Goal: Contribute content: Contribute content

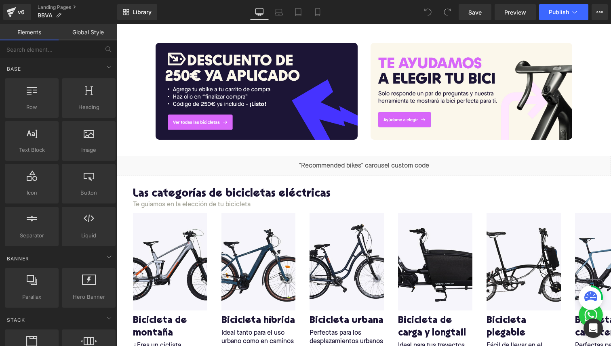
scroll to position [287, 0]
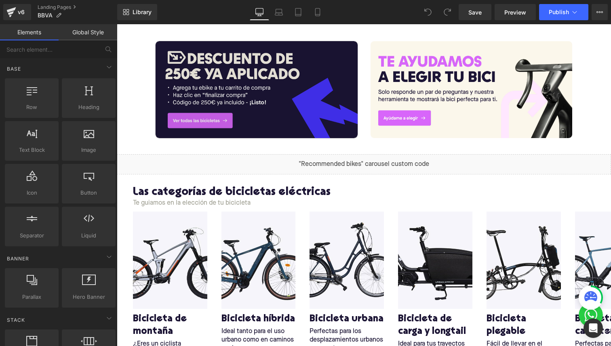
click at [263, 102] on img at bounding box center [257, 89] width 202 height 97
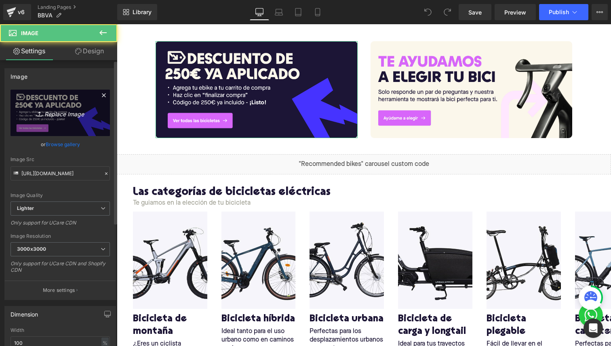
click at [50, 112] on icon "Replace Image" at bounding box center [60, 113] width 65 height 10
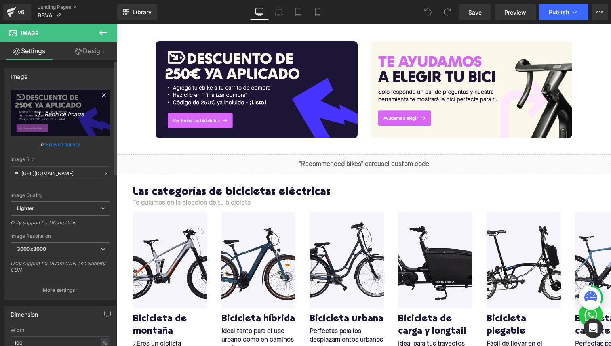
type input "C:\fakepath\BBVA HEADER DESKTOP v2.png"
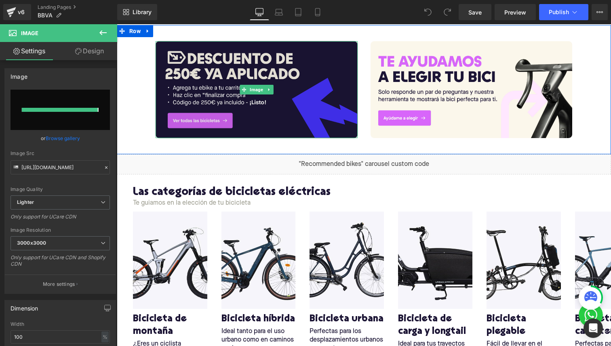
type input "[URL][DOMAIN_NAME]"
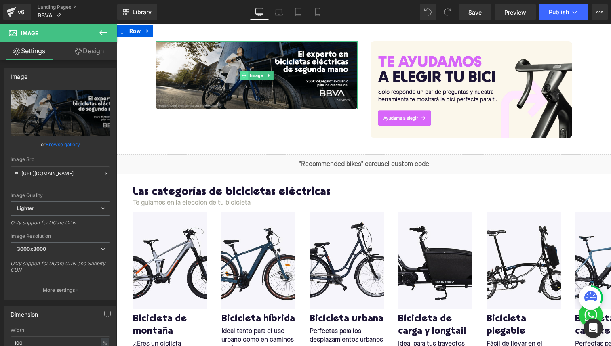
click at [245, 74] on icon at bounding box center [244, 75] width 4 height 4
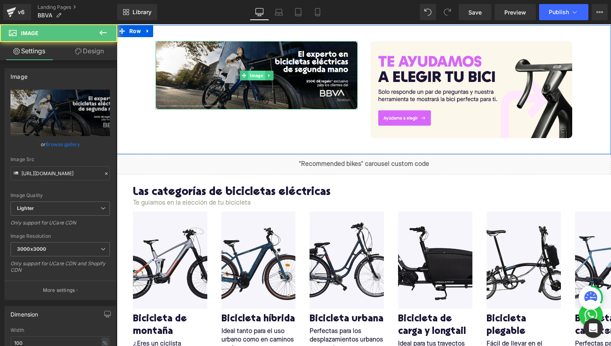
click at [253, 76] on span "Image" at bounding box center [256, 76] width 17 height 10
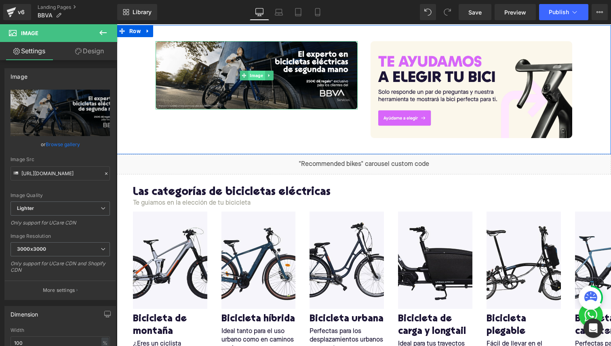
click at [253, 76] on span "Image" at bounding box center [256, 76] width 17 height 10
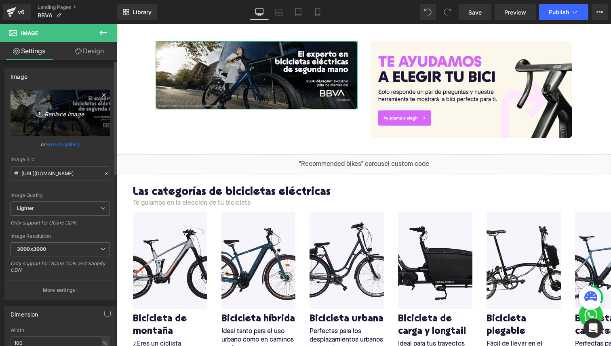
click at [35, 120] on link "Replace Image" at bounding box center [60, 113] width 99 height 46
type input "C:\fakepath\BBVA banner 1 desktop v2.jpg"
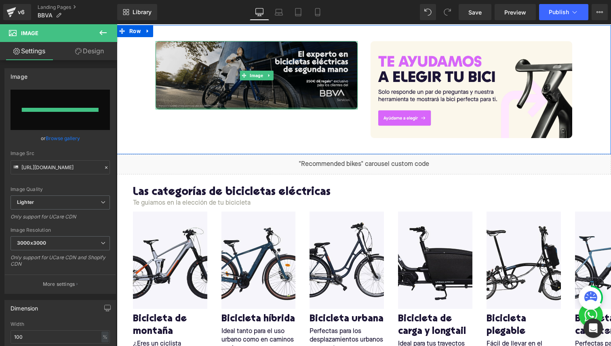
type input "[URL][DOMAIN_NAME]"
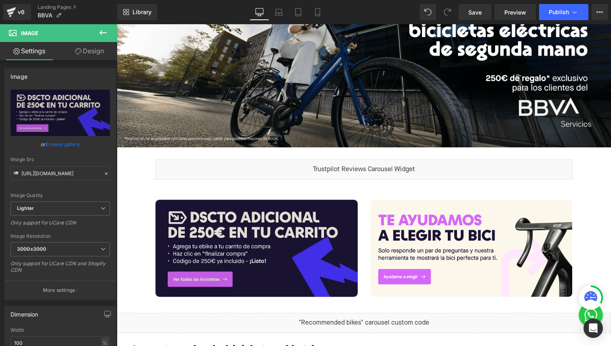
scroll to position [215, 0]
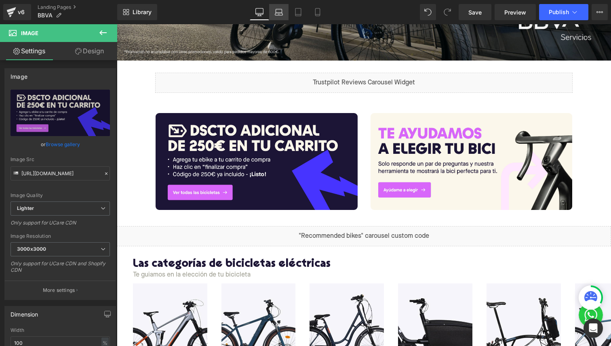
click at [277, 11] on icon at bounding box center [279, 12] width 8 height 8
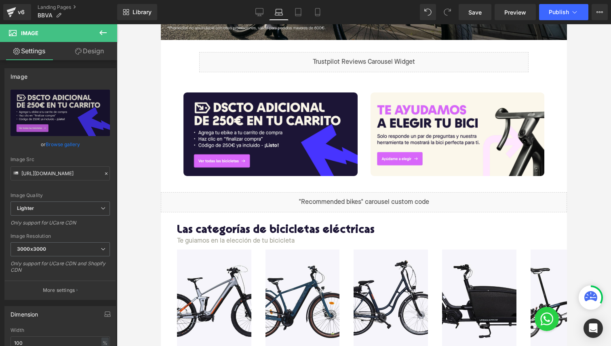
scroll to position [142, 0]
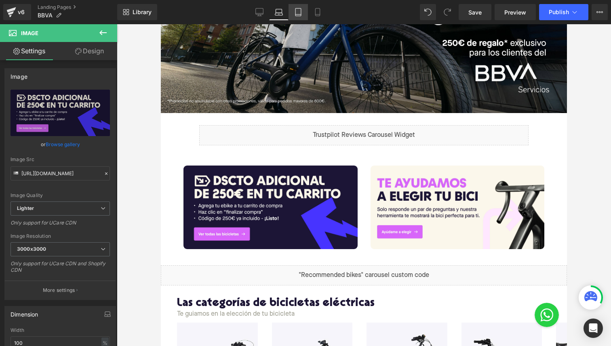
click at [301, 17] on link "Tablet" at bounding box center [298, 12] width 19 height 16
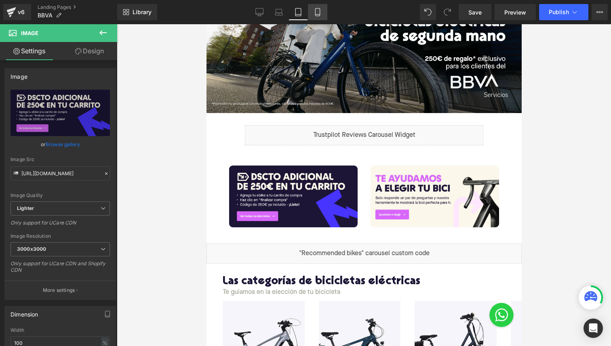
click at [320, 17] on link "Mobile" at bounding box center [317, 12] width 19 height 16
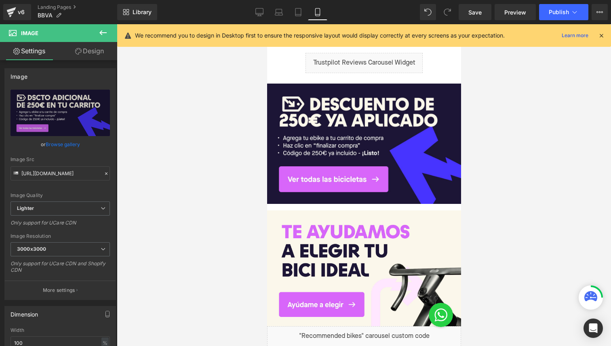
scroll to position [375, 0]
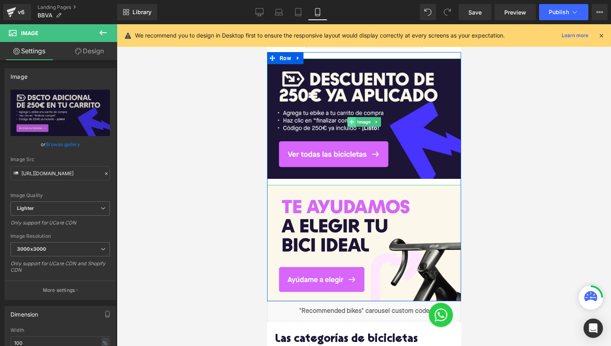
click at [352, 126] on div "Image" at bounding box center [364, 122] width 194 height 127
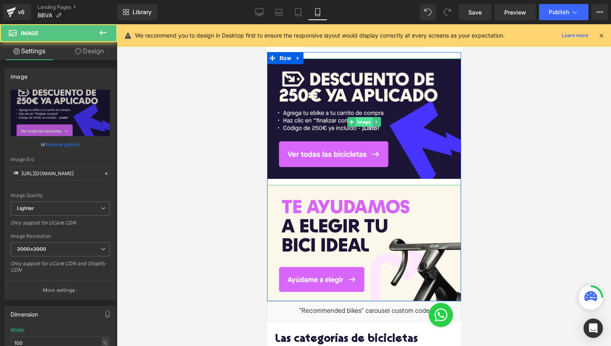
click at [361, 123] on span "Image" at bounding box center [363, 122] width 17 height 10
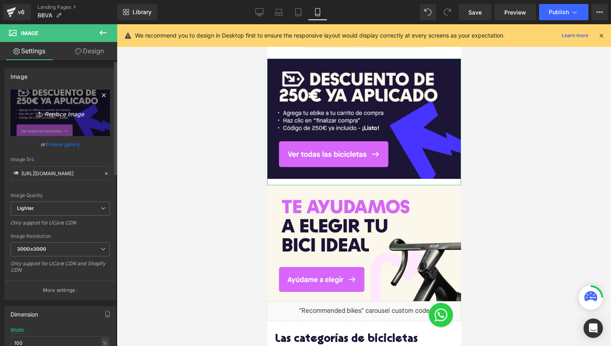
click at [56, 122] on link "Replace Image" at bounding box center [60, 113] width 99 height 46
type input "C:\fakepath\BBVA banner 1 mobile v2.jpg"
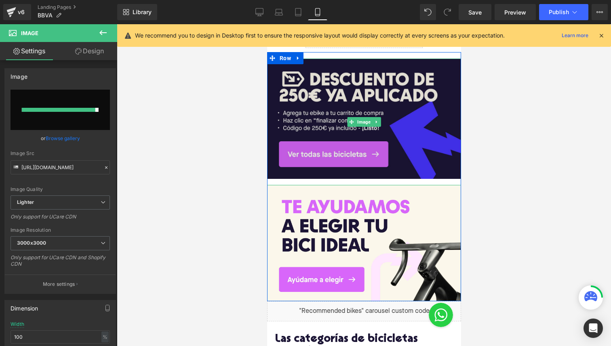
type input "[URL][DOMAIN_NAME]"
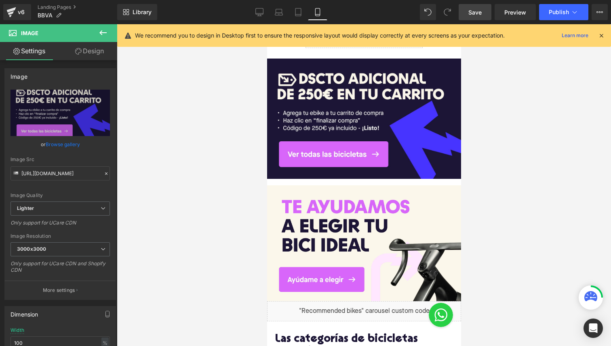
click at [481, 12] on span "Save" at bounding box center [474, 12] width 13 height 8
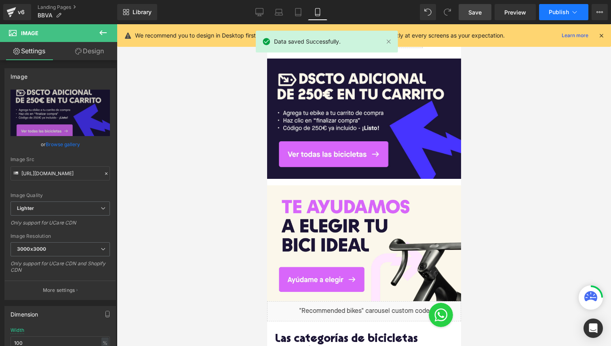
click at [552, 15] on span "Publish" at bounding box center [559, 12] width 20 height 6
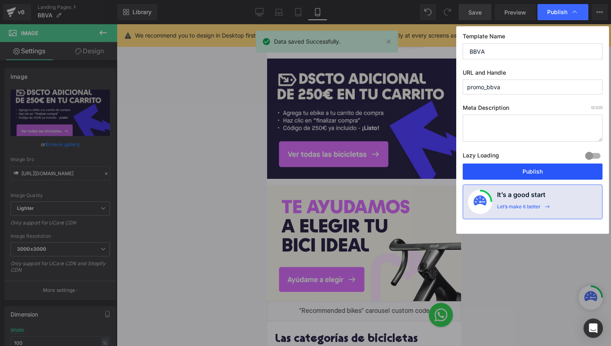
click at [519, 172] on button "Publish" at bounding box center [533, 172] width 140 height 16
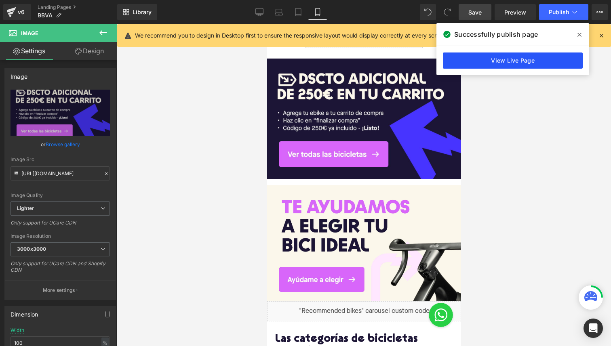
click at [506, 57] on link "View Live Page" at bounding box center [513, 61] width 140 height 16
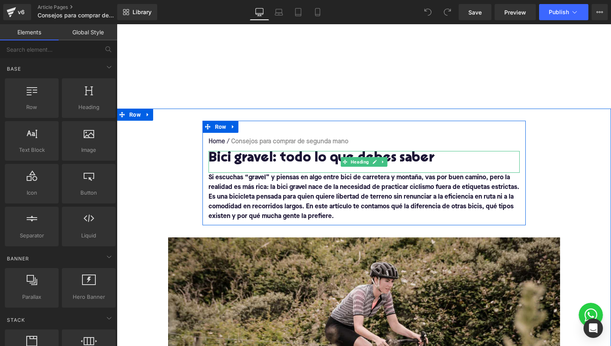
click at [274, 162] on h1 "Bici gravel: todo lo que debes saber" at bounding box center [364, 158] width 311 height 15
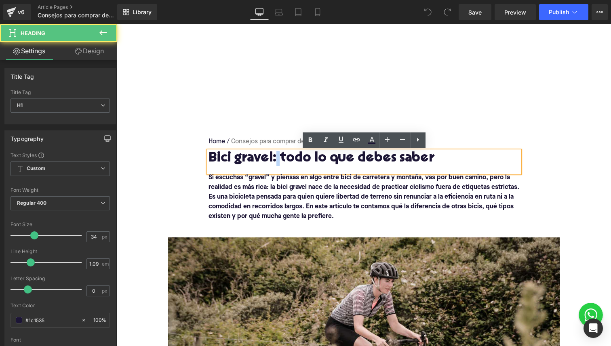
click at [274, 162] on h1 "Bici gravel: todo lo que debes saber" at bounding box center [364, 158] width 311 height 15
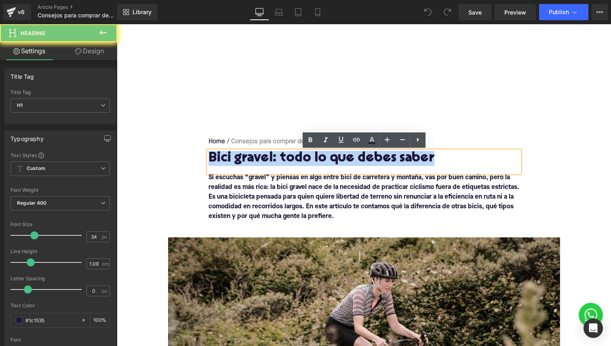
click at [274, 162] on h1 "Bici gravel: todo lo que debes saber" at bounding box center [364, 158] width 311 height 15
paste div
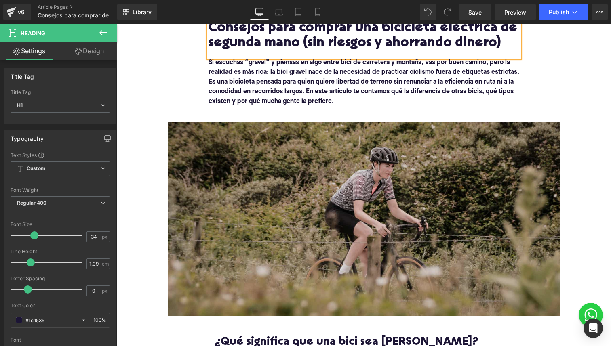
scroll to position [11, 0]
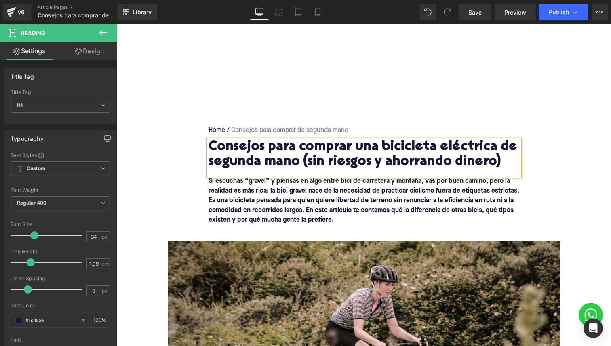
click at [278, 197] on b "Si escuchas “gravel” y piensas en algo entre bici de carretera y montaña, vas p…" at bounding box center [364, 200] width 311 height 45
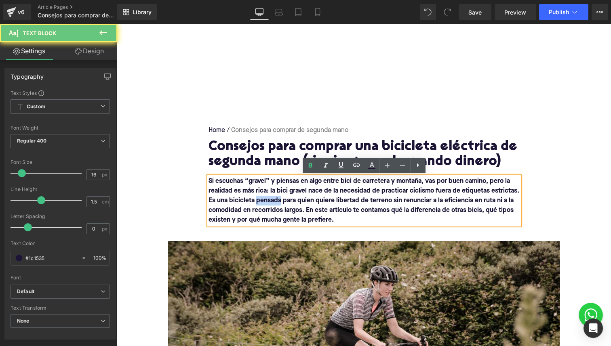
click at [278, 197] on b "Si escuchas “gravel” y piensas en algo entre bici de carretera y montaña, vas p…" at bounding box center [364, 200] width 311 height 45
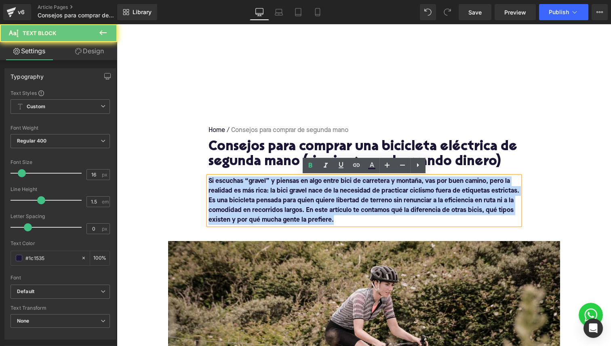
click at [278, 197] on b "Si escuchas “gravel” y piensas en algo entre bici de carretera y montaña, vas p…" at bounding box center [364, 200] width 311 height 45
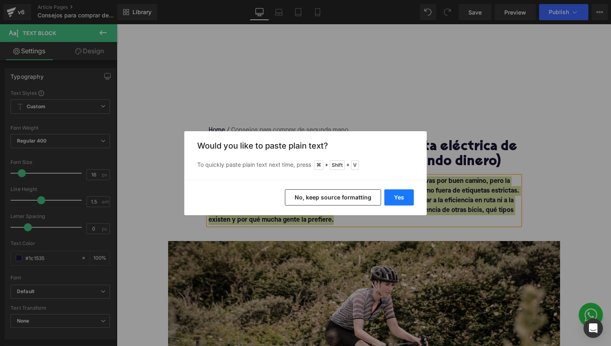
click at [390, 196] on button "Yes" at bounding box center [399, 198] width 30 height 16
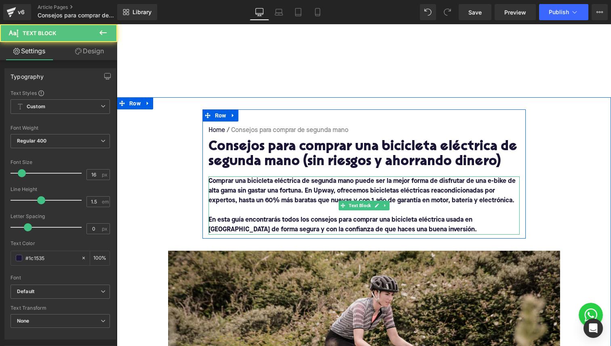
click at [247, 204] on b "Comprar una bicicleta eléctrica de segunda mano puede ser la mejor forma de dis…" at bounding box center [362, 191] width 307 height 26
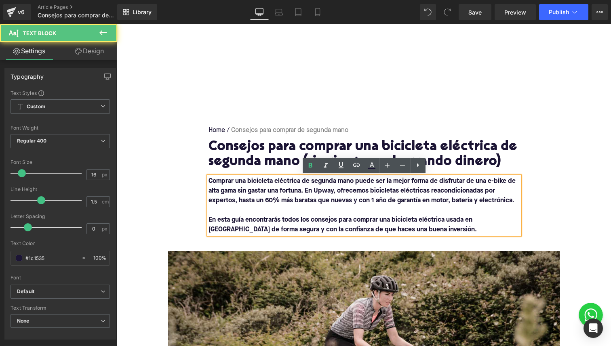
click at [209, 220] on b "En esta guía encontrarás todos los consejos para comprar una bicicleta eléctric…" at bounding box center [343, 225] width 268 height 16
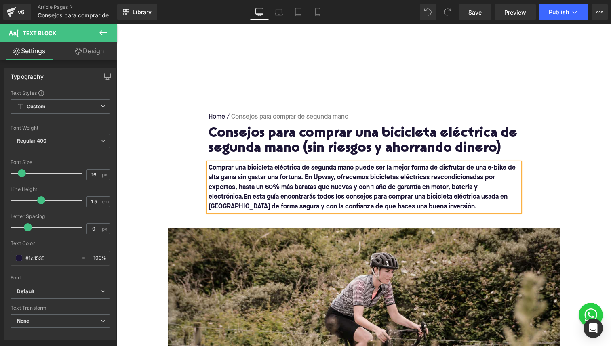
scroll to position [26, 0]
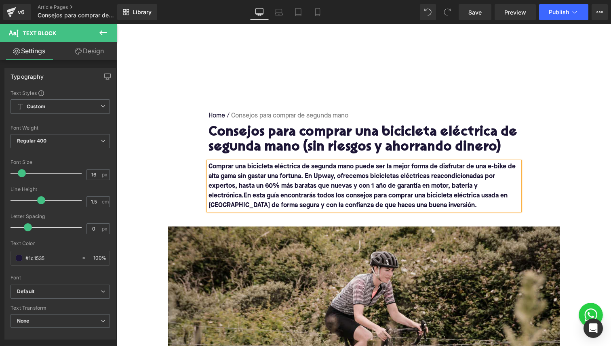
click at [167, 195] on div "Home / Consejos para comprar de segunda mano Breadcrumbs Consejos para comprar …" at bounding box center [364, 260] width 494 height 330
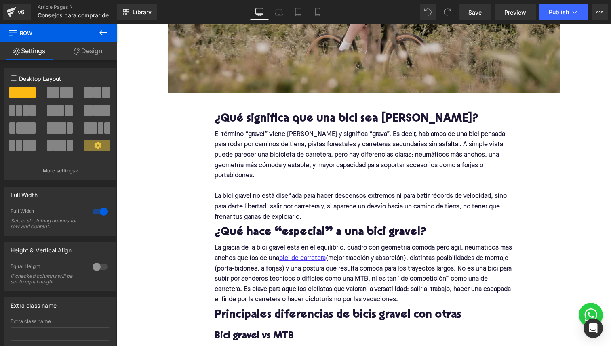
scroll to position [412, 0]
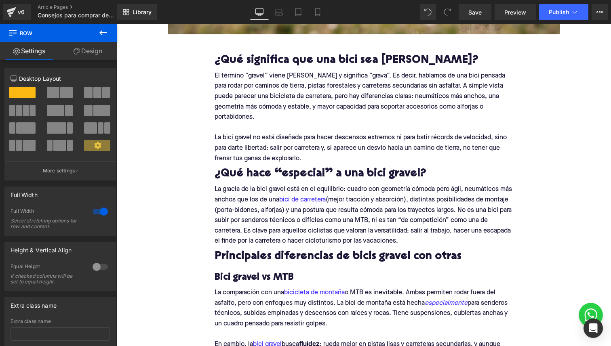
click at [276, 60] on strong "¿Qué significa que una bici sea de gravel?" at bounding box center [347, 60] width 264 height 11
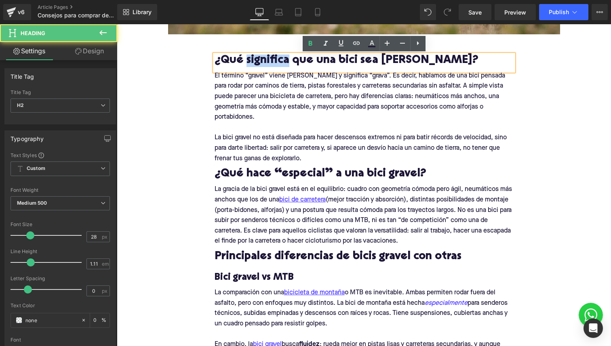
click at [276, 60] on strong "¿Qué significa que una bici sea de gravel?" at bounding box center [347, 60] width 264 height 11
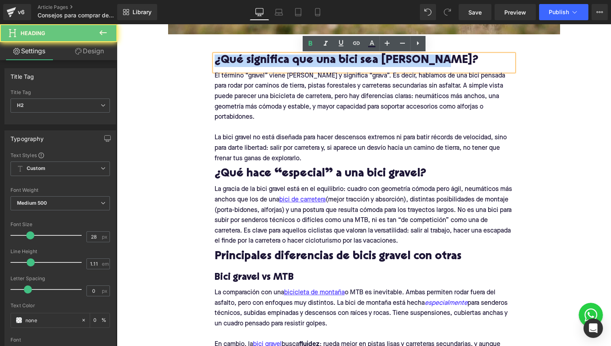
click at [276, 60] on strong "¿Qué significa que una bici sea de gravel?" at bounding box center [347, 60] width 264 height 11
paste div
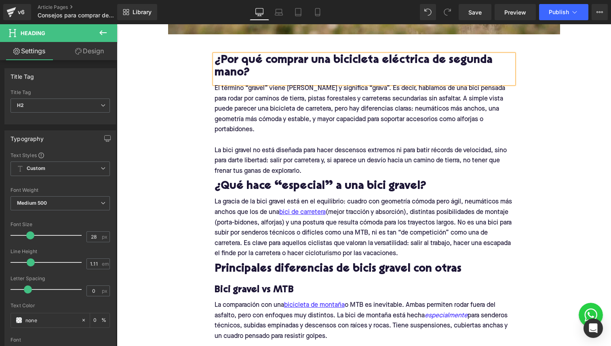
click at [257, 123] on p "El término “gravel” viene del inglés y significa “grava”. Es decir, hablamos de…" at bounding box center [364, 110] width 299 height 52
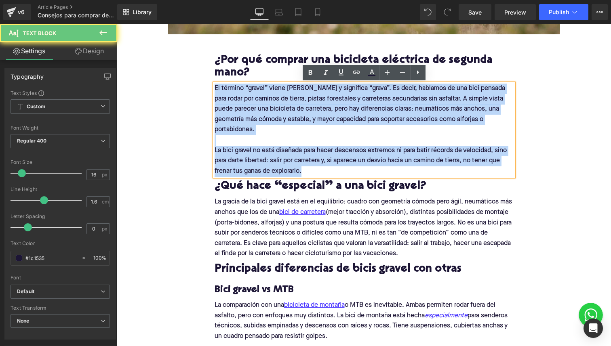
drag, startPoint x: 314, startPoint y: 161, endPoint x: 209, endPoint y: 68, distance: 140.9
click at [209, 68] on div "¿Por qué comprar una bicicleta eléctrica de segunda mano? Heading El término “g…" at bounding box center [364, 342] width 311 height 575
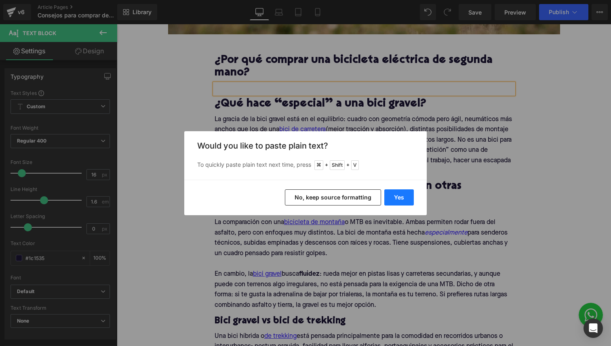
click at [396, 194] on button "Yes" at bounding box center [399, 198] width 30 height 16
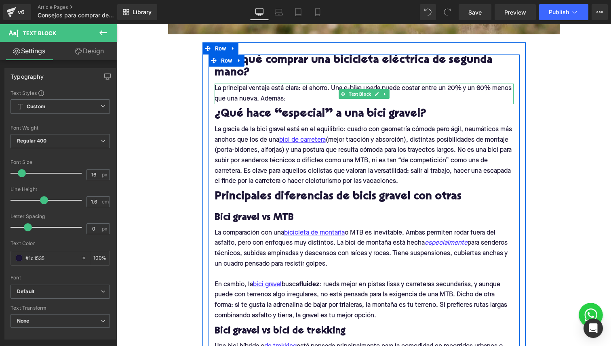
click at [295, 97] on p "La principal ventaja está clara: el ahorro. Una e-bike usada puede costar entre…" at bounding box center [364, 94] width 299 height 21
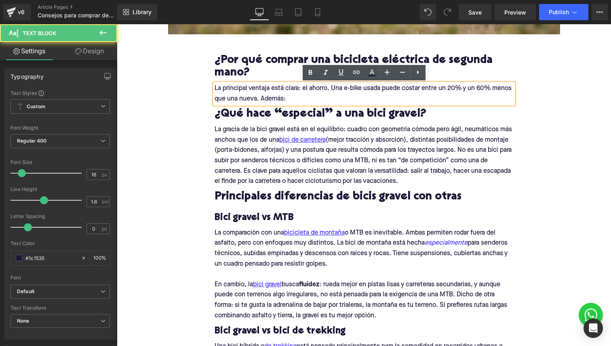
click at [349, 147] on p "La gracia de la bici gravel está en el equilibrio: cuadro con geometría cómoda …" at bounding box center [364, 156] width 299 height 62
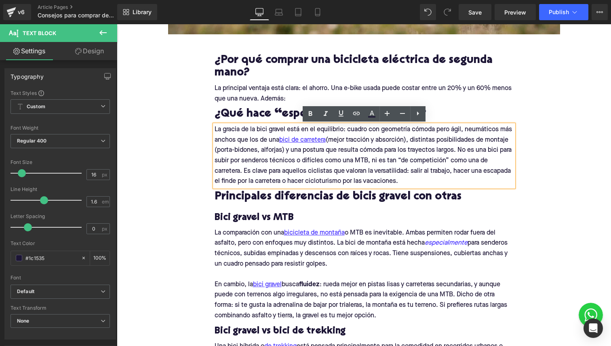
click at [322, 79] on h2 "¿Por qué comprar una bicicleta eléctrica de segunda mano?" at bounding box center [364, 67] width 299 height 25
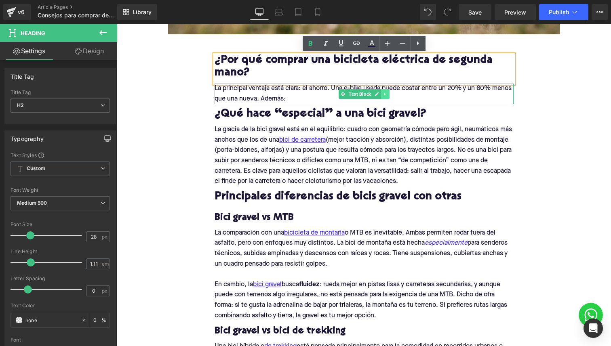
click at [386, 94] on icon at bounding box center [385, 94] width 4 height 5
click at [381, 93] on icon at bounding box center [381, 94] width 4 height 4
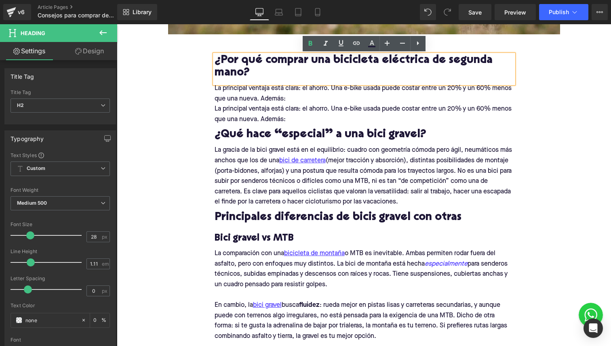
click at [306, 124] on div "La principal ventaja está clara: el ahorro. Una e-bike usada puede costar entre…" at bounding box center [364, 114] width 299 height 21
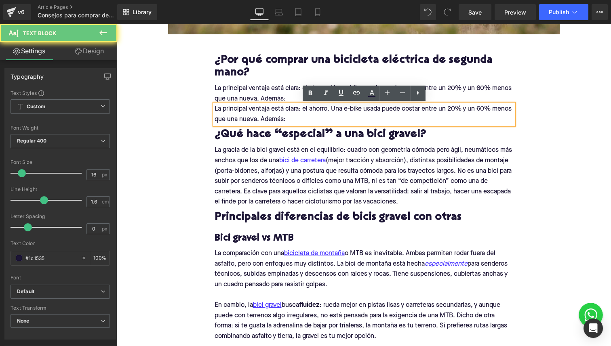
click at [290, 115] on p "La principal ventaja está clara: el ahorro. Una e-bike usada puede costar entre…" at bounding box center [364, 114] width 299 height 21
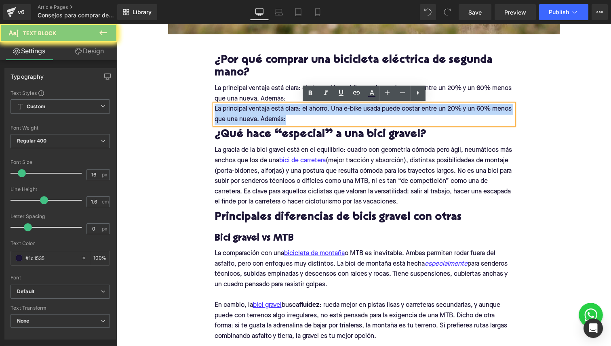
click at [290, 115] on p "La principal ventaja está clara: el ahorro. Una e-bike usada puede costar entre…" at bounding box center [364, 114] width 299 height 21
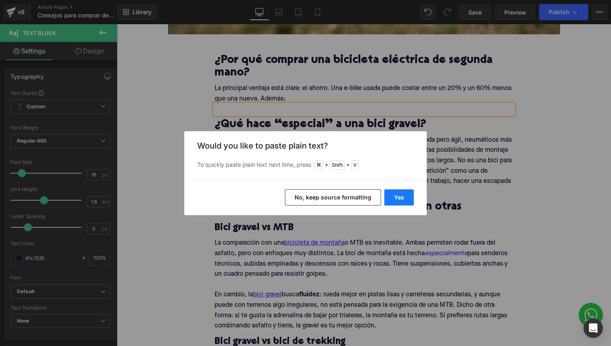
click at [408, 201] on button "Yes" at bounding box center [399, 198] width 30 height 16
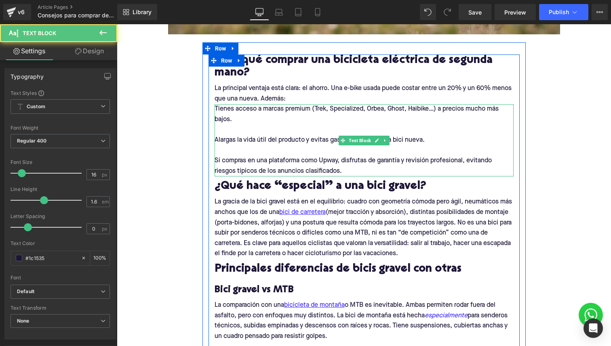
click at [282, 133] on p at bounding box center [364, 130] width 299 height 11
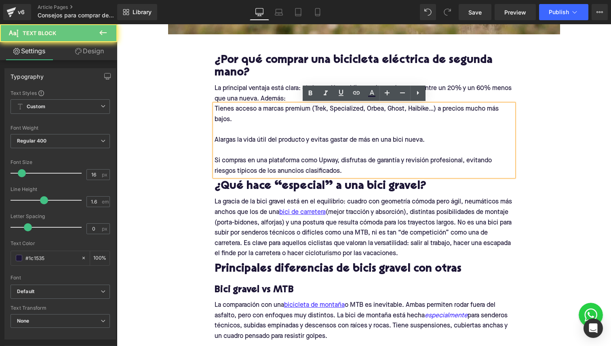
click at [364, 172] on p "Si compras en una plataforma como Upway, disfrutas de garantía y revisión profe…" at bounding box center [364, 166] width 299 height 21
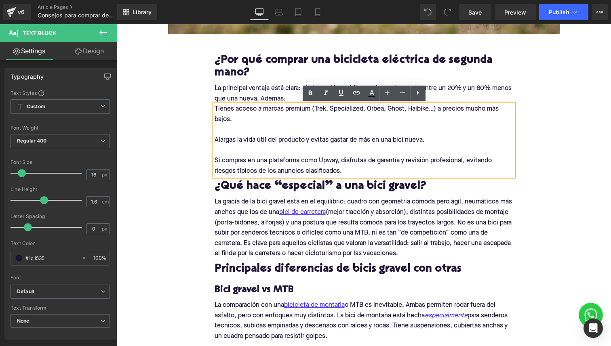
click at [360, 130] on p at bounding box center [364, 130] width 299 height 11
click at [415, 95] on icon at bounding box center [418, 93] width 10 height 10
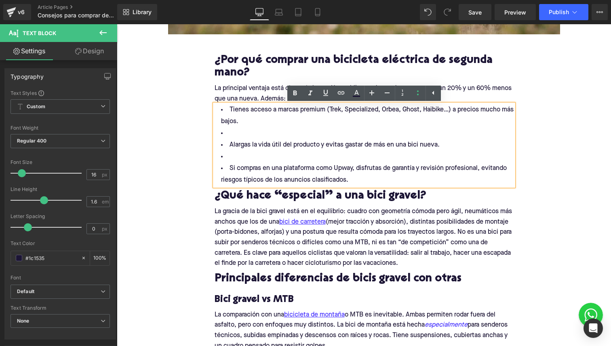
click at [227, 126] on li "Tienes acceso a marcas premium (Trek, Specialized, Orbea, Ghost, Haibike…) a pr…" at bounding box center [364, 115] width 299 height 23
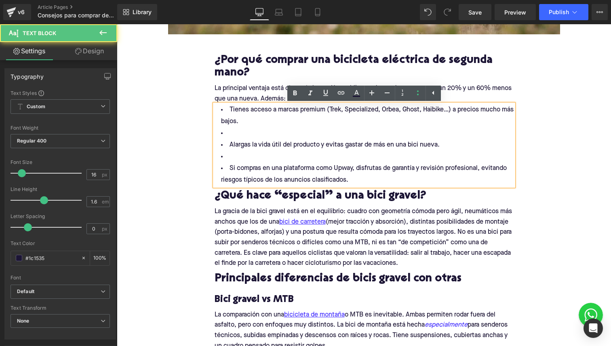
click at [233, 132] on li at bounding box center [364, 134] width 299 height 12
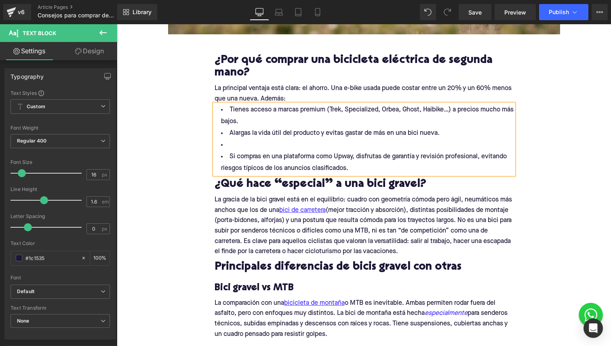
click at [234, 146] on li at bounding box center [364, 145] width 299 height 12
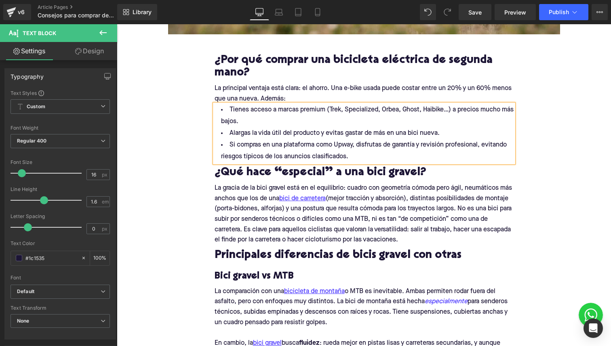
click at [334, 113] on li "Tienes acceso a marcas premium (Trek, Specialized, Orbea, Ghost, Haibike…) a pr…" at bounding box center [364, 115] width 299 height 23
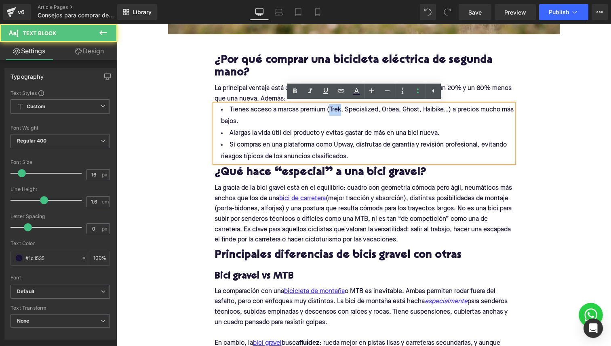
click at [334, 113] on li "Tienes acceso a marcas premium (Trek, Specialized, Orbea, Ghost, Haibike…) a pr…" at bounding box center [364, 115] width 299 height 23
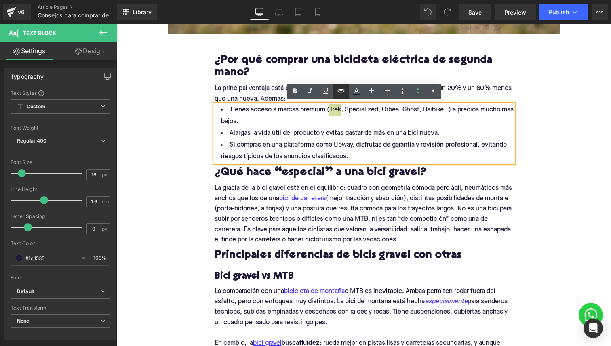
click at [339, 92] on icon at bounding box center [340, 90] width 7 height 3
click at [319, 135] on input "text" at bounding box center [357, 129] width 124 height 20
paste input "https://upway.es/collections/trek"
type input "https://upway.es/collections/trek"
click at [358, 110] on li "Tienes acceso a marcas premium ( Trek , Specialized, Orbea, Ghost, Haibike…) a …" at bounding box center [364, 115] width 299 height 23
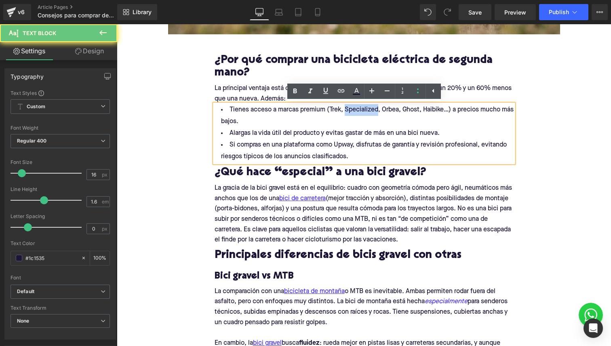
click at [358, 110] on li "Tienes acceso a marcas premium ( Trek , Specialized, Orbea, Ghost, Haibike…) a …" at bounding box center [364, 115] width 299 height 23
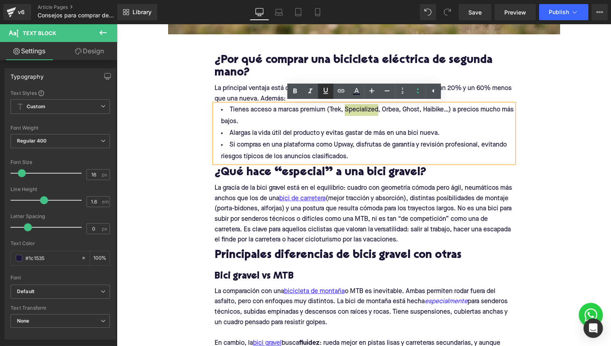
click at [333, 90] on link at bounding box center [325, 91] width 15 height 15
click at [337, 90] on icon at bounding box center [341, 91] width 10 height 10
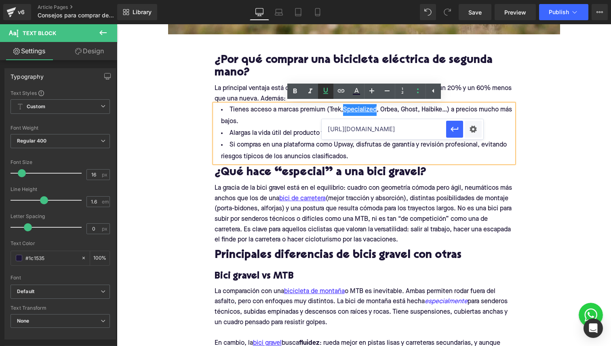
click at [328, 94] on icon at bounding box center [326, 91] width 10 height 10
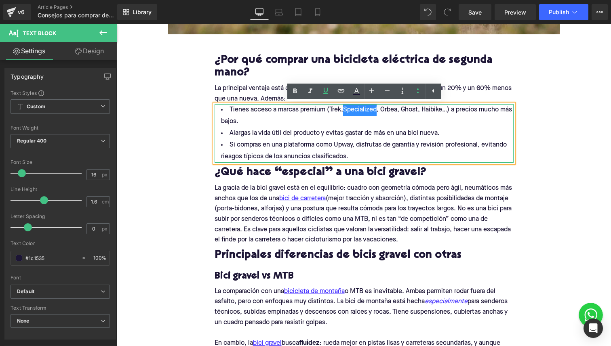
click at [338, 106] on div at bounding box center [364, 105] width 299 height 2
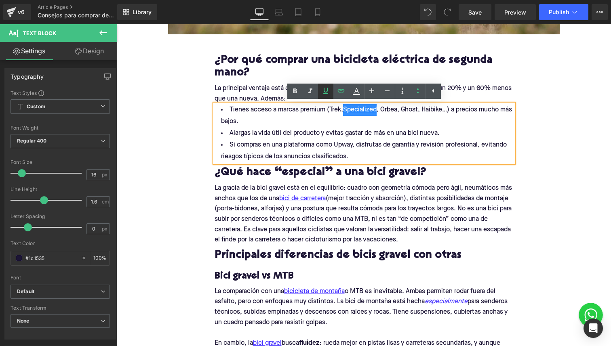
click at [327, 98] on link at bounding box center [325, 91] width 15 height 15
click at [360, 113] on u "Specialized" at bounding box center [360, 110] width 34 height 6
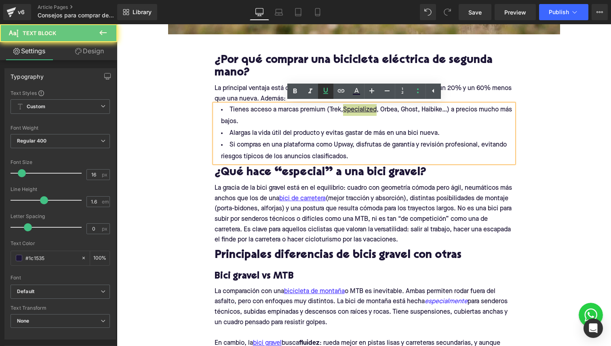
click at [323, 86] on icon at bounding box center [326, 91] width 10 height 10
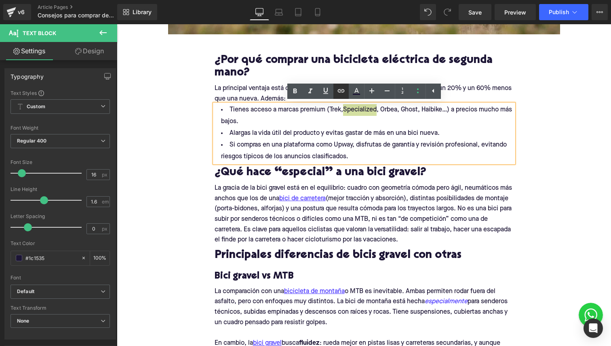
click at [340, 92] on icon at bounding box center [340, 90] width 7 height 3
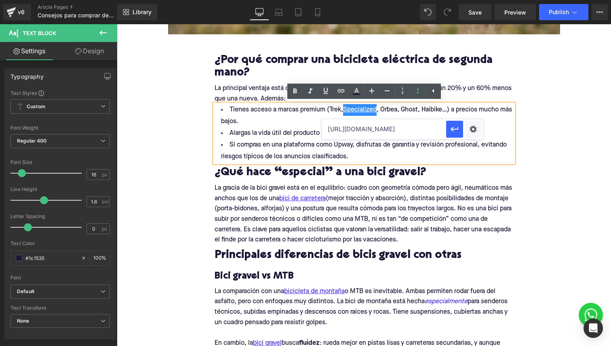
click at [353, 129] on input "https://upway.es/collections/trek" at bounding box center [384, 129] width 124 height 20
paste input "https://upway.es/collections/specialized"
type input "https://upway.es/collections/specialized"
click at [455, 128] on icon "button" at bounding box center [455, 129] width 10 height 10
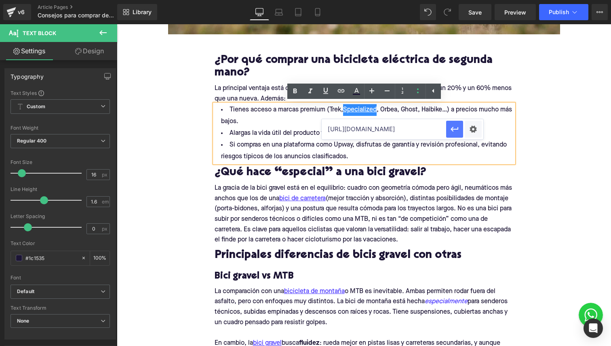
scroll to position [0, 0]
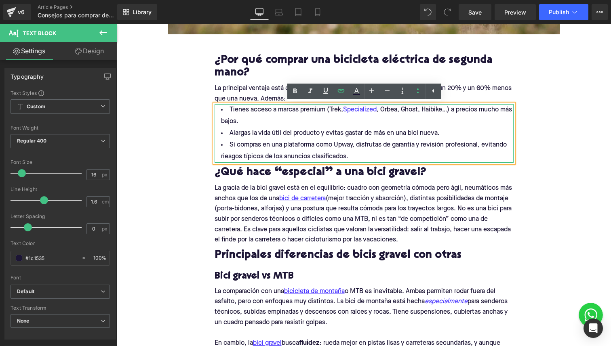
click at [331, 109] on li "Tienes acceso a marcas premium ( Trek , Specialized , Orbea, Ghost, Haibike…) a…" at bounding box center [364, 115] width 299 height 23
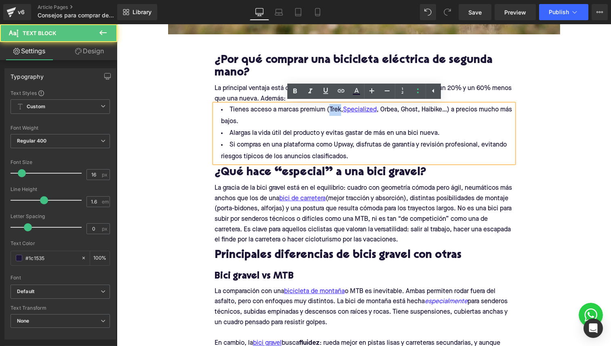
click at [331, 109] on li "Tienes acceso a marcas premium ( Trek , Specialized , Orbea, Ghost, Haibike…) a…" at bounding box center [364, 115] width 299 height 23
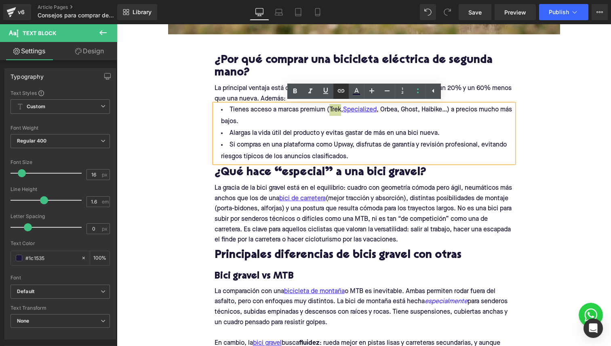
click at [337, 89] on icon at bounding box center [341, 91] width 10 height 10
click at [348, 133] on input "https://upway.es/collections/specialized" at bounding box center [357, 129] width 124 height 20
paste input "https://upway.es/collections/specialized"
click at [384, 128] on input "https://upway.es/collections/specialized" at bounding box center [357, 129] width 124 height 20
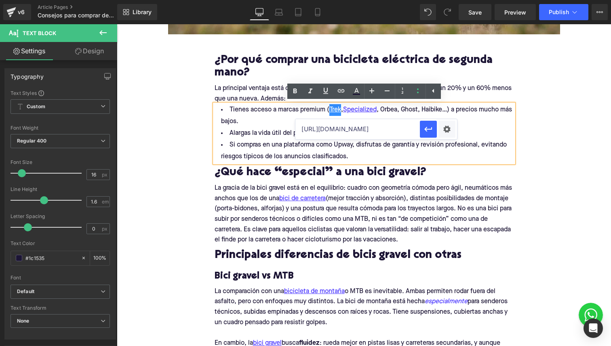
click at [384, 128] on input "https://upway.es/collections/specialized" at bounding box center [357, 129] width 124 height 20
type input "https://upway.es/collections/trek"
click at [423, 127] on button "button" at bounding box center [428, 129] width 17 height 17
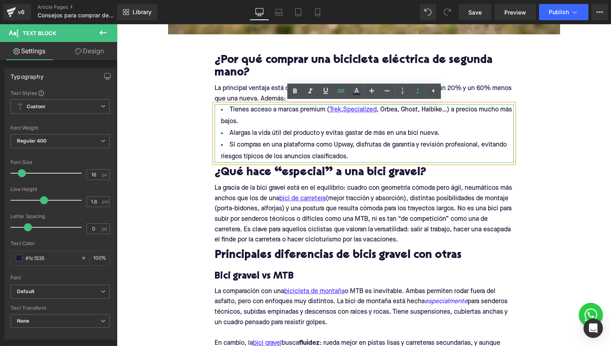
click at [384, 108] on li "Tienes acceso a marcas premium ( Trek , Specialized , Orbea, Ghost, Haibike…) a…" at bounding box center [364, 115] width 299 height 23
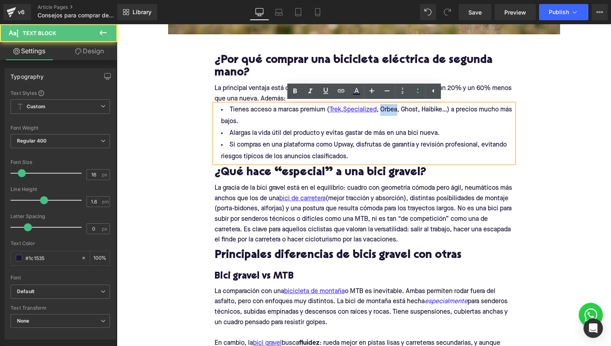
click at [384, 108] on li "Tienes acceso a marcas premium ( Trek , Specialized , Orbea, Ghost, Haibike…) a…" at bounding box center [364, 115] width 299 height 23
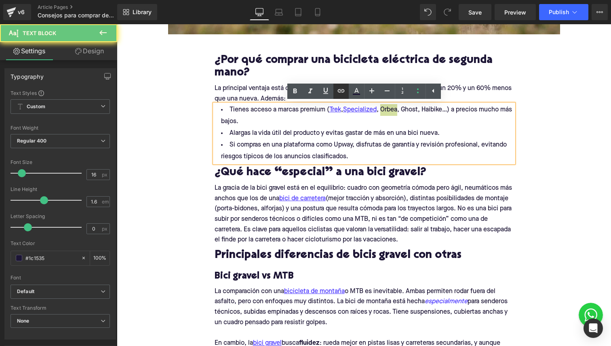
click at [340, 91] on icon at bounding box center [341, 91] width 10 height 10
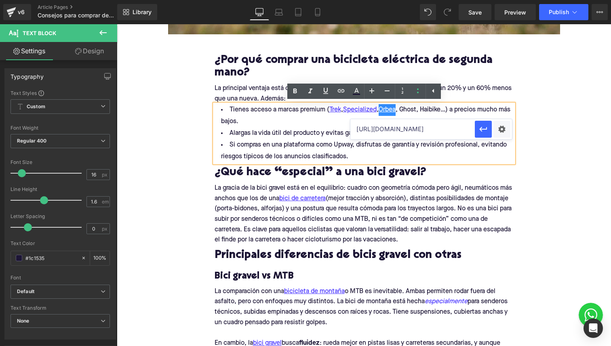
click at [394, 127] on input "https://upway.es/collections/trek" at bounding box center [412, 129] width 124 height 20
paste input "https://upway.es/collections/specialized"
click at [440, 131] on input "https://upway.es/collections/specialized" at bounding box center [412, 129] width 124 height 20
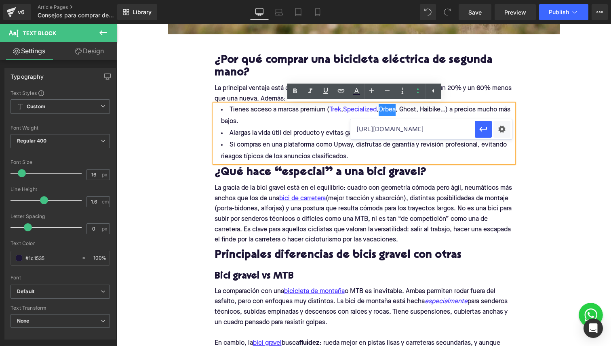
scroll to position [0, 0]
type input "https://upway.es/collections/orbea"
click at [492, 134] on div at bounding box center [493, 129] width 37 height 20
click at [483, 129] on icon "button" at bounding box center [484, 129] width 8 height 5
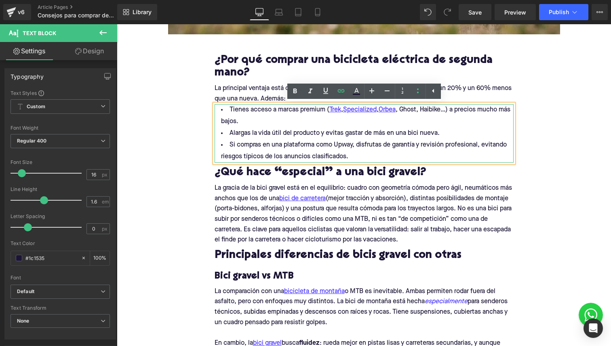
click at [417, 116] on li "Tienes acceso a marcas premium ( Trek , Specialized , Orbea , Ghost, Haibike…) …" at bounding box center [364, 115] width 299 height 23
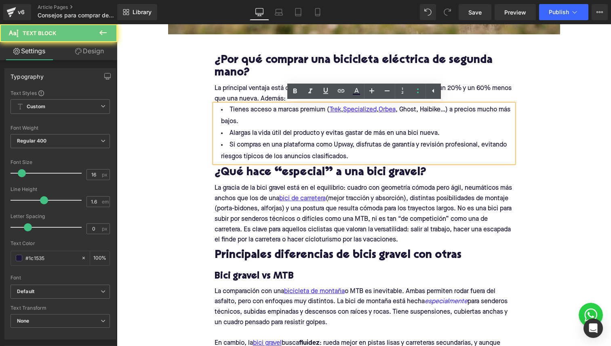
click at [417, 116] on li "Tienes acceso a marcas premium ( Trek , Specialized , Orbea , Ghost, Haibike…) …" at bounding box center [364, 115] width 299 height 23
click at [412, 110] on li "Tienes acceso a marcas premium ( Trek , Specialized , Orbea , Ghost, Haibike…) …" at bounding box center [364, 115] width 299 height 23
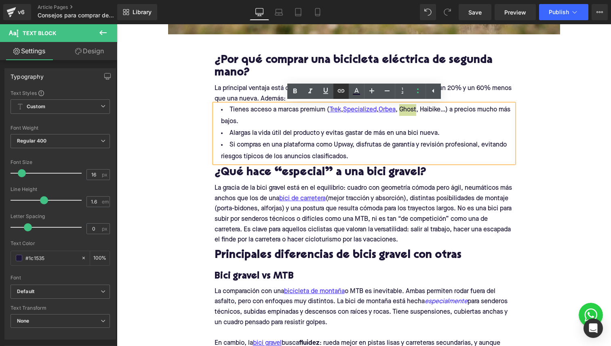
click at [340, 90] on icon at bounding box center [341, 91] width 10 height 10
click at [385, 133] on input "https://upway.es/collections/orbea" at bounding box center [414, 129] width 124 height 20
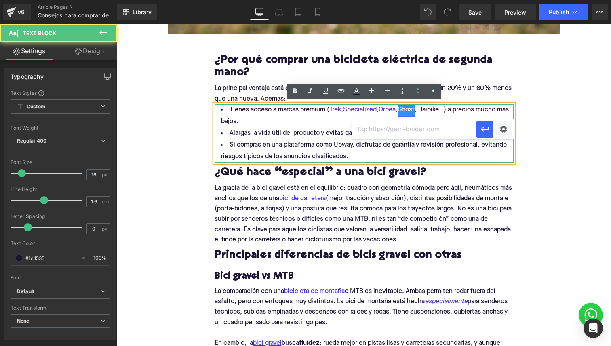
click at [415, 113] on link "Ghost" at bounding box center [406, 110] width 17 height 12
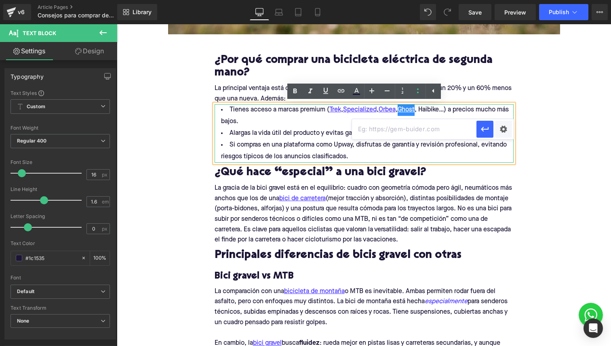
click at [443, 110] on li "Tienes acceso a marcas premium ( Trek , Specialized , Orbea , Ghost , Haibike…)…" at bounding box center [364, 115] width 299 height 23
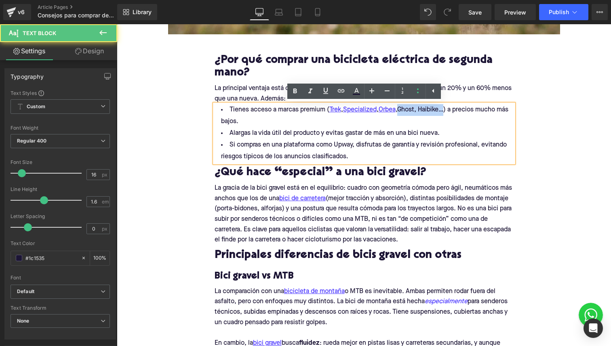
drag, startPoint x: 443, startPoint y: 110, endPoint x: 408, endPoint y: 110, distance: 34.8
click at [408, 110] on li "Tienes acceso a marcas premium ( Trek , Specialized , Orbea , Ghost , Haibike…)…" at bounding box center [364, 115] width 299 height 23
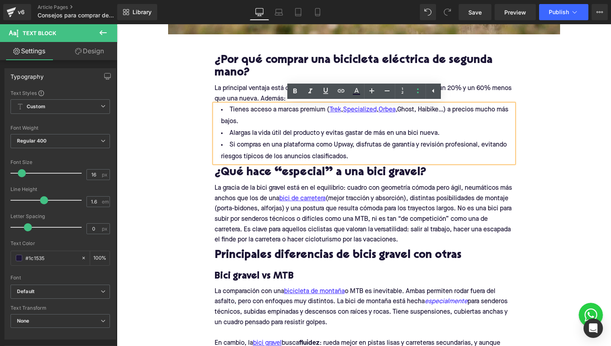
click at [380, 113] on li "Tienes acceso a marcas premium ( Trek , Specialized , Orbea , Ghost , Haibike…)…" at bounding box center [364, 115] width 299 height 23
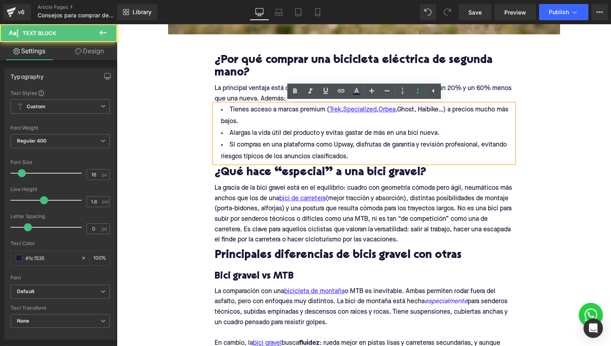
click at [417, 111] on li "Tienes acceso a marcas premium ( Trek , Specialized , Orbea , Ghost , Haibike…)…" at bounding box center [364, 115] width 299 height 23
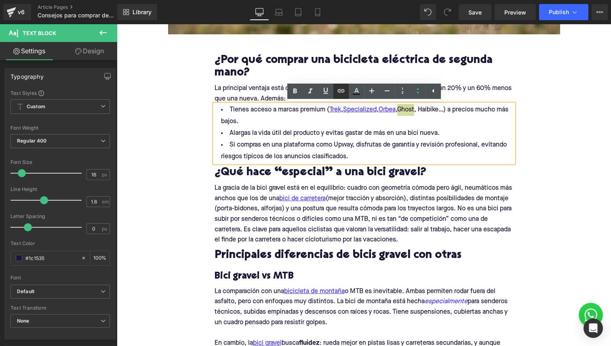
click at [338, 91] on icon at bounding box center [341, 91] width 10 height 10
click at [387, 134] on input "text" at bounding box center [414, 129] width 124 height 20
paste input "https://upway.es/collections/specialized"
click at [438, 130] on input "https://upway.es/collections/specialized" at bounding box center [414, 129] width 124 height 20
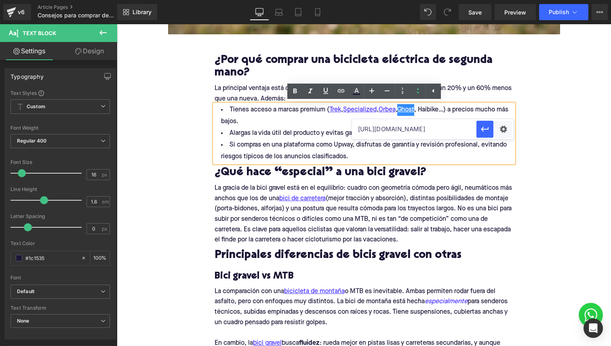
click at [438, 130] on input "https://upway.es/collections/specialized" at bounding box center [414, 129] width 124 height 20
type input "https://upway.es/collections/ghost"
click at [481, 126] on icon "button" at bounding box center [485, 129] width 10 height 10
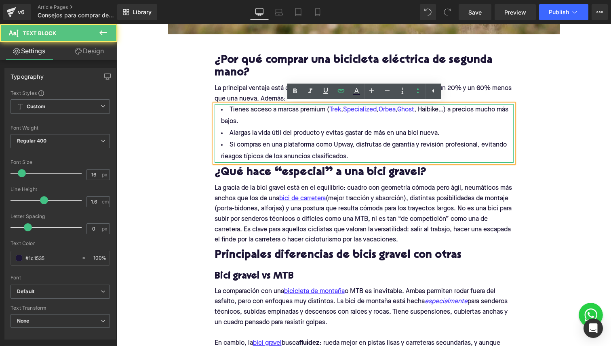
click at [424, 109] on li "Tienes acceso a marcas premium ( Trek , Specialized , Orbea , Ghost , Haibike…)…" at bounding box center [364, 115] width 299 height 23
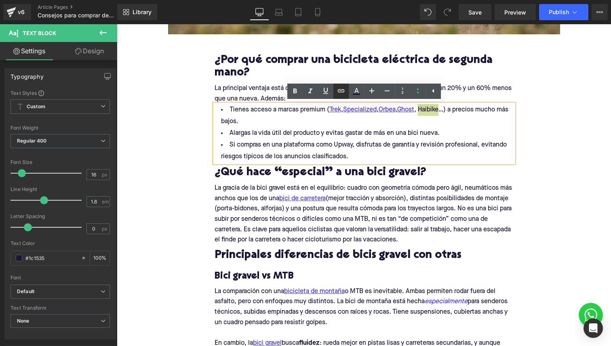
drag, startPoint x: 338, startPoint y: 92, endPoint x: 239, endPoint y: 92, distance: 98.6
click at [338, 92] on icon at bounding box center [340, 90] width 7 height 3
click at [373, 133] on input "https://upway.es/collections/ghost" at bounding box center [414, 129] width 124 height 20
paste input "https://upway.es/collections/specialized"
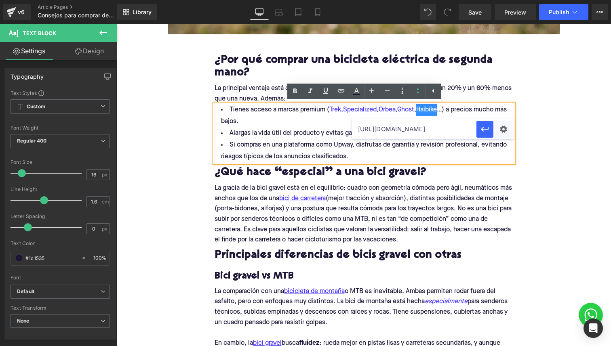
click at [446, 129] on input "https://upway.es/collections/specialized" at bounding box center [414, 129] width 124 height 20
type input "https://upway.es/collections/haibike"
click at [485, 132] on icon "button" at bounding box center [485, 129] width 10 height 10
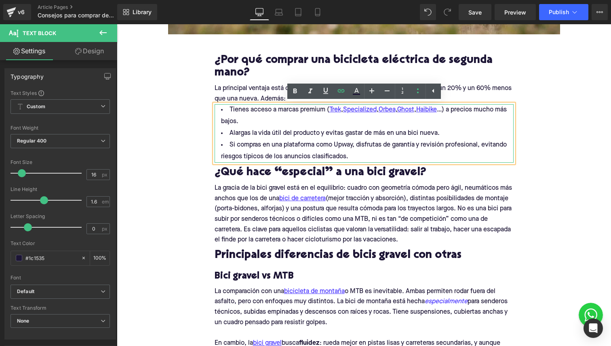
click at [468, 145] on li "Si compras en una plataforma como Upway, disfrutas de garantía y revisión profe…" at bounding box center [364, 150] width 299 height 23
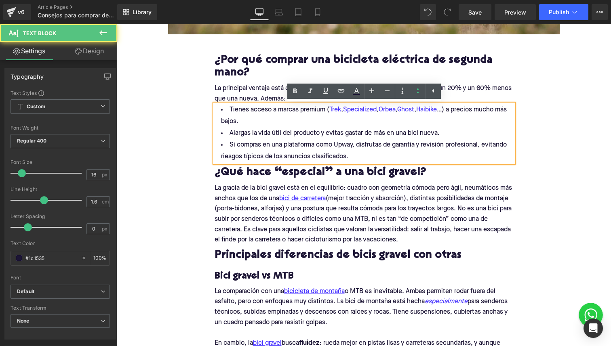
click at [335, 152] on li "Si compras en una plataforma como Upway, disfrutas de garantía y revisión profe…" at bounding box center [364, 150] width 299 height 23
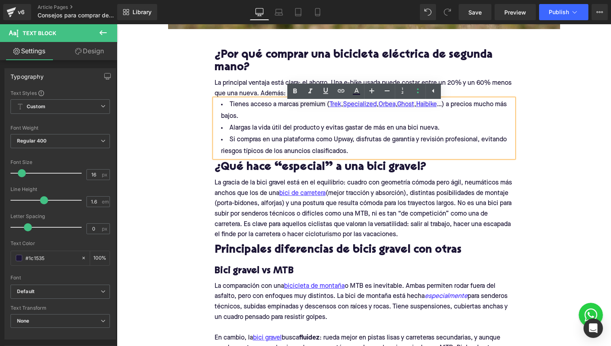
scroll to position [420, 0]
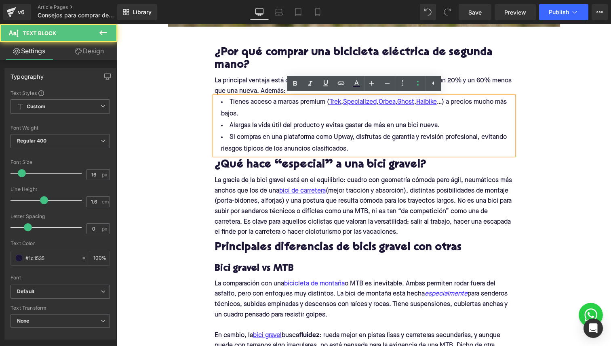
click at [415, 137] on li "Si compras en una plataforma como Upway, disfrutas de garantía y revisión profe…" at bounding box center [364, 143] width 299 height 23
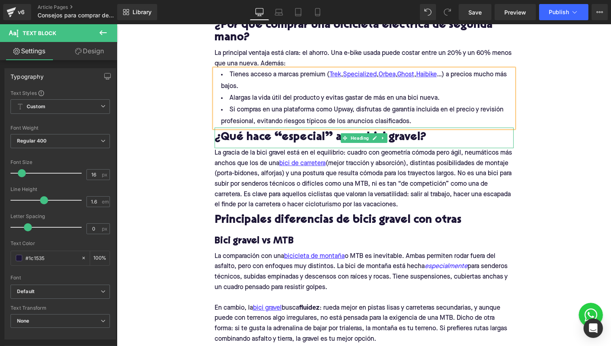
scroll to position [452, 0]
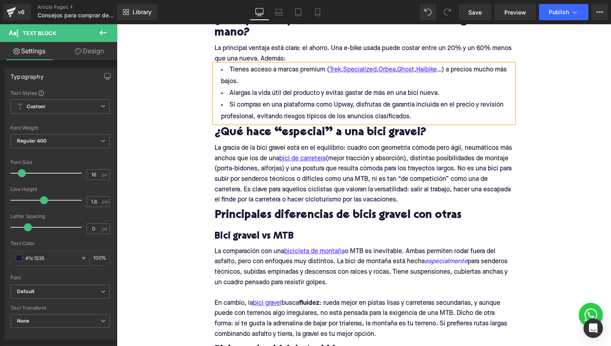
click at [551, 91] on div "Home / Consejos para comprar de segunda mano Breadcrumbs Consejos para comprar …" at bounding box center [364, 351] width 494 height 1391
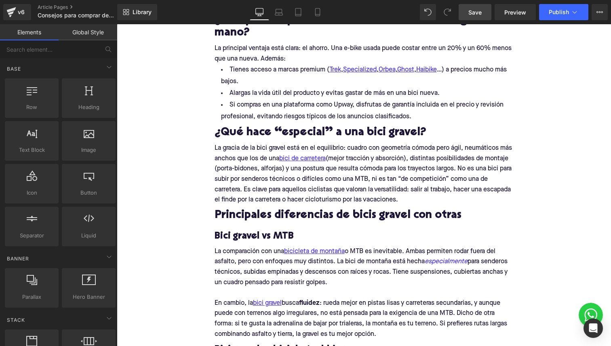
click at [469, 13] on span "Save" at bounding box center [474, 12] width 13 height 8
click at [255, 131] on h2 "¿Qué hace “especial” a una bici gravel?" at bounding box center [364, 133] width 299 height 13
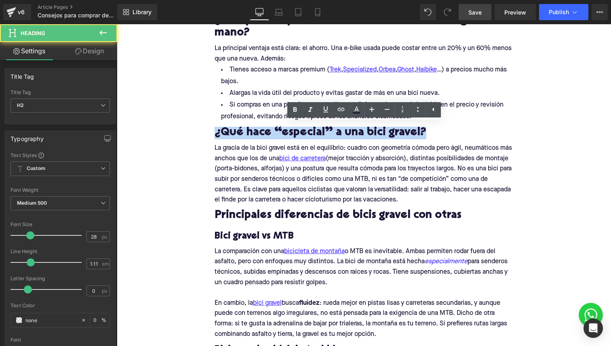
click at [255, 131] on h2 "¿Qué hace “especial” a una bici gravel?" at bounding box center [364, 133] width 299 height 13
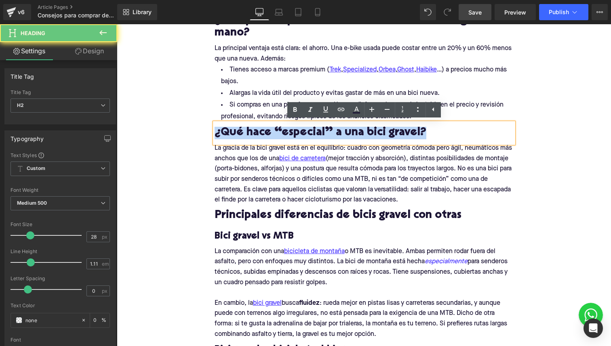
paste div
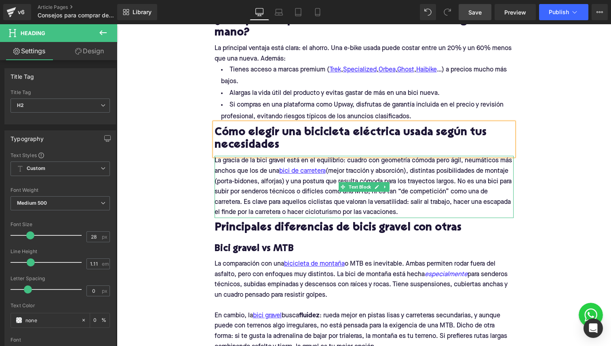
click at [257, 191] on p "La gracia de la bici gravel está en el equilibrio: cuadro con geometría cómoda …" at bounding box center [364, 187] width 299 height 62
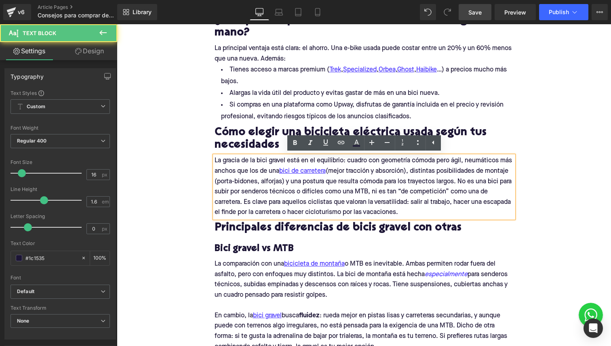
click at [272, 178] on p "La gracia de la bici gravel está en el equilibrio: cuadro con geometría cómoda …" at bounding box center [364, 187] width 299 height 62
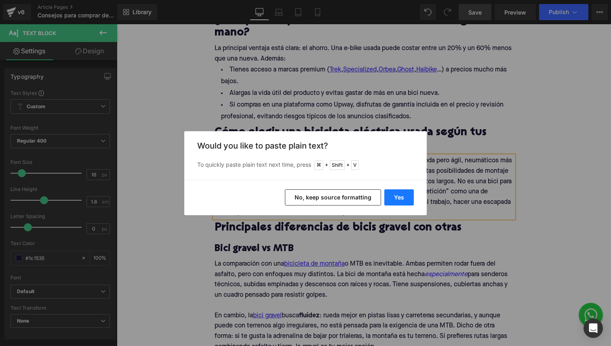
click at [399, 202] on button "Yes" at bounding box center [399, 198] width 30 height 16
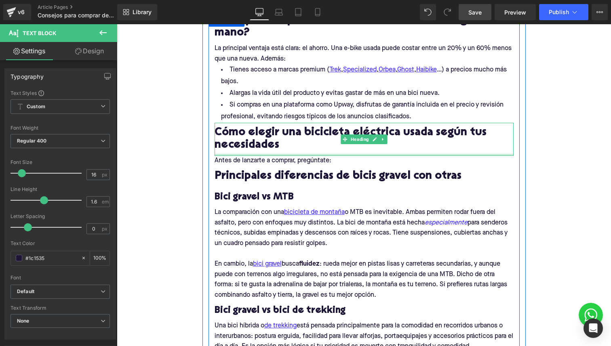
click at [299, 156] on div "Antes de lanzarte a comprar, pregúntate: Text Block" at bounding box center [364, 161] width 299 height 11
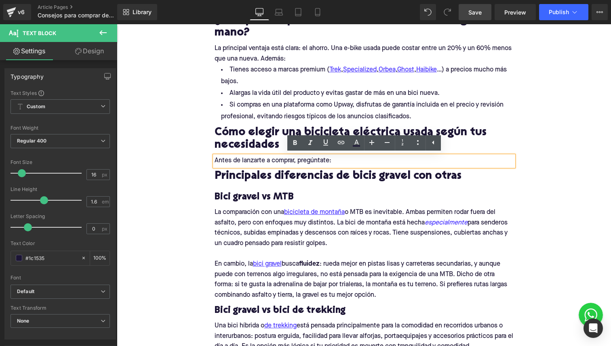
click at [393, 210] on p "La comparación con una bicicleta de montaña o MTB es inevitable. Ambas permiten…" at bounding box center [364, 228] width 299 height 41
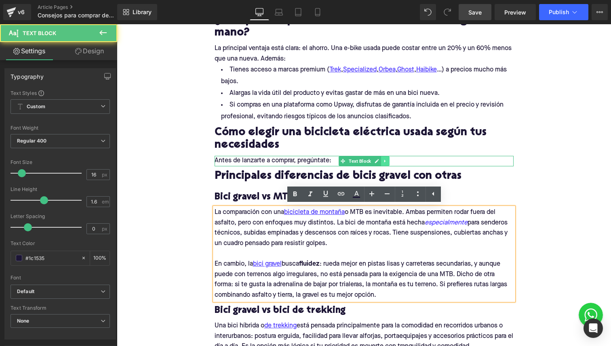
click at [384, 162] on icon at bounding box center [385, 161] width 4 height 5
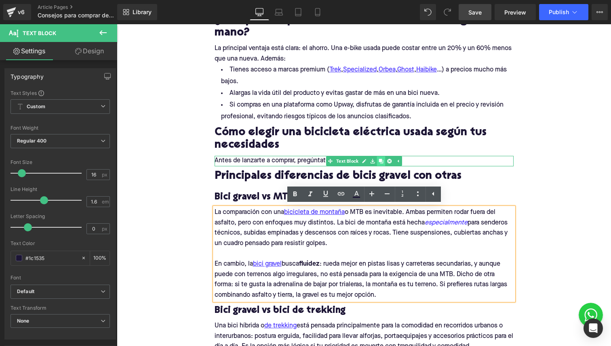
click at [379, 160] on icon at bounding box center [381, 161] width 4 height 4
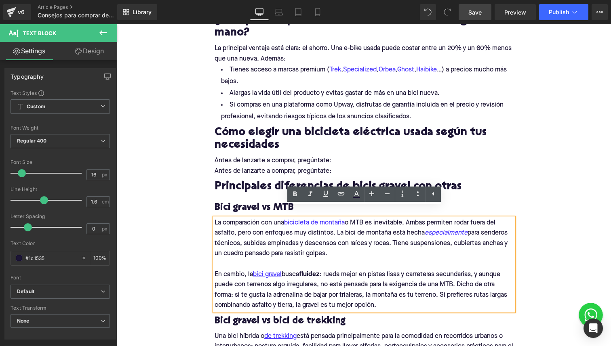
click at [255, 164] on div "Antes de lanzarte a comprar, pregúntate: Text Block" at bounding box center [364, 161] width 299 height 11
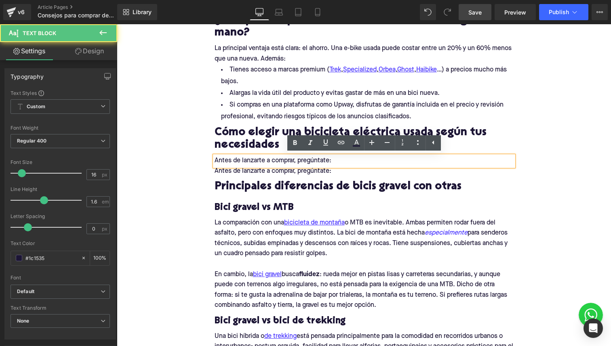
click at [255, 171] on p "Antes de lanzarte a comprar, pregúntate:" at bounding box center [364, 172] width 299 height 11
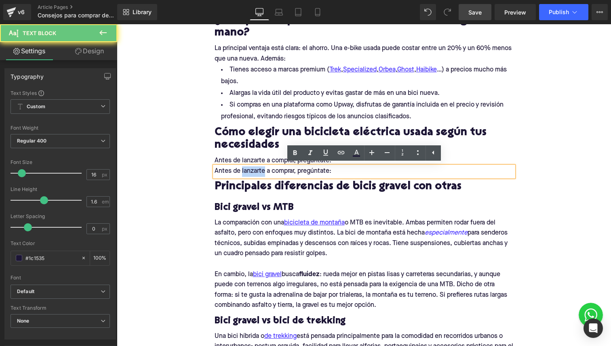
click at [255, 171] on p "Antes de lanzarte a comprar, pregúntate:" at bounding box center [364, 172] width 299 height 11
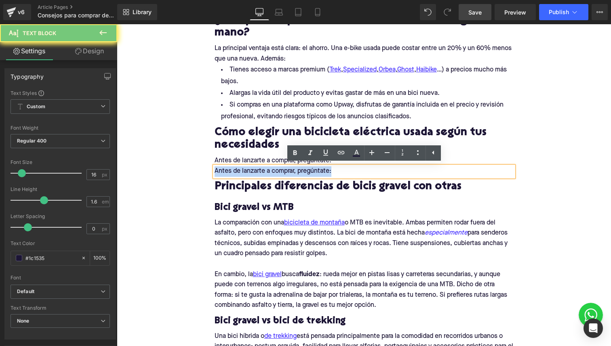
click at [255, 171] on p "Antes de lanzarte a comprar, pregúntate:" at bounding box center [364, 172] width 299 height 11
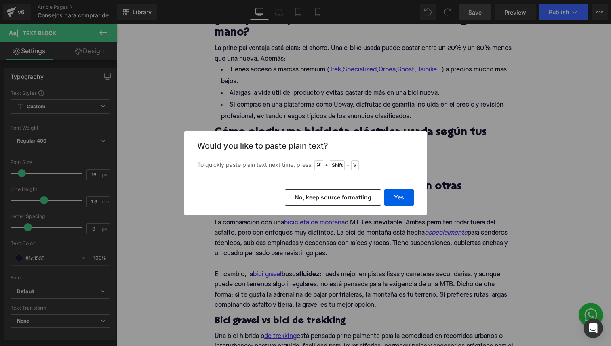
drag, startPoint x: 396, startPoint y: 194, endPoint x: 282, endPoint y: 147, distance: 123.0
click at [282, 147] on div "Back to Library Insert Would you like to paste plain text? To quickly paste pla…" at bounding box center [305, 173] width 242 height 84
drag, startPoint x: 405, startPoint y: 196, endPoint x: 339, endPoint y: 184, distance: 66.6
click at [339, 184] on div "Yes No, keep source formatting" at bounding box center [305, 198] width 242 height 36
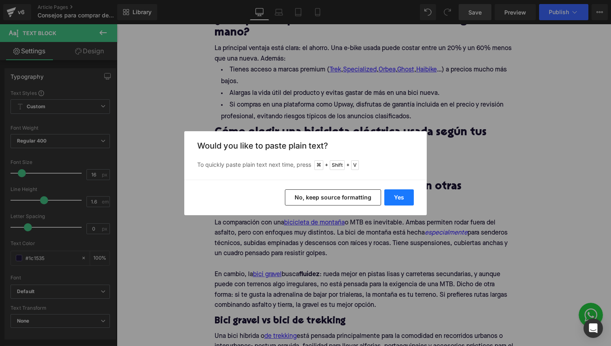
click at [392, 200] on button "Yes" at bounding box center [399, 198] width 30 height 16
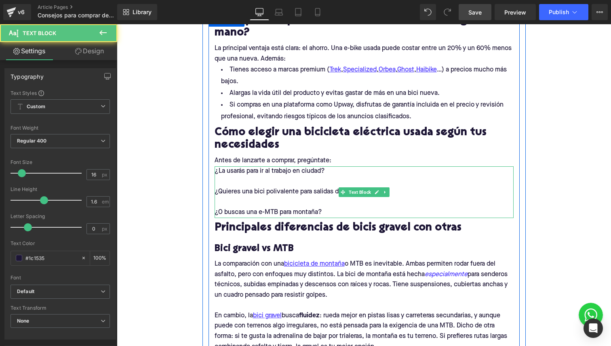
click at [286, 200] on p at bounding box center [364, 203] width 299 height 11
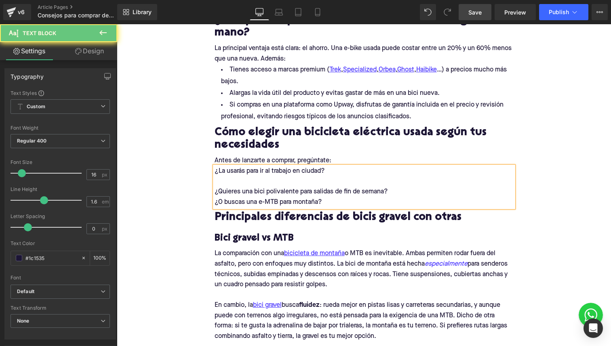
click at [272, 183] on p at bounding box center [364, 182] width 299 height 11
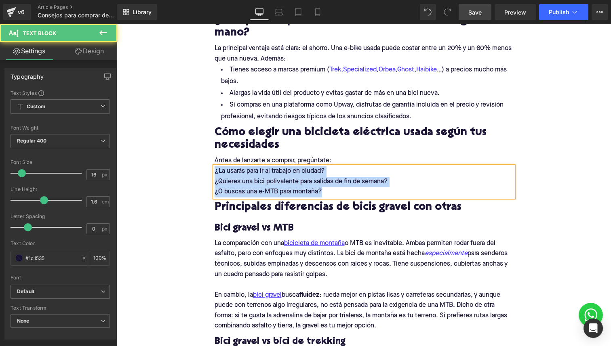
drag, startPoint x: 330, startPoint y: 190, endPoint x: 178, endPoint y: 144, distance: 158.3
click at [178, 144] on div "Home / Consejos para comprar de segunda mano Breadcrumbs Consejos para comprar …" at bounding box center [364, 347] width 494 height 1383
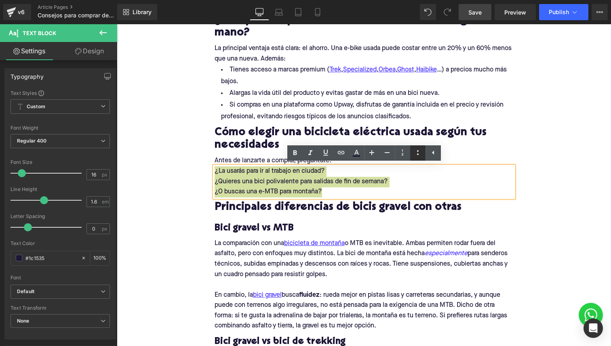
click at [419, 159] on link at bounding box center [417, 152] width 15 height 15
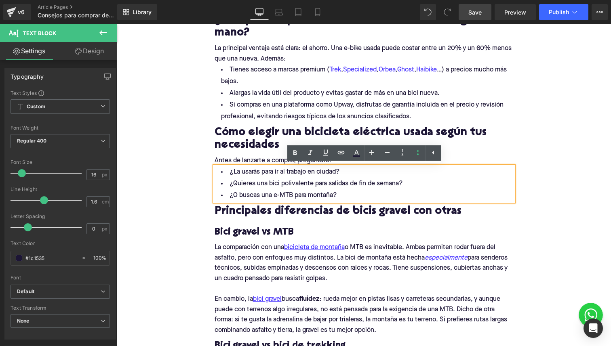
click at [117, 24] on div at bounding box center [117, 24] width 0 height 0
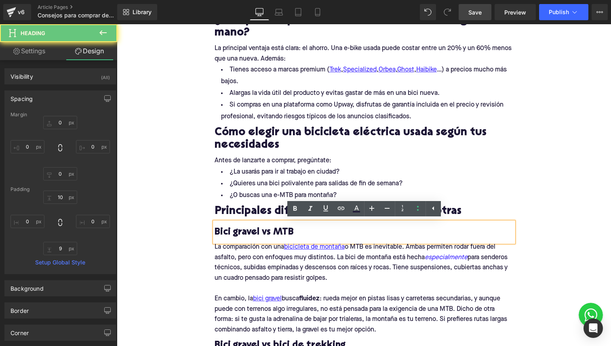
click at [293, 195] on li "¿O buscas una e-MTB para montaña?" at bounding box center [364, 196] width 299 height 12
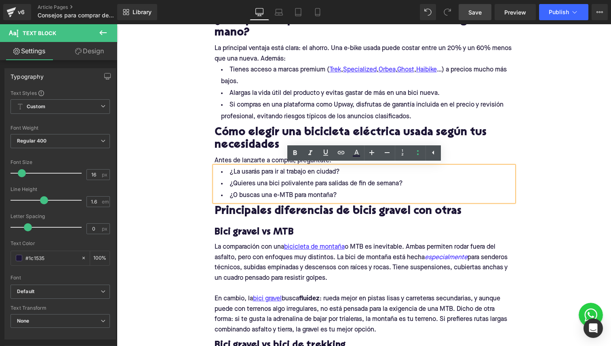
click at [241, 179] on li "¿Quieres una bici polivalente para salidas de fin de semana?" at bounding box center [364, 184] width 299 height 12
click at [294, 198] on li "¿O buscas una e-MTB para montaña?" at bounding box center [364, 196] width 299 height 12
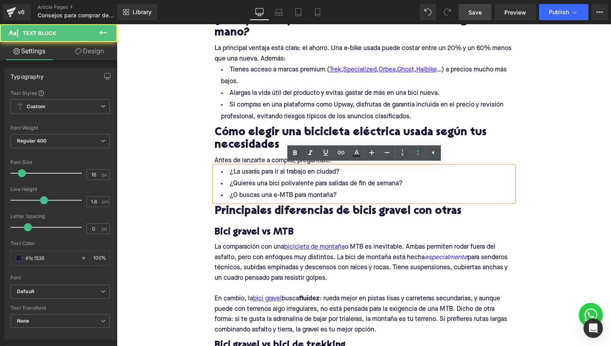
click at [294, 188] on li "¿Quieres una bici polivalente para salidas de fin de semana?" at bounding box center [364, 184] width 299 height 12
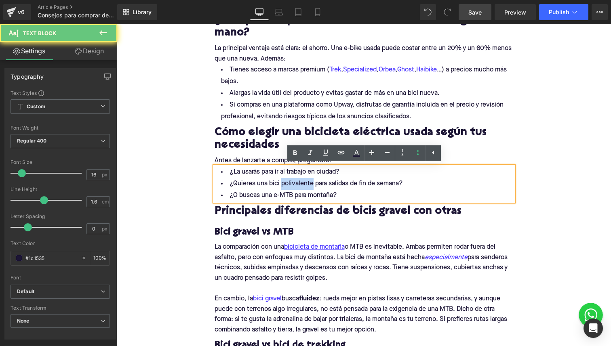
click at [294, 188] on li "¿Quieres una bici polivalente para salidas de fin de semana?" at bounding box center [364, 184] width 299 height 12
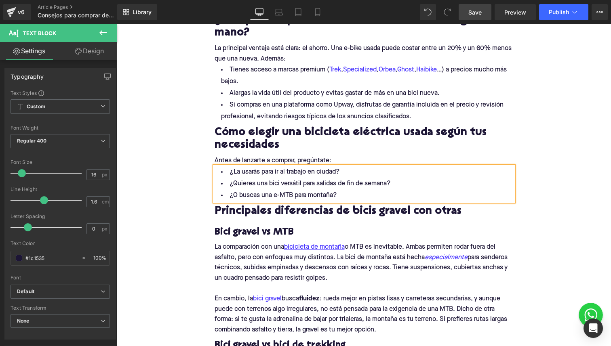
click at [316, 182] on li "¿Quieres una bici versátil para salidas de fin de semana?" at bounding box center [364, 184] width 299 height 12
click at [316, 182] on li "¿Quieres una bici versátil para tus salidas de fin de semana?" at bounding box center [364, 184] width 299 height 12
click at [309, 196] on li "¿O buscas una e-MTB para montaña?" at bounding box center [364, 196] width 299 height 12
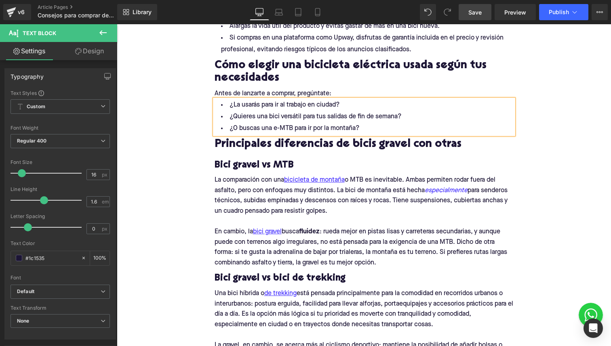
scroll to position [536, 0]
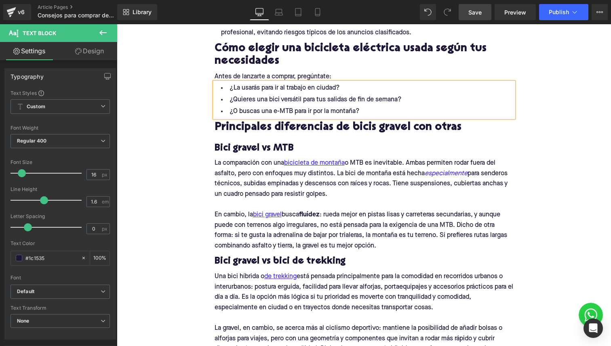
click at [324, 64] on h2 "Cómo elegir una bicicleta eléctrica usada según tus necesidades" at bounding box center [364, 55] width 299 height 25
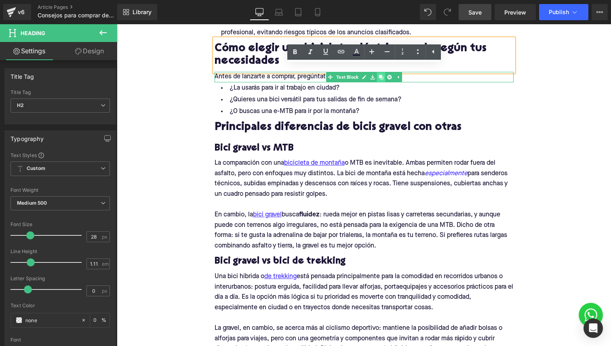
click at [382, 76] on icon at bounding box center [381, 77] width 4 height 5
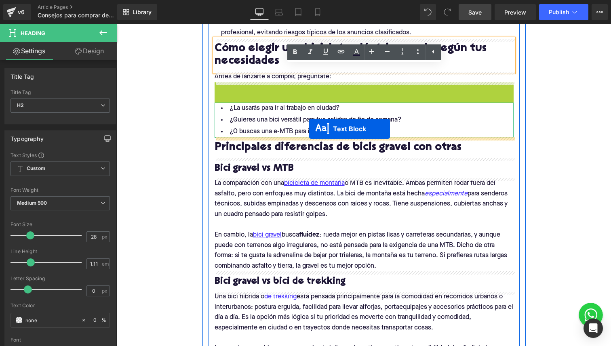
drag, startPoint x: 343, startPoint y: 89, endPoint x: 308, endPoint y: 131, distance: 54.6
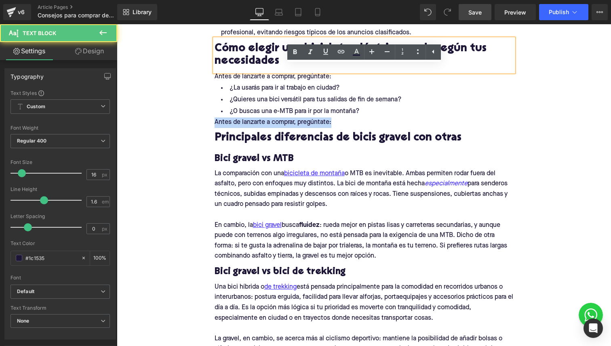
click at [267, 124] on p "Antes de lanzarte a comprar, pregúntate:" at bounding box center [364, 123] width 299 height 11
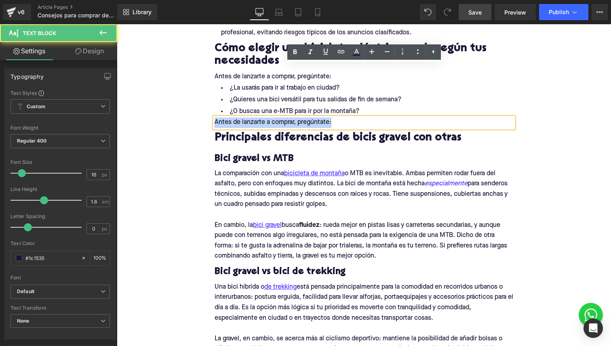
click at [267, 124] on p "Antes de lanzarte a comprar, pregúntate:" at bounding box center [364, 123] width 299 height 11
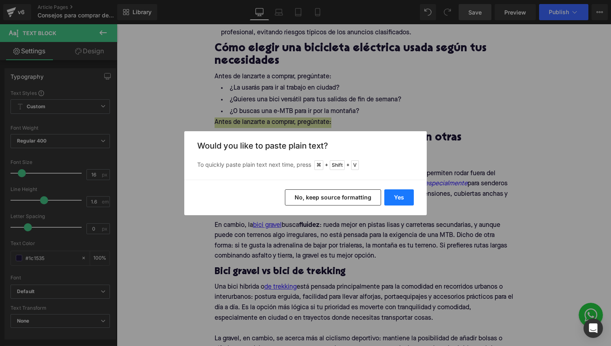
click at [395, 193] on button "Yes" at bounding box center [399, 198] width 30 height 16
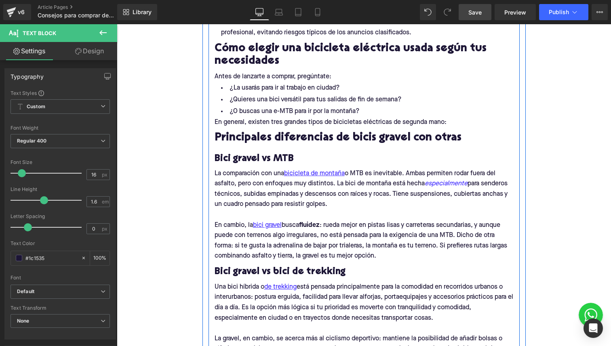
click at [327, 103] on li "¿Quieres una bici versátil para tus salidas de fin de semana?" at bounding box center [364, 100] width 299 height 12
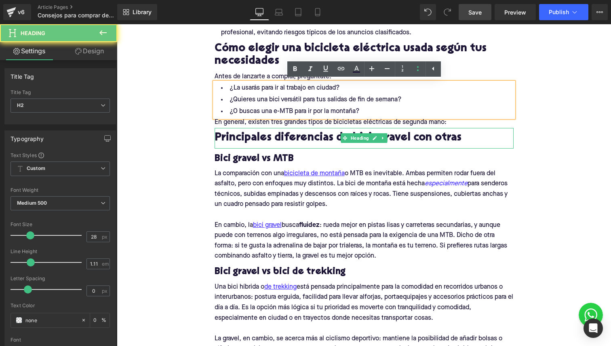
click at [390, 144] on h2 "Principales diferencias de bicis gravel con otras" at bounding box center [364, 138] width 299 height 13
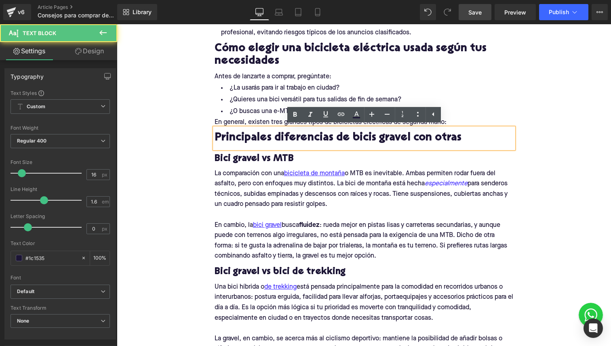
click at [375, 78] on div "Antes de lanzarte a comprar, pregúntate: Text Block" at bounding box center [364, 77] width 299 height 11
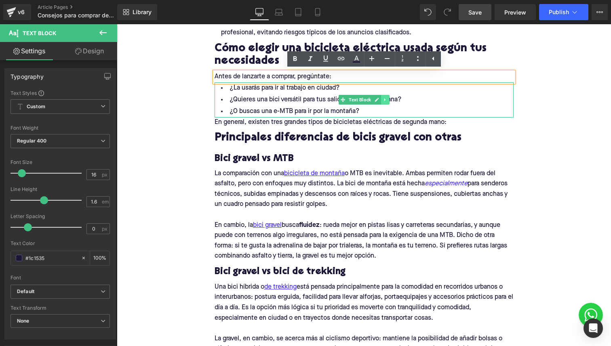
click at [387, 101] on icon at bounding box center [385, 99] width 4 height 5
click at [382, 99] on icon at bounding box center [381, 99] width 4 height 5
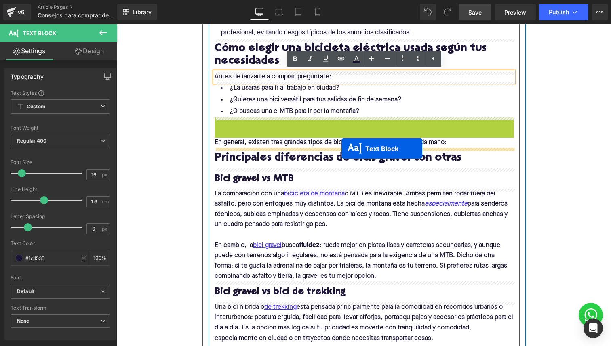
drag, startPoint x: 341, startPoint y: 135, endPoint x: 341, endPoint y: 149, distance: 13.7
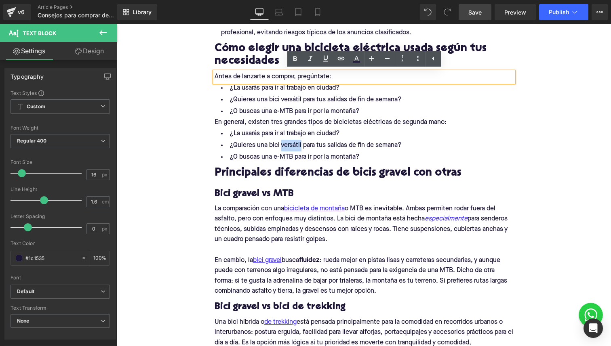
click at [297, 146] on li "¿Quieres una bici versátil para tus salidas de fin de semana?" at bounding box center [364, 146] width 299 height 12
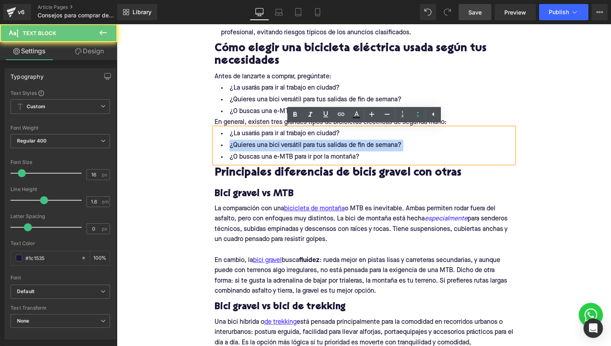
click at [297, 146] on li "¿Quieres una bici versátil para tus salidas de fin de semana?" at bounding box center [364, 146] width 299 height 12
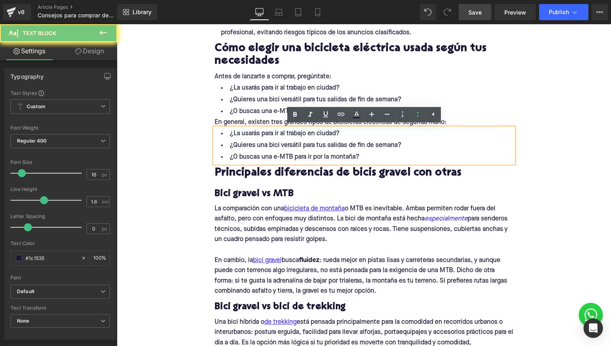
click at [356, 156] on li "¿O buscas una e-MTB para ir por la montaña?" at bounding box center [364, 158] width 299 height 12
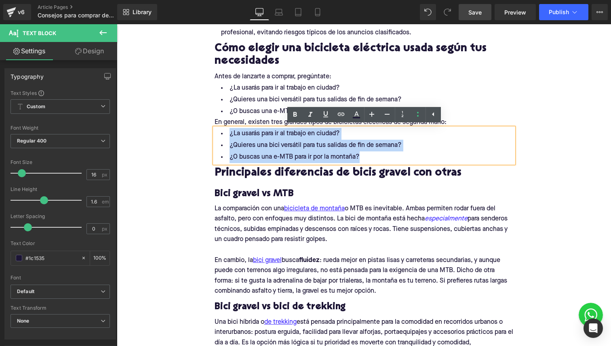
drag, startPoint x: 377, startPoint y: 162, endPoint x: 224, endPoint y: 106, distance: 162.6
click at [224, 106] on div "¿Por qué comprar una bicicleta eléctrica de segunda mano? Heading La principal …" at bounding box center [364, 231] width 311 height 602
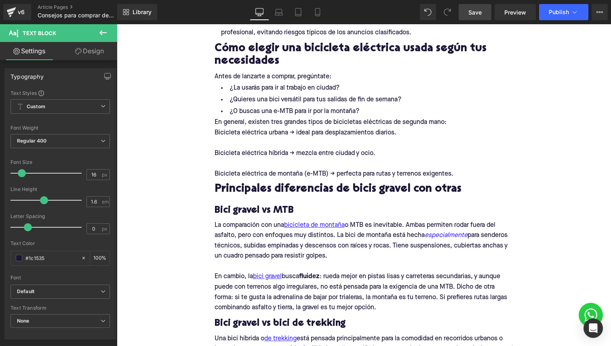
click at [256, 129] on div "Bicicleta eléctrica urbana → ideal para desplazamientos diarios. Bicicleta eléc…" at bounding box center [364, 154] width 299 height 52
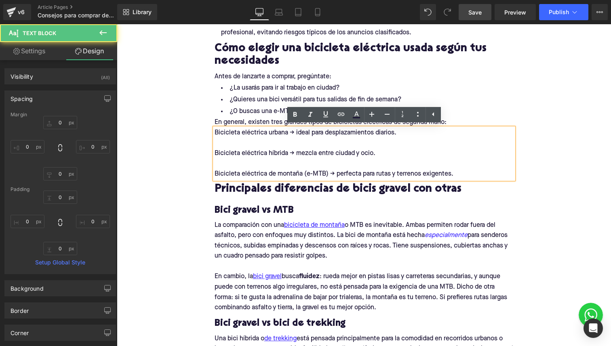
click at [255, 141] on div at bounding box center [364, 143] width 299 height 11
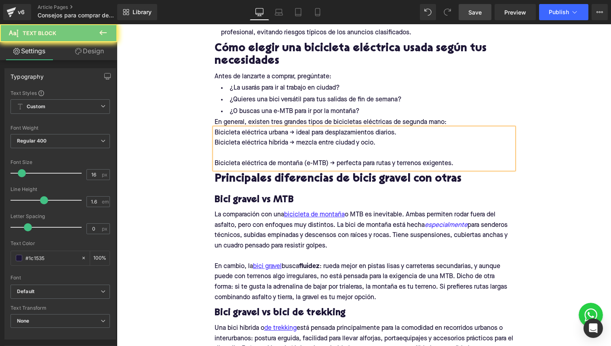
click at [245, 150] on div at bounding box center [364, 154] width 299 height 11
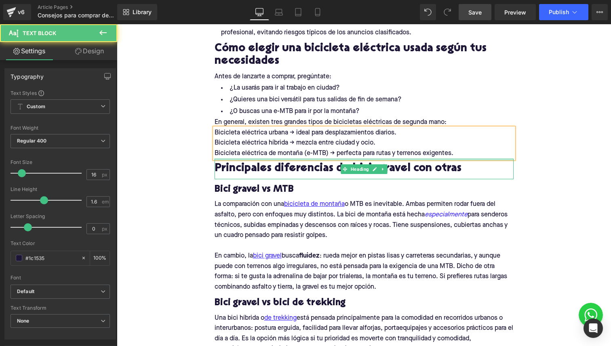
drag, startPoint x: 214, startPoint y: 133, endPoint x: 429, endPoint y: 158, distance: 216.9
click at [429, 158] on div "¿Por qué comprar una bicicleta eléctrica de segunda mano? Heading La principal …" at bounding box center [364, 229] width 311 height 598
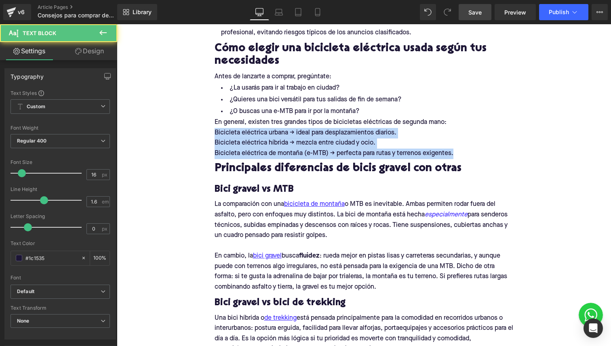
drag, startPoint x: 458, startPoint y: 153, endPoint x: 181, endPoint y: 121, distance: 279.1
click at [181, 121] on div "Home / Consejos para comprar de segunda mano Breadcrumbs Consejos para comprar …" at bounding box center [364, 285] width 494 height 1427
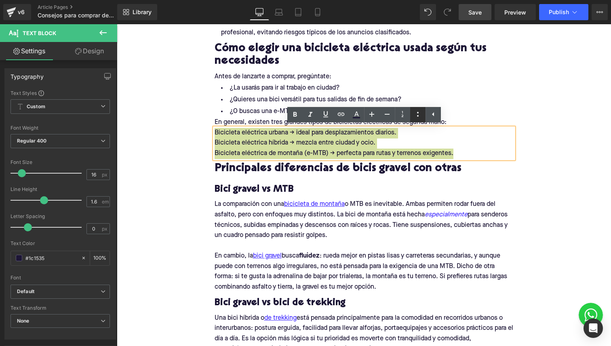
click at [419, 113] on icon at bounding box center [418, 115] width 10 height 10
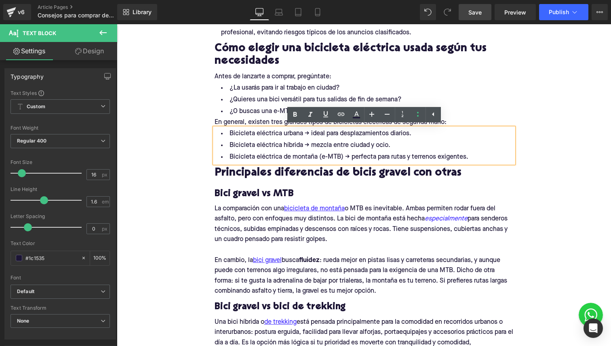
click at [263, 137] on li "Bicicleta eléctrica urbana → ideal para desplazamientos diarios." at bounding box center [364, 134] width 299 height 12
drag, startPoint x: 301, startPoint y: 136, endPoint x: 226, endPoint y: 137, distance: 75.6
click at [226, 137] on li "Bicicleta eléctrica urbana → ideal para desplazamientos diarios." at bounding box center [364, 134] width 299 height 12
click at [294, 115] on icon at bounding box center [295, 114] width 4 height 5
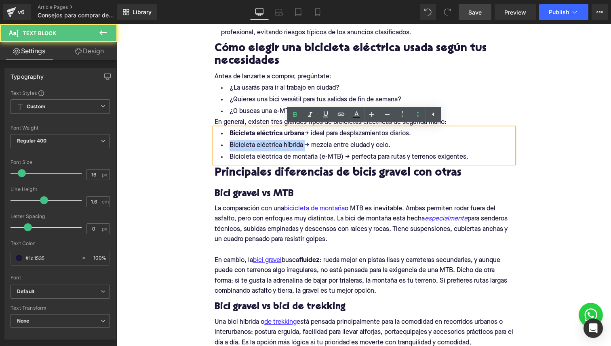
drag, startPoint x: 304, startPoint y: 148, endPoint x: 211, endPoint y: 148, distance: 92.1
click at [211, 148] on div "¿Por qué comprar una bicicleta eléctrica de segunda mano? Heading La principal …" at bounding box center [364, 231] width 311 height 602
click at [292, 114] on icon at bounding box center [295, 115] width 10 height 10
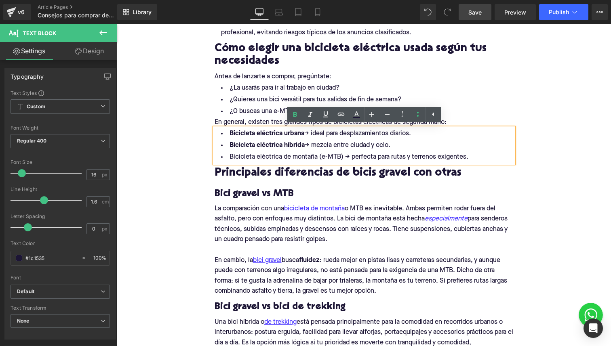
click at [305, 143] on strong "Bicicleta eléctrica híbrida" at bounding box center [267, 145] width 75 height 6
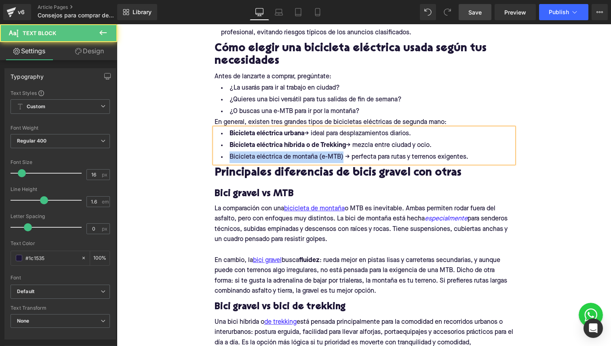
drag, startPoint x: 342, startPoint y: 157, endPoint x: 192, endPoint y: 156, distance: 149.5
click at [192, 156] on div "Home / Consejos para comprar de segunda mano Breadcrumbs Consejos para comprar …" at bounding box center [364, 288] width 494 height 1432
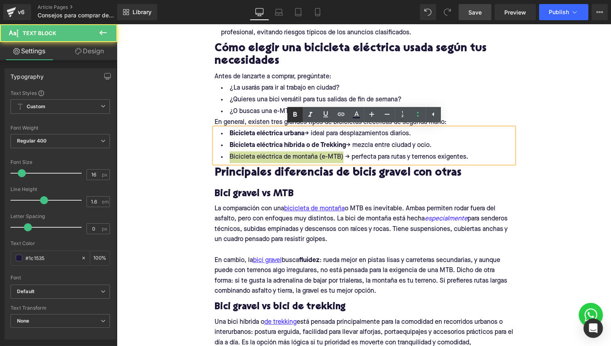
click at [294, 115] on icon at bounding box center [295, 114] width 4 height 5
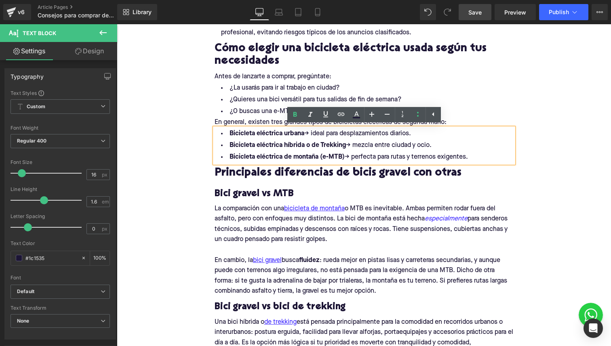
click at [293, 143] on strong "Bicicleta eléctrica híbrida o de Trekking" at bounding box center [288, 145] width 116 height 6
click at [274, 131] on strong "Bicicleta eléctrica urbana" at bounding box center [267, 134] width 75 height 6
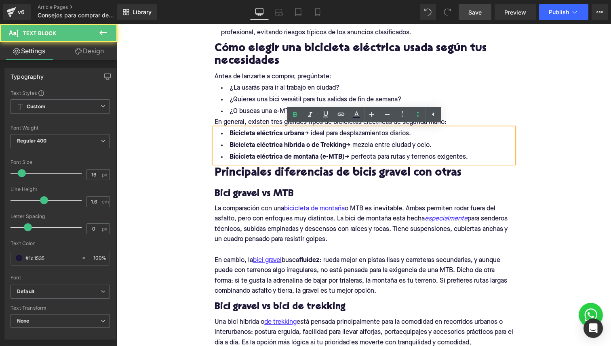
click at [288, 131] on strong "Bicicleta eléctrica urbana" at bounding box center [267, 134] width 75 height 6
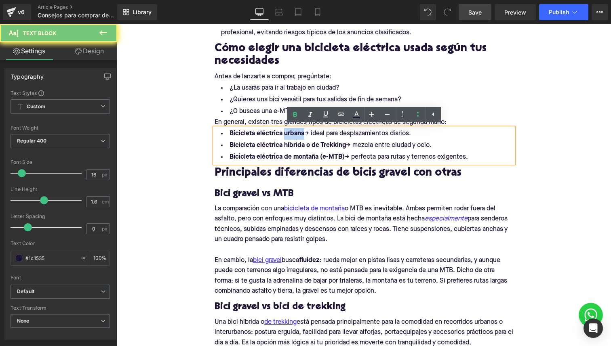
click at [288, 131] on strong "Bicicleta eléctrica urbana" at bounding box center [267, 134] width 75 height 6
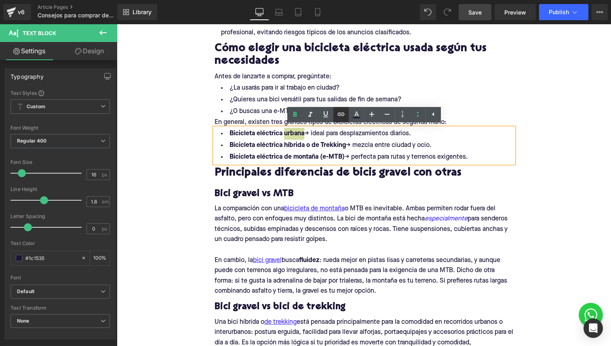
click at [339, 111] on icon at bounding box center [341, 115] width 10 height 10
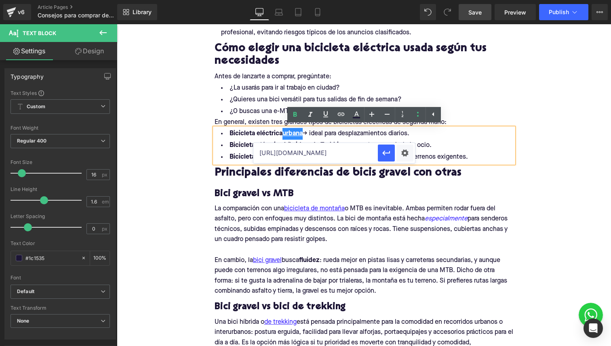
click at [319, 156] on input "https://upway.es/collections/haibike" at bounding box center [315, 153] width 124 height 20
paste input "https://upway.es/collections/bicicleta-urbana"
type input "https://upway.es/collections/bicicleta-urbana"
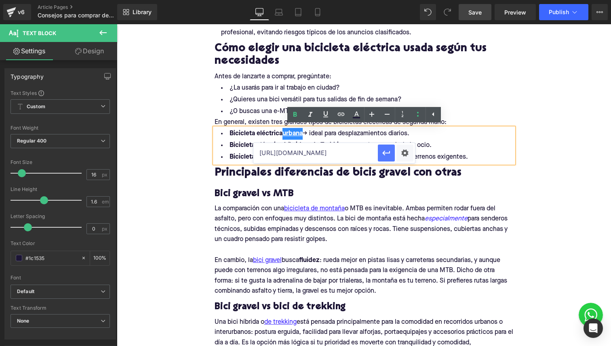
click at [393, 156] on button "button" at bounding box center [386, 153] width 17 height 17
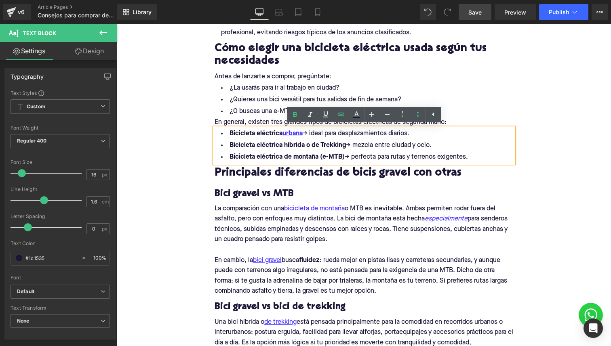
click at [317, 145] on strong "Bicicleta eléctrica híbrida o de Trekking" at bounding box center [288, 145] width 116 height 6
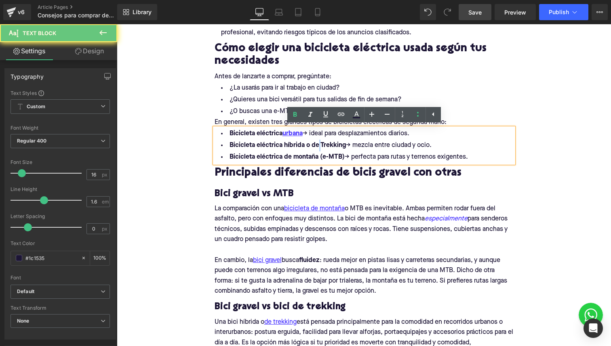
click at [317, 145] on strong "Bicicleta eléctrica híbrida o de Trekking" at bounding box center [288, 145] width 116 height 6
click at [325, 144] on strong "Bicicleta eléctrica híbrida o de Trekking" at bounding box center [288, 145] width 116 height 6
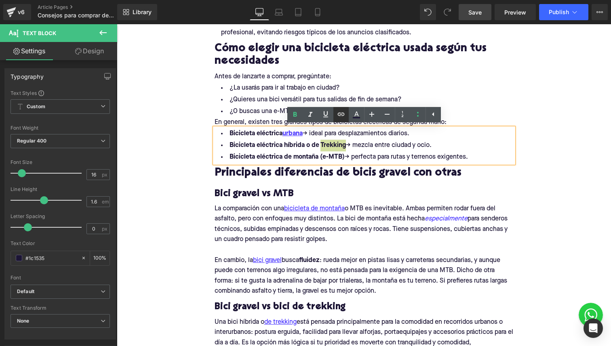
click at [338, 112] on icon at bounding box center [341, 115] width 10 height 10
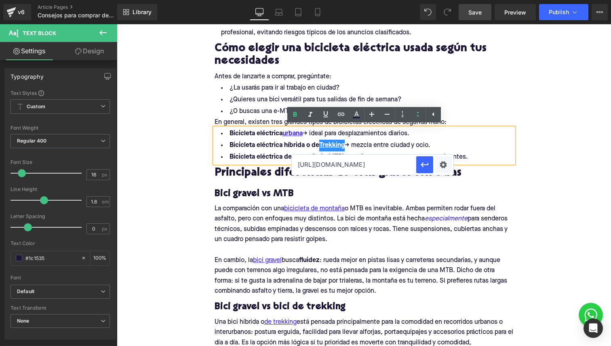
click at [320, 162] on input "https://upway.es/collections/bicicleta-urbana" at bounding box center [354, 165] width 124 height 20
paste input "https://upway.es/collections/bicicleta-de-trekking"
type input "https://upway.es/collections/bicicleta-de-trekking"
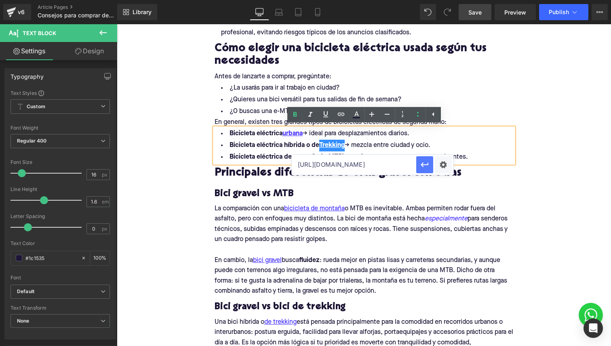
click at [421, 165] on icon "button" at bounding box center [425, 165] width 10 height 10
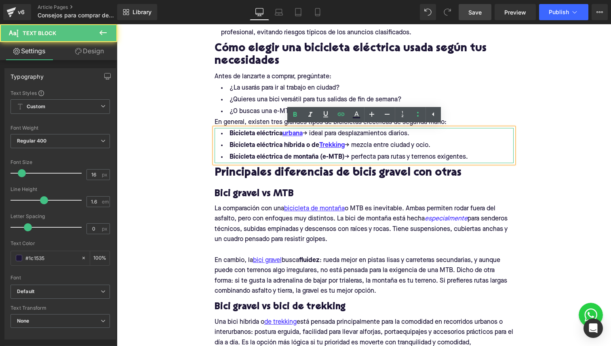
click at [264, 148] on strong "Bicicleta eléctrica híbrida o de Trekking" at bounding box center [287, 145] width 115 height 6
click at [331, 159] on strong "Bicicleta eléctrica de montaña (e-MTB)" at bounding box center [287, 157] width 115 height 6
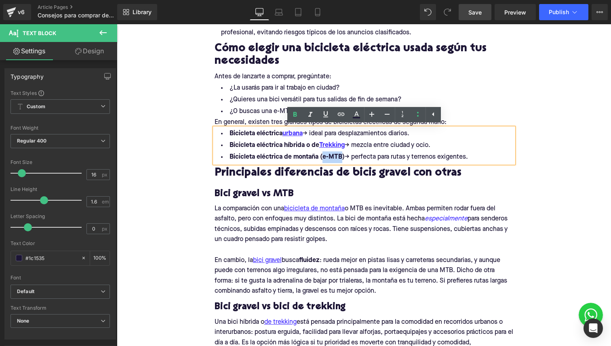
drag, startPoint x: 322, startPoint y: 159, endPoint x: 342, endPoint y: 158, distance: 20.2
click at [342, 158] on strong "Bicicleta eléctrica de montaña (e-MTB)" at bounding box center [287, 157] width 115 height 6
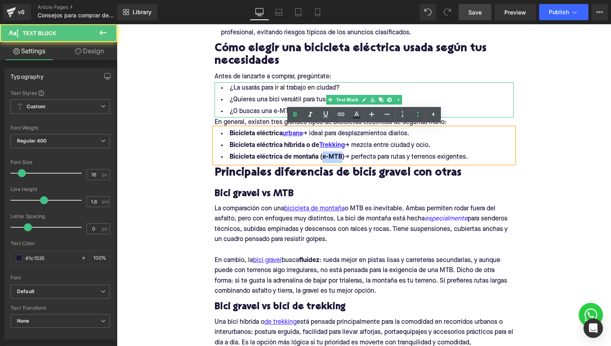
drag, startPoint x: 338, startPoint y: 106, endPoint x: 454, endPoint y: 131, distance: 118.6
click at [338, 106] on li "¿O buscas una e-MTB para ir por la montaña?" at bounding box center [364, 112] width 299 height 12
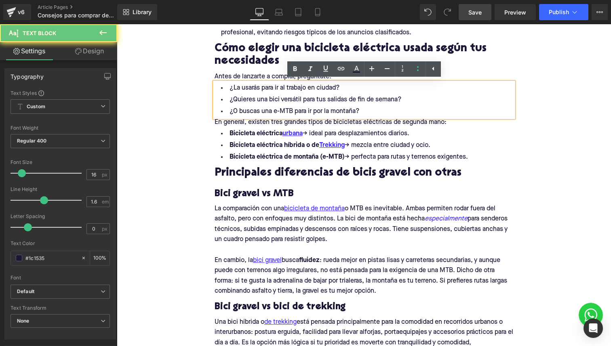
click at [343, 160] on strong "Bicicleta eléctrica de montaña (e-MTB)" at bounding box center [287, 157] width 115 height 6
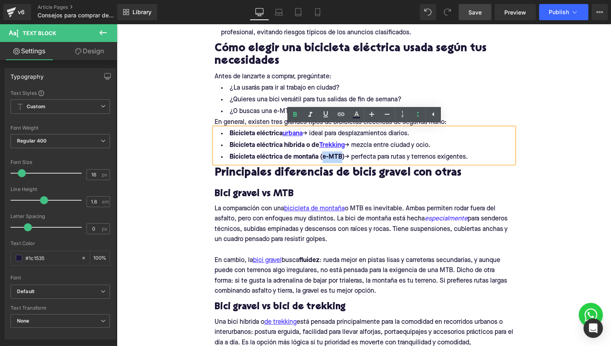
drag, startPoint x: 342, startPoint y: 157, endPoint x: 322, endPoint y: 157, distance: 19.8
click at [322, 157] on strong "Bicicleta eléctrica de montaña (e-MTB)" at bounding box center [287, 157] width 115 height 6
drag, startPoint x: 339, startPoint y: 116, endPoint x: 222, endPoint y: 103, distance: 117.6
click at [339, 116] on icon at bounding box center [341, 115] width 10 height 10
click at [351, 177] on input "https://upway.es/collections/bicicleta-de-trekking" at bounding box center [353, 177] width 124 height 20
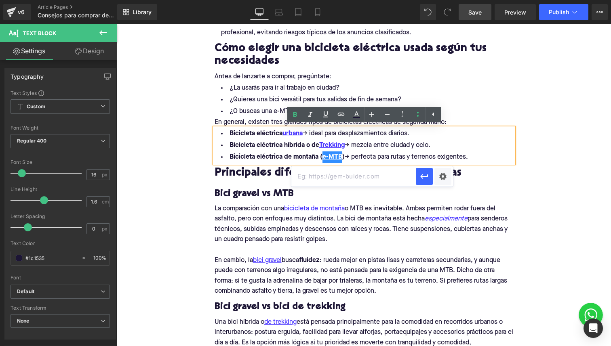
paste input "https://upway.es/collections/bicicleta-de-montana"
type input "https://upway.es/collections/bicicleta-de-montana"
click at [442, 0] on div "Text Color Highlight Color #333333 Edit or remove link: Edit - Unlink - Cancel …" at bounding box center [305, 0] width 611 height 0
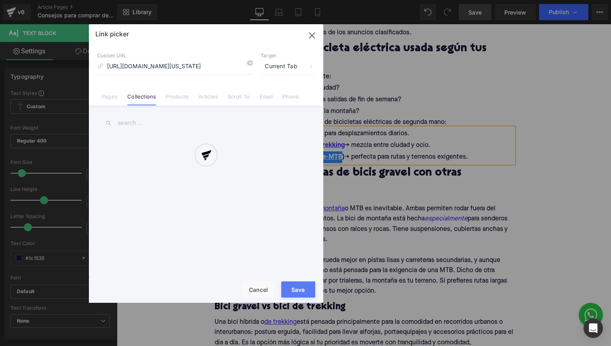
click at [311, 35] on div at bounding box center [206, 163] width 234 height 279
click at [311, 40] on div at bounding box center [206, 163] width 234 height 279
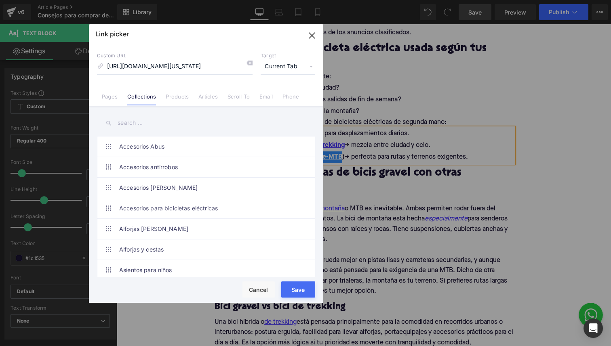
click at [311, 34] on icon "button" at bounding box center [312, 35] width 13 height 13
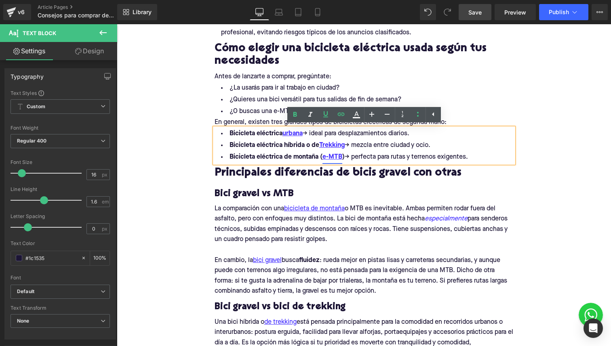
click at [331, 160] on link "e-MTB" at bounding box center [333, 158] width 20 height 12
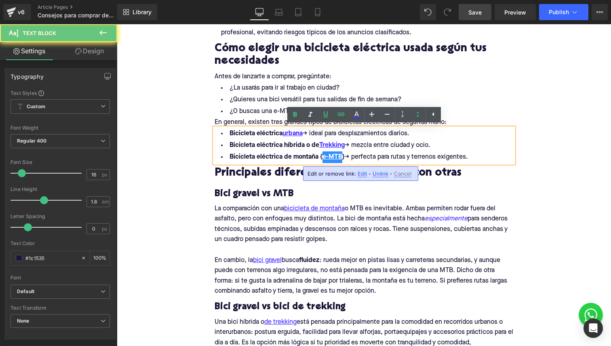
click at [379, 155] on li "Bicicleta eléctrica de montaña ( e-MTB ) → perfecta para rutas y terrenos exige…" at bounding box center [364, 158] width 299 height 12
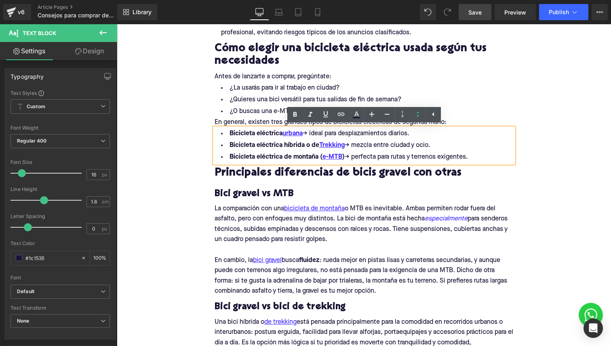
click at [259, 156] on strong "Bicicleta eléctrica de montaña ( e-MTB )" at bounding box center [287, 157] width 115 height 6
click at [242, 207] on p "La comparación con una bicicleta de montaña o MTB es inevitable. Ambas permiten…" at bounding box center [364, 224] width 299 height 41
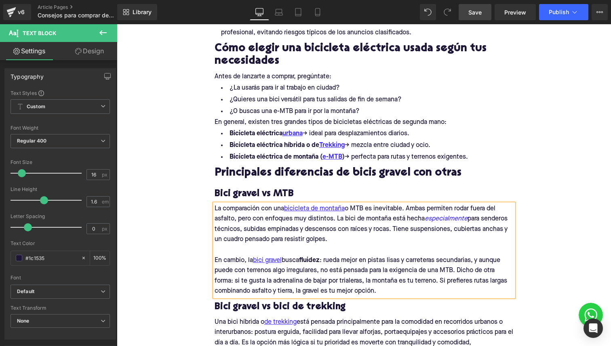
click at [472, 14] on span "Save" at bounding box center [474, 12] width 13 height 8
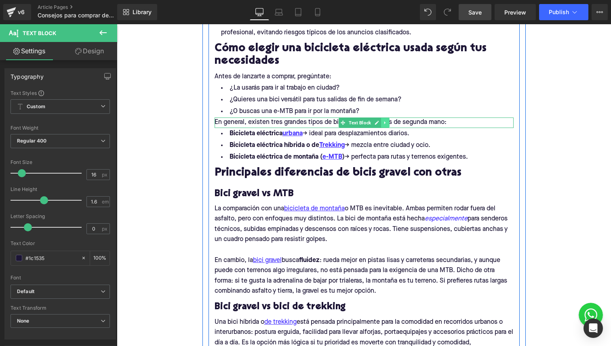
click at [386, 125] on icon at bounding box center [385, 122] width 4 height 5
click at [382, 123] on icon at bounding box center [381, 122] width 4 height 4
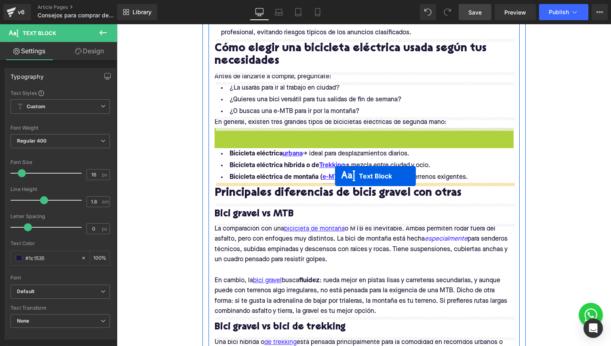
drag, startPoint x: 339, startPoint y: 135, endPoint x: 335, endPoint y: 176, distance: 41.5
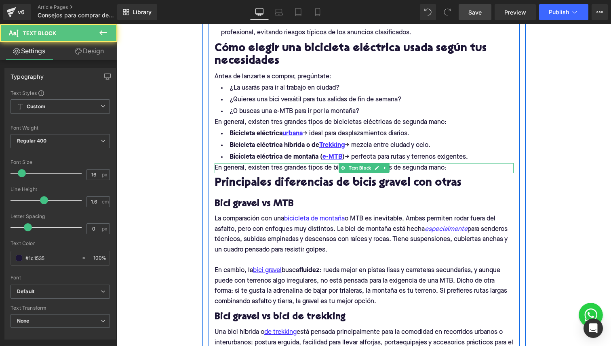
click at [320, 164] on div "En general, existen tres grandes tipos de bicicletas eléctricas de segunda mano…" at bounding box center [364, 168] width 299 height 11
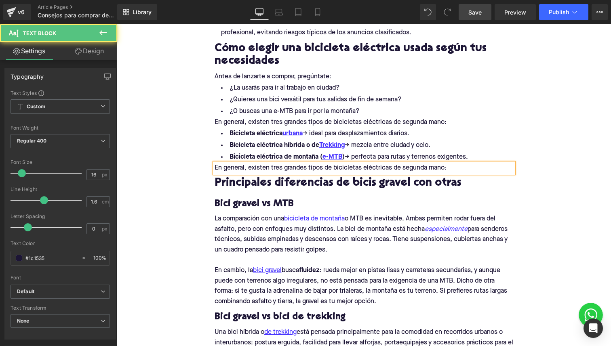
click at [320, 164] on p "En general, existen tres grandes tipos de bicicletas eléctricas de segunda mano:" at bounding box center [364, 168] width 299 height 11
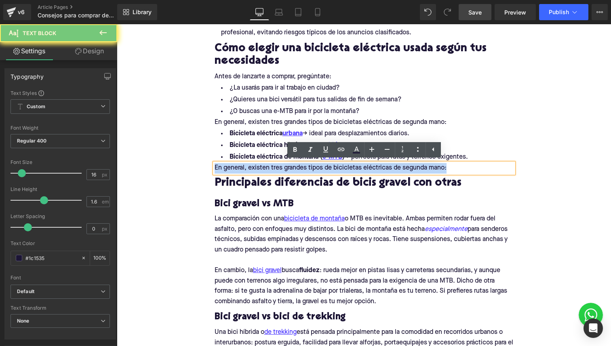
click at [320, 164] on p "En general, existen tres grandes tipos de bicicletas eléctricas de segunda mano:" at bounding box center [364, 168] width 299 height 11
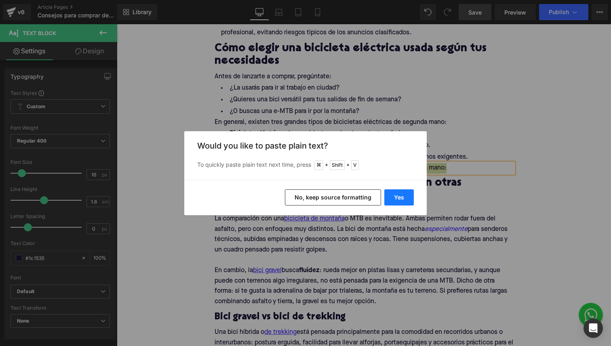
click at [390, 194] on button "Yes" at bounding box center [399, 198] width 30 height 16
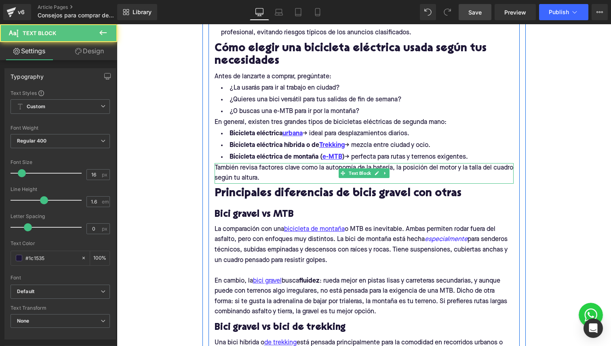
click at [272, 179] on p "También revisa factores clave como la autonomía de la batería, la posición del …" at bounding box center [364, 173] width 299 height 21
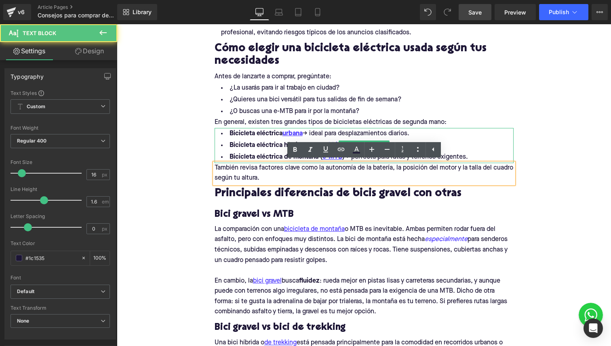
click at [220, 152] on li "Bicicleta eléctrica de montaña ( e-MTB ) → perfecta para rutas y terrenos exige…" at bounding box center [364, 158] width 299 height 12
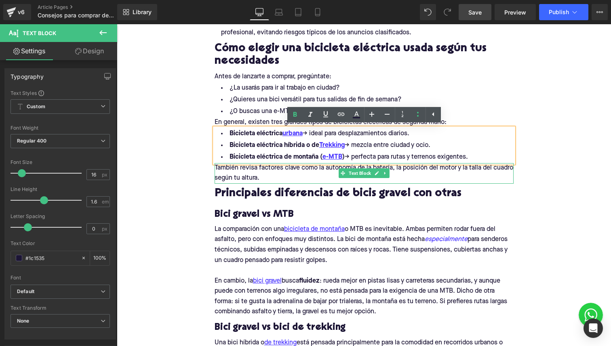
click at [267, 176] on p "También revisa factores clave como la autonomía de la batería, la posición del …" at bounding box center [364, 173] width 299 height 21
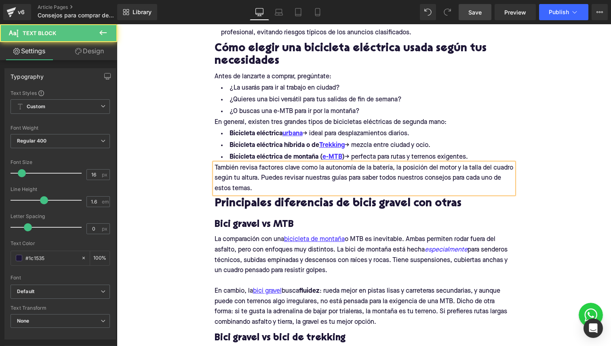
click at [278, 190] on p "También revisa factores clave como la autonomía de la batería, la posición del …" at bounding box center [364, 178] width 299 height 31
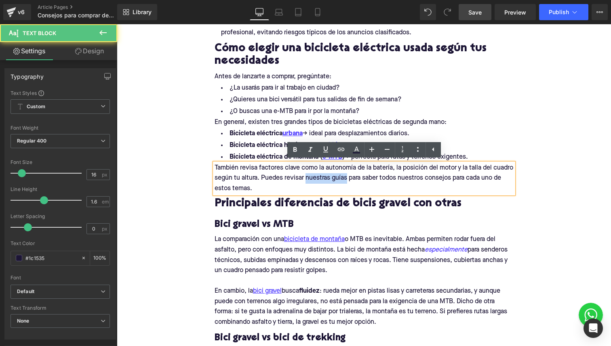
drag, startPoint x: 306, startPoint y: 178, endPoint x: 346, endPoint y: 178, distance: 40.8
click at [346, 178] on p "También revisa factores clave como la autonomía de la batería, la posición del …" at bounding box center [364, 178] width 299 height 31
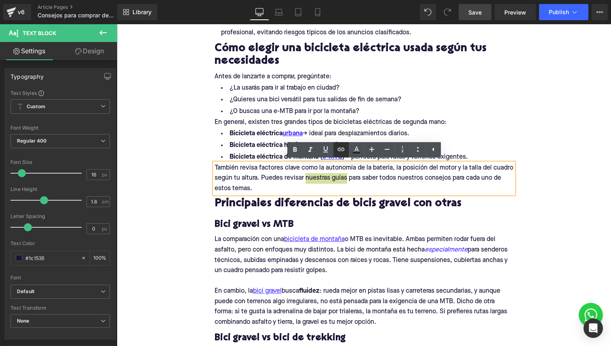
click at [342, 148] on icon at bounding box center [341, 150] width 10 height 10
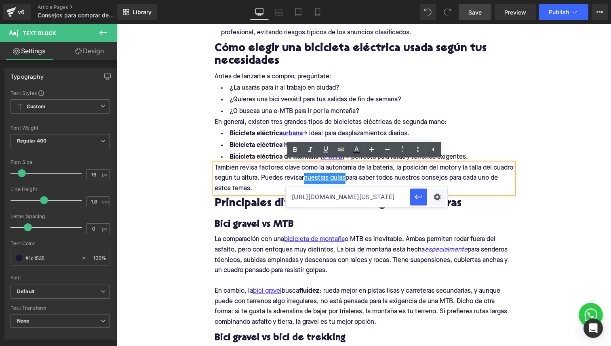
click at [338, 194] on input "https://upway.es/collections/bicicleta-de-montana" at bounding box center [348, 197] width 124 height 20
paste input "https://help.upway.es/es-ES/articles/elige-tu-bicicleta-198207"
type input "https://help.upway.es/es-ES/articles/elige-tu-bicicleta-198207"
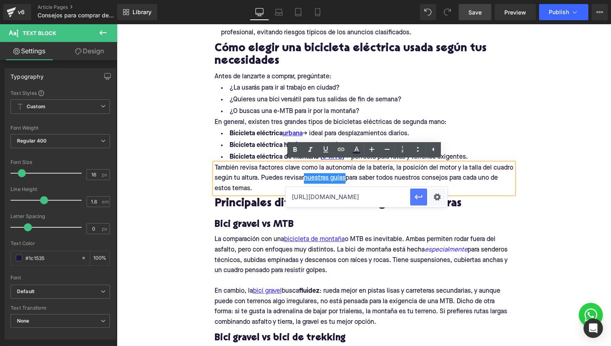
click at [417, 198] on icon "button" at bounding box center [419, 197] width 8 height 5
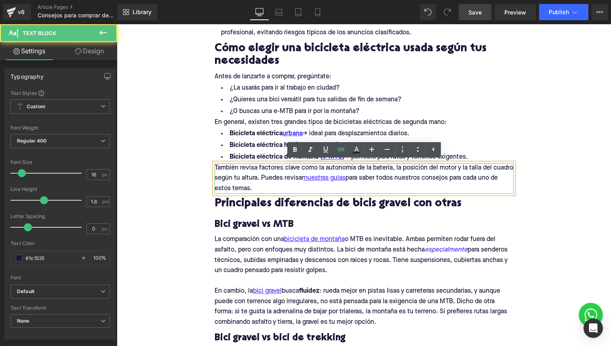
click at [360, 173] on p "También revisa factores clave como la autonomía de la batería, la posición del …" at bounding box center [364, 178] width 299 height 31
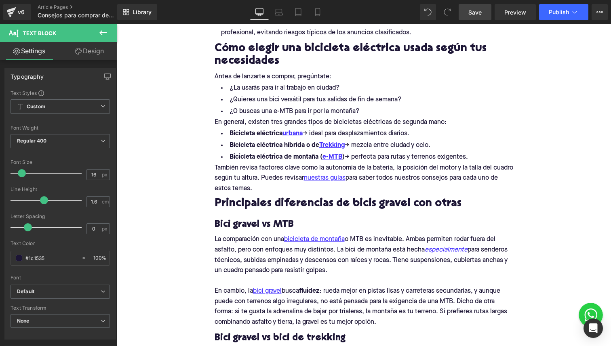
click at [472, 13] on span "Save" at bounding box center [474, 12] width 13 height 8
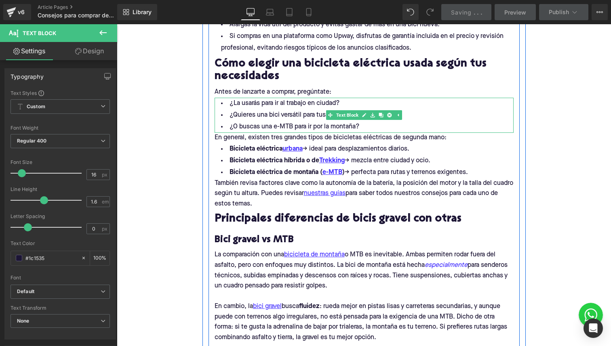
scroll to position [513, 0]
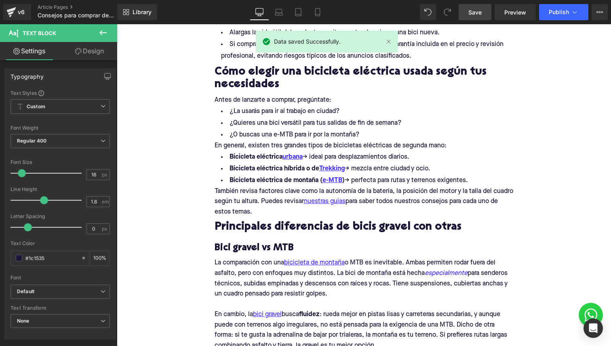
click at [253, 225] on h2 "Principales diferencias de bicis gravel con otras" at bounding box center [364, 227] width 299 height 13
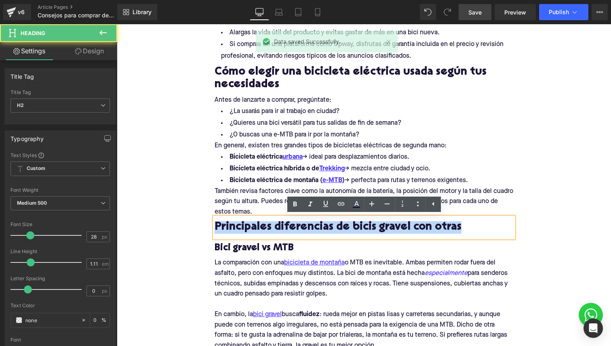
click at [253, 225] on h2 "Principales diferencias de bicis gravel con otras" at bounding box center [364, 227] width 299 height 13
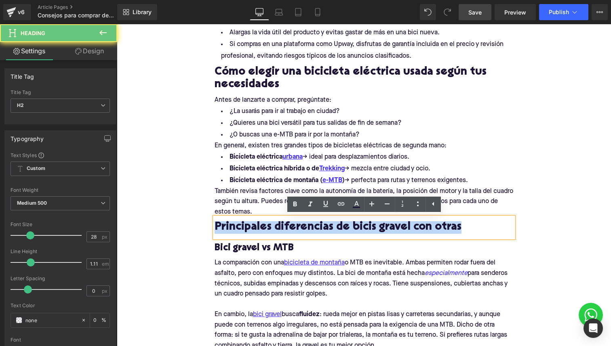
paste div
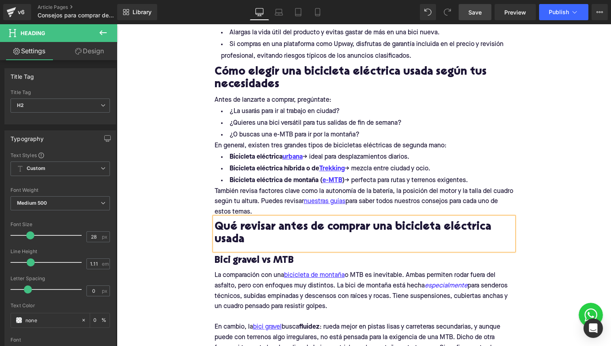
click at [247, 288] on p "La comparación con una bicicleta de montaña o MTB es inevitable. Ambas permiten…" at bounding box center [364, 291] width 299 height 41
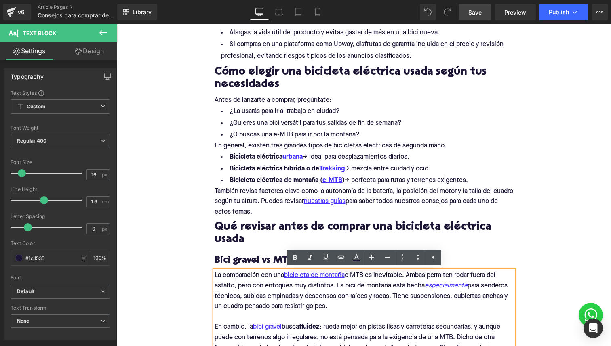
click at [245, 265] on h3 "Bici gravel vs MTB" at bounding box center [364, 261] width 299 height 13
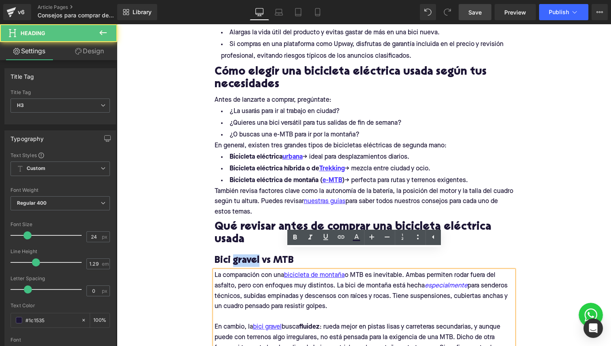
click at [245, 265] on h3 "Bici gravel vs MTB" at bounding box center [364, 261] width 299 height 13
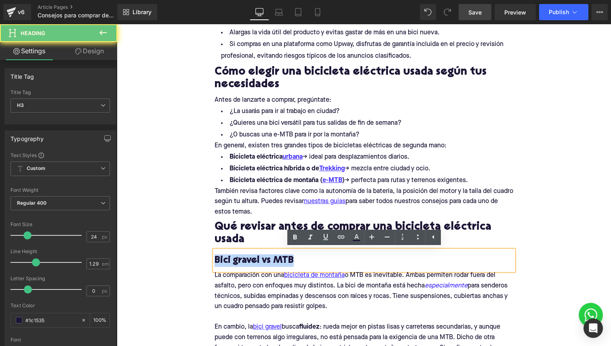
click at [245, 265] on h3 "Bici gravel vs MTB" at bounding box center [364, 261] width 299 height 13
paste div
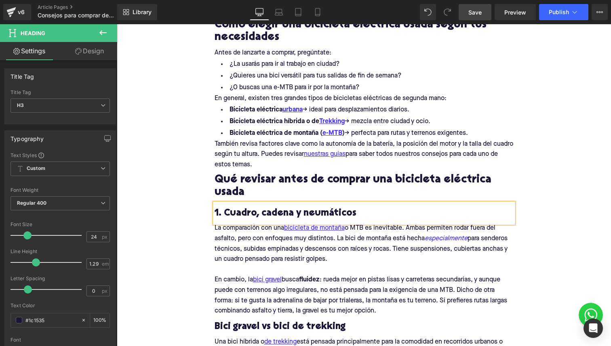
scroll to position [606, 0]
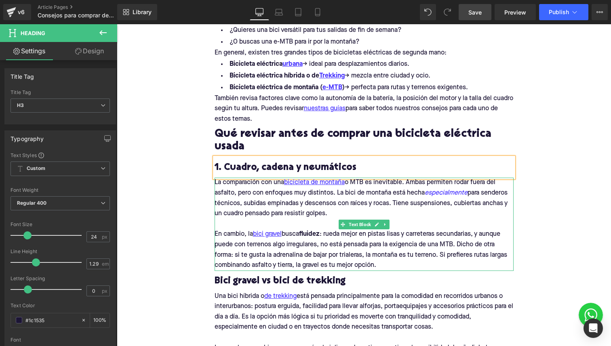
click at [355, 259] on p "En cambio, la bici gravel busca fluidez : rueda mejor en pistas lisas y carrete…" at bounding box center [364, 250] width 299 height 41
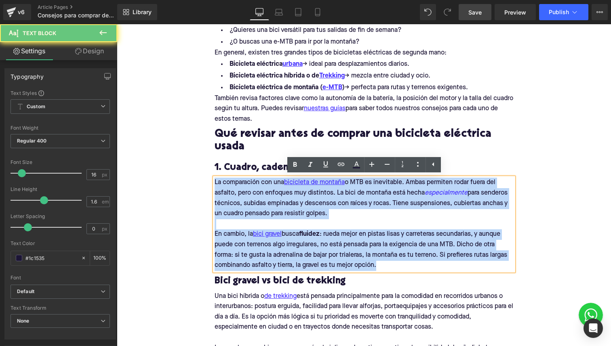
drag, startPoint x: 382, startPoint y: 266, endPoint x: 200, endPoint y: 180, distance: 200.9
click at [200, 180] on div "Home / Consejos para comprar de segunda mano Breadcrumbs Consejos para comprar …" at bounding box center [364, 241] width 494 height 1476
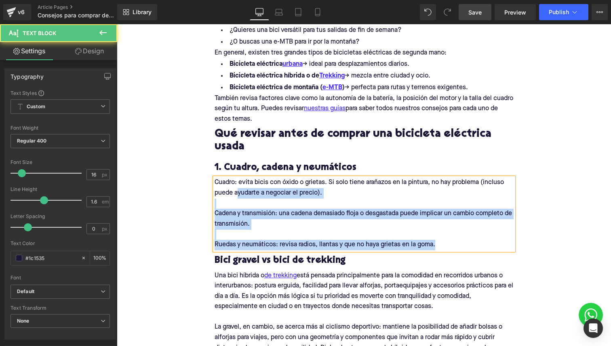
drag, startPoint x: 450, startPoint y: 247, endPoint x: 238, endPoint y: 191, distance: 219.2
click at [238, 191] on div "Cuadro: evita bicis con óxido o grietas. Si solo tiene arañazos en la pintura, …" at bounding box center [364, 214] width 299 height 72
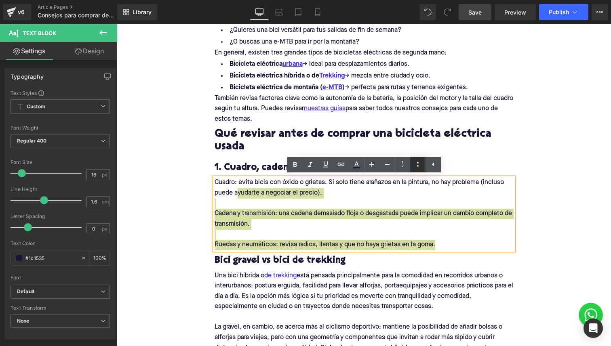
click at [414, 163] on icon at bounding box center [418, 165] width 10 height 10
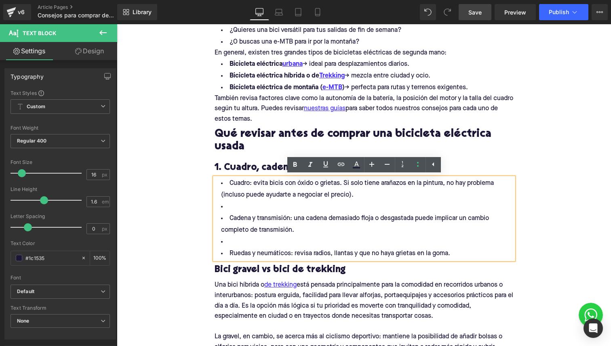
click at [229, 198] on li "Cuadro: evita bicis con óxido o grietas. Si solo tiene arañazos en la pintura, …" at bounding box center [364, 189] width 299 height 23
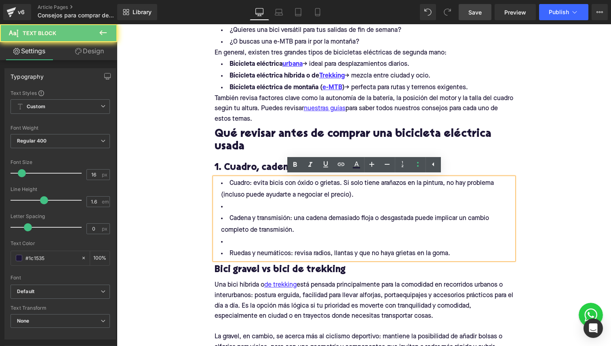
click at [244, 207] on li at bounding box center [364, 207] width 299 height 12
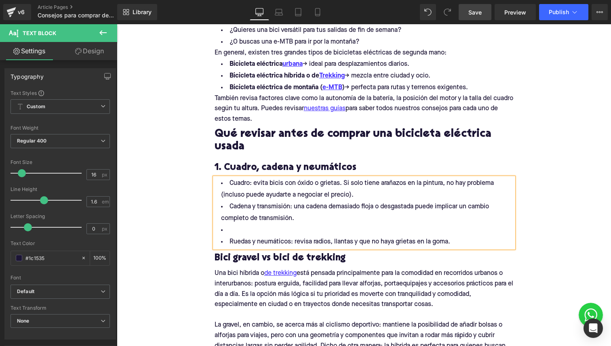
click at [244, 215] on li "Cadena y transmisión: una cadena demasiado floja o desgastada puede implicar un…" at bounding box center [364, 212] width 299 height 23
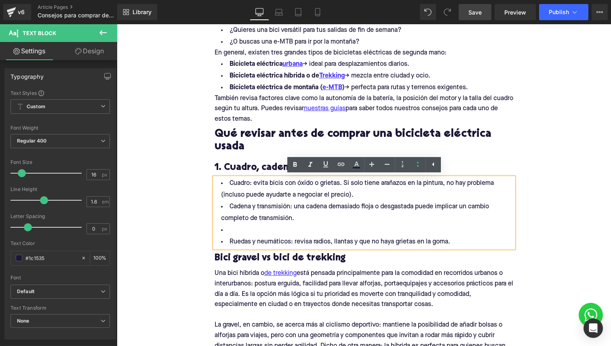
click at [245, 226] on li at bounding box center [364, 231] width 299 height 12
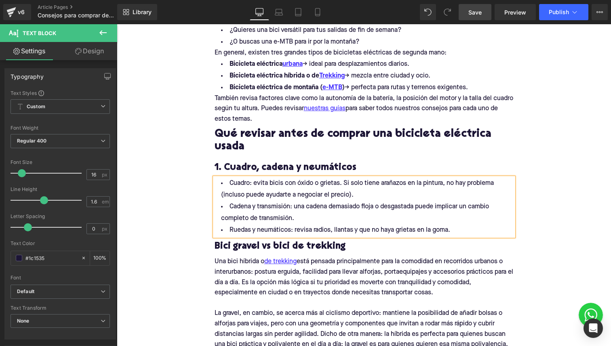
click at [238, 183] on li "Cuadro: evita bicis con óxido o grietas. Si solo tiene arañazos en la pintura, …" at bounding box center [364, 189] width 299 height 23
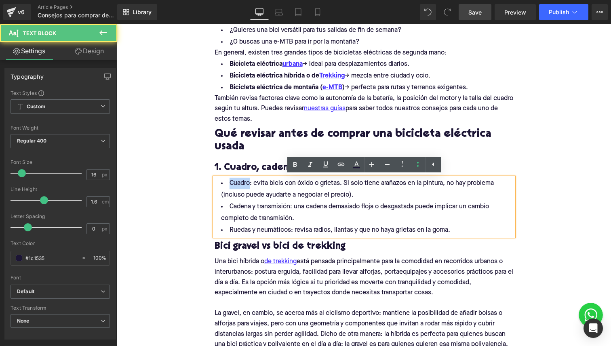
click at [238, 183] on li "Cuadro: evita bicis con óxido o grietas. Si solo tiene arañazos en la pintura, …" at bounding box center [364, 189] width 299 height 23
click at [293, 163] on icon at bounding box center [295, 165] width 10 height 10
drag, startPoint x: 294, startPoint y: 206, endPoint x: 226, endPoint y: 206, distance: 67.5
click at [226, 206] on li "Cadena y transmisión: una cadena demasiado floja o desgastada puede implicar un…" at bounding box center [364, 212] width 299 height 23
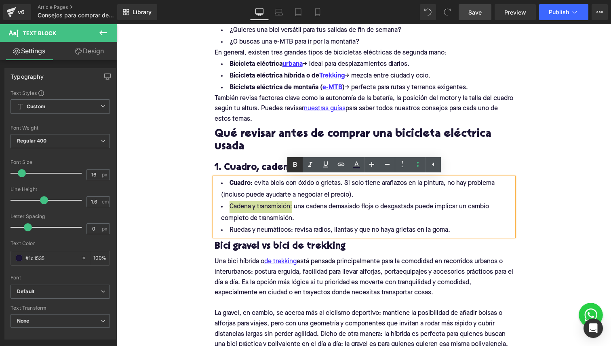
click at [293, 166] on icon at bounding box center [295, 165] width 10 height 10
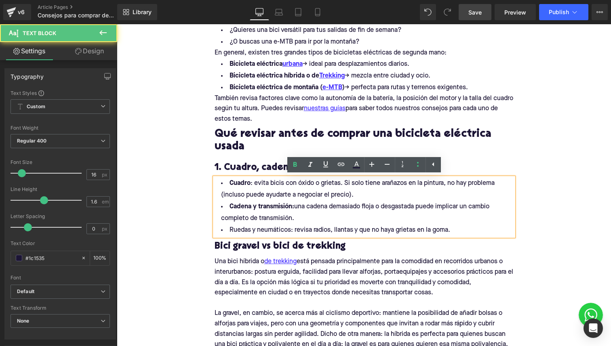
click at [306, 219] on li "Cadena y transmisión: una cadena demasiado floja o desgastada puede implicar un…" at bounding box center [364, 212] width 299 height 23
drag, startPoint x: 293, startPoint y: 228, endPoint x: 222, endPoint y: 230, distance: 71.1
click at [222, 230] on li "Ruedas y neumáticos: revisa radios, llantas y que no haya grietas en la goma." at bounding box center [364, 231] width 299 height 12
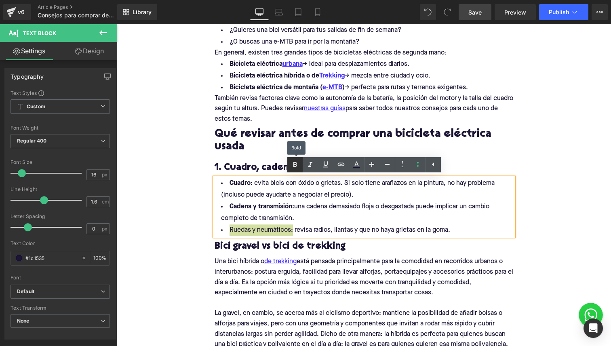
click at [291, 167] on icon at bounding box center [295, 165] width 10 height 10
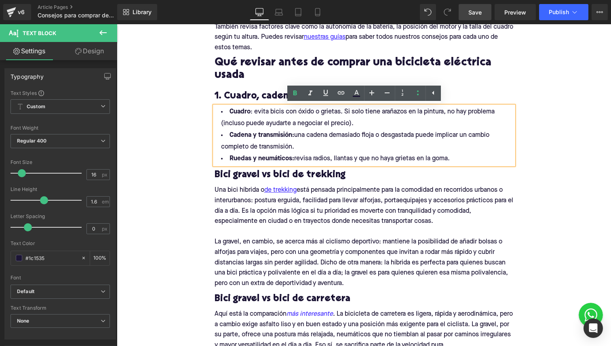
scroll to position [678, 0]
click at [273, 171] on h3 "Bici gravel vs bici de trekking" at bounding box center [364, 175] width 299 height 13
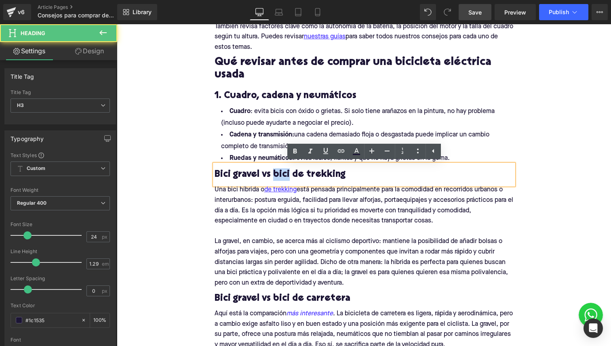
click at [273, 172] on h3 "Bici gravel vs bici de trekking" at bounding box center [364, 175] width 299 height 13
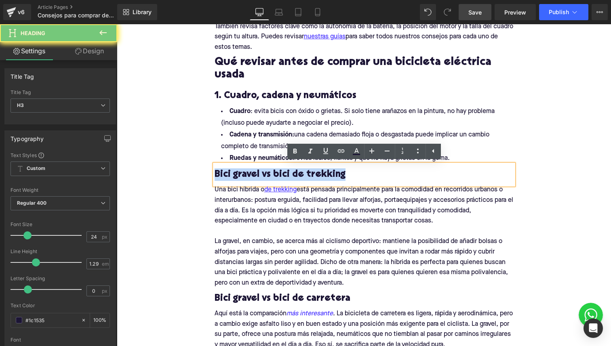
click at [273, 172] on h3 "Bici gravel vs bici de trekking" at bounding box center [364, 175] width 299 height 13
paste div
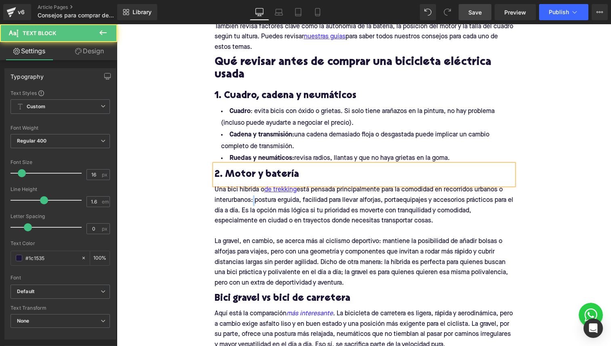
click at [251, 204] on div "Una bici híbrida o de trekking está pensada principalmente para la comodidad en…" at bounding box center [364, 236] width 299 height 103
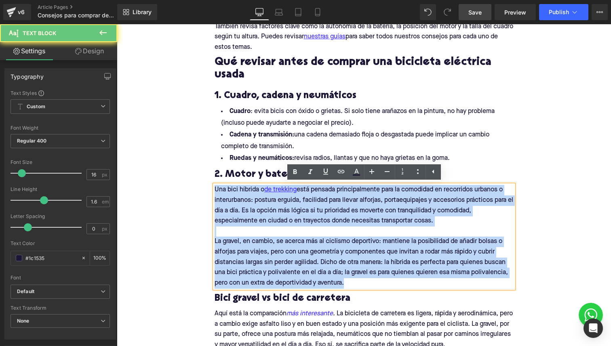
drag, startPoint x: 362, startPoint y: 286, endPoint x: 175, endPoint y: 185, distance: 212.8
click at [175, 185] on div "Home / Consejos para comprar de segunda mano Breadcrumbs Consejos para comprar …" at bounding box center [364, 151] width 494 height 1441
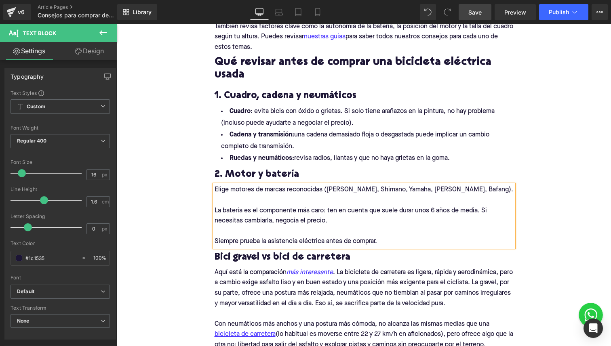
click at [222, 196] on div at bounding box center [364, 201] width 299 height 11
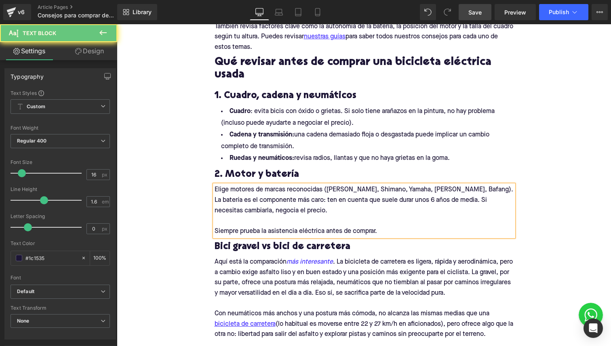
click at [234, 219] on div at bounding box center [364, 221] width 299 height 11
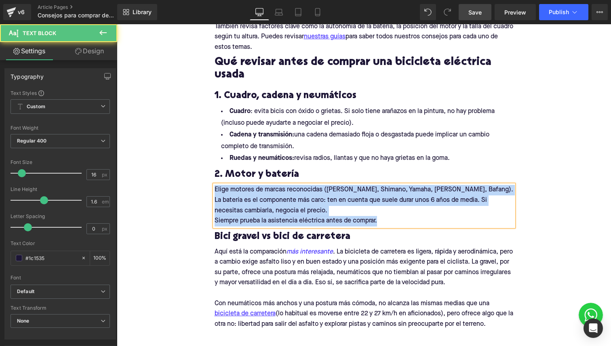
drag, startPoint x: 383, startPoint y: 223, endPoint x: 173, endPoint y: 181, distance: 214.2
click at [173, 181] on div "Home / Consejos para comprar de segunda mano Breadcrumbs Consejos para comprar …" at bounding box center [364, 120] width 494 height 1379
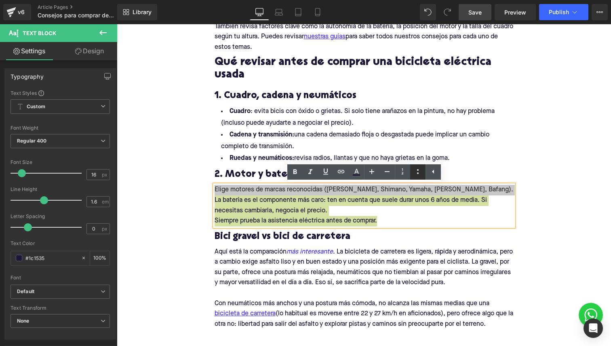
click at [419, 171] on icon at bounding box center [418, 172] width 10 height 10
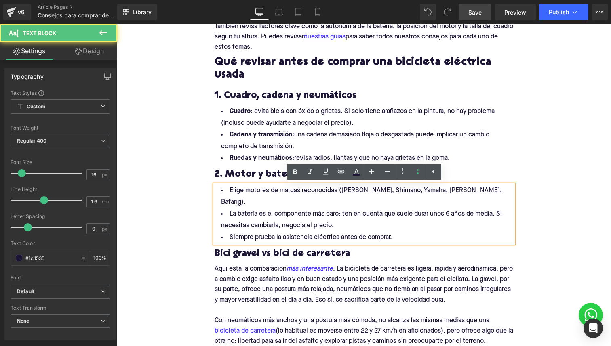
click at [319, 213] on li "La batería es el componente más caro: ten en cuenta que suele durar unos 6 años…" at bounding box center [364, 220] width 299 height 23
drag, startPoint x: 279, startPoint y: 190, endPoint x: 339, endPoint y: 190, distance: 60.2
click at [339, 190] on li "Elige motores de marcas reconocidas (Bosch, Shimano, Yamaha, Brose, Bafang)." at bounding box center [364, 196] width 299 height 23
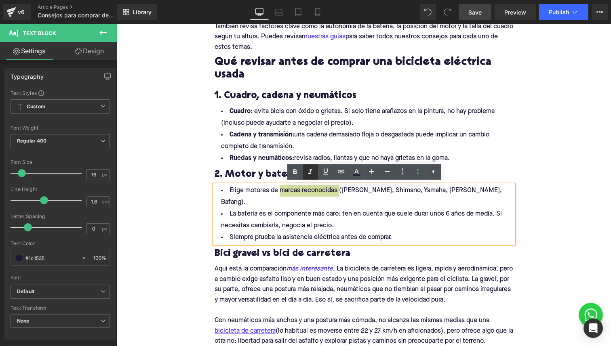
click at [310, 168] on icon at bounding box center [311, 172] width 10 height 10
click at [288, 209] on li "La batería es el componente más caro: ten en cuenta que suele durar unos 6 años…" at bounding box center [364, 220] width 299 height 23
click at [336, 192] on icon "marcas reconocidas" at bounding box center [307, 191] width 58 height 12
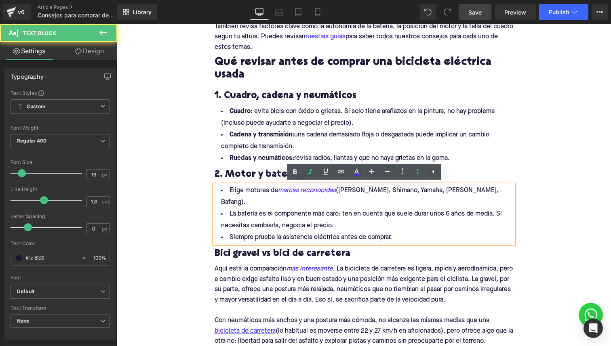
click at [336, 191] on icon "marcas reconocidas" at bounding box center [307, 191] width 58 height 12
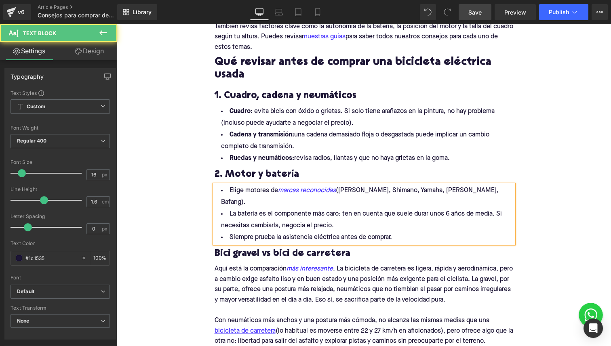
click at [331, 209] on li "La batería es el componente más caro: ten en cuenta que suele durar unos 6 años…" at bounding box center [364, 220] width 299 height 23
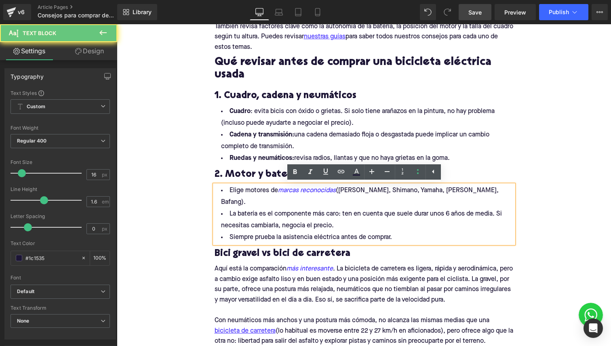
click at [312, 209] on li "La batería es el componente más caro: ten en cuenta que suele durar unos 6 años…" at bounding box center [364, 220] width 299 height 23
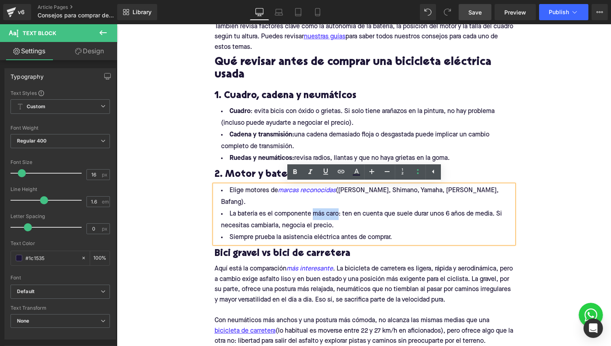
drag, startPoint x: 312, startPoint y: 203, endPoint x: 334, endPoint y: 203, distance: 21.8
click at [334, 209] on li "La batería es el componente más caro: ten en cuenta que suele durar unos 6 años…" at bounding box center [364, 220] width 299 height 23
click at [291, 168] on icon at bounding box center [295, 172] width 10 height 10
click at [298, 209] on li "La batería es el componente más caro : ten en cuenta que suele durar unos 6 año…" at bounding box center [364, 220] width 299 height 23
click at [242, 232] on li "Siempre prueba la asistencia eléctrica antes de comprar." at bounding box center [364, 238] width 299 height 12
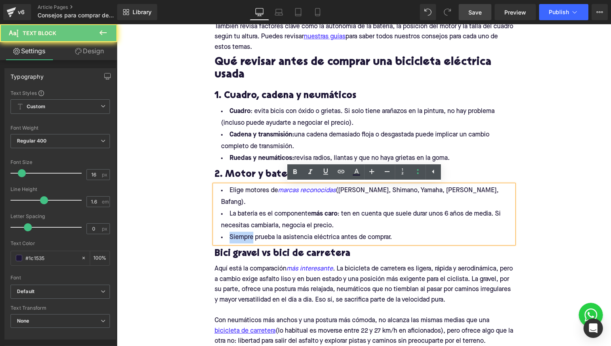
click at [242, 232] on li "Siempre prueba la asistencia eléctrica antes de comprar." at bounding box center [364, 238] width 299 height 12
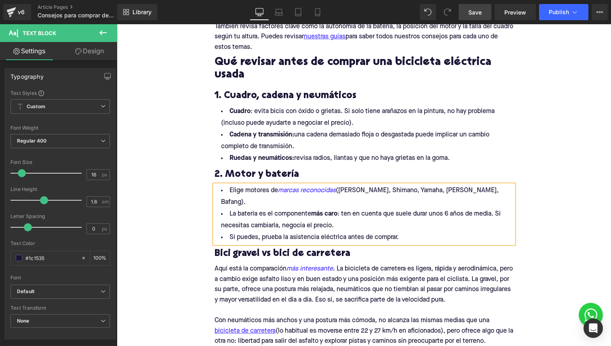
click at [230, 248] on h3 "Bici gravel vs bici de carretera" at bounding box center [364, 254] width 299 height 13
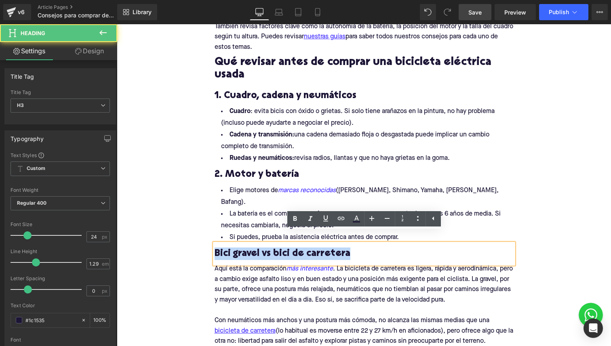
click at [230, 248] on h3 "Bici gravel vs bici de carretera" at bounding box center [364, 254] width 299 height 13
paste div
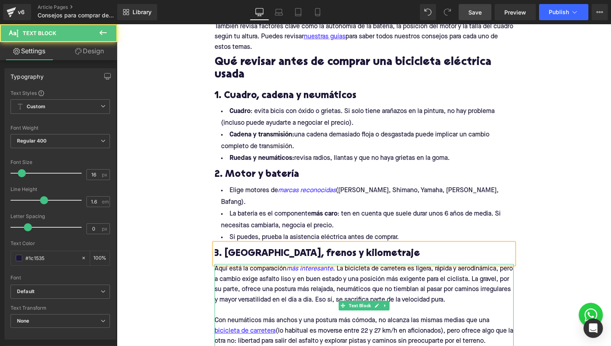
click at [270, 267] on div "Aquí está la comparación más interesante . La bicicleta de carretera es ligera,…" at bounding box center [364, 305] width 299 height 83
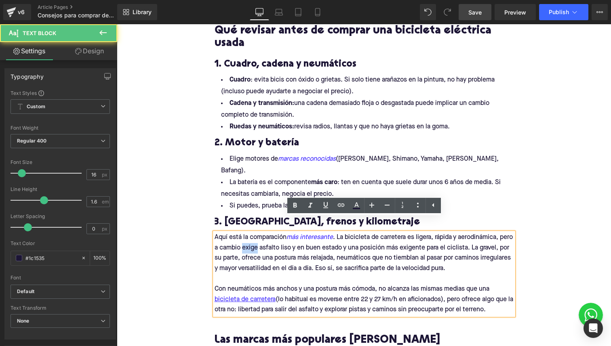
scroll to position [715, 0]
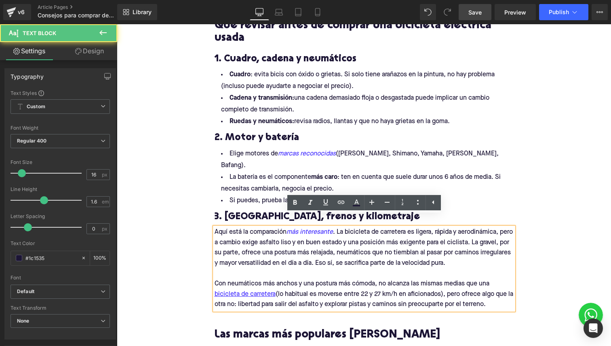
drag, startPoint x: 507, startPoint y: 295, endPoint x: 215, endPoint y: 223, distance: 300.7
click at [215, 228] on div "Aquí está la comparación más interesante . La bicicleta de carretera es ligera,…" at bounding box center [364, 269] width 299 height 83
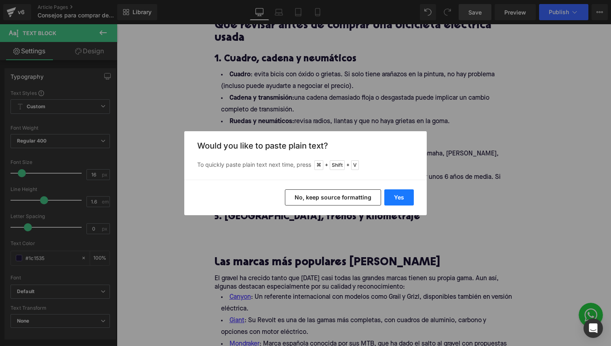
click at [401, 195] on button "Yes" at bounding box center [399, 198] width 30 height 16
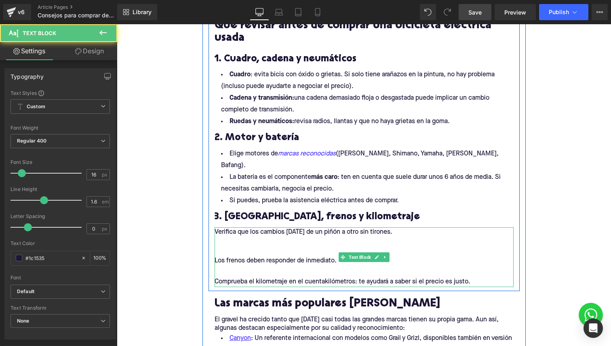
click at [273, 246] on div at bounding box center [364, 251] width 299 height 11
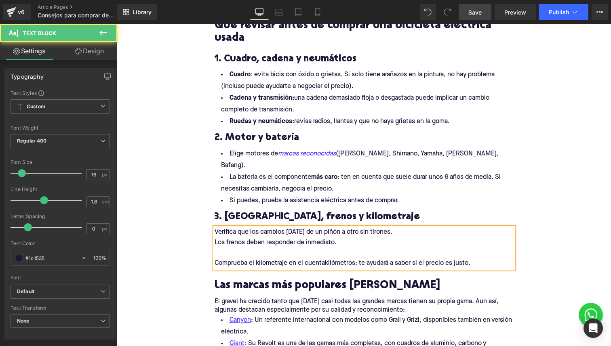
click at [258, 247] on div "Verifica que los cambios pasen de un piñón a otro sin tirones. Los frenos deben…" at bounding box center [364, 248] width 299 height 41
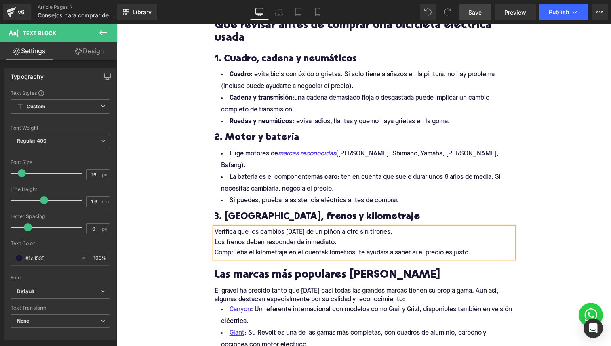
click at [250, 238] on div "Los frenos deben responder de inmediato." at bounding box center [364, 243] width 299 height 11
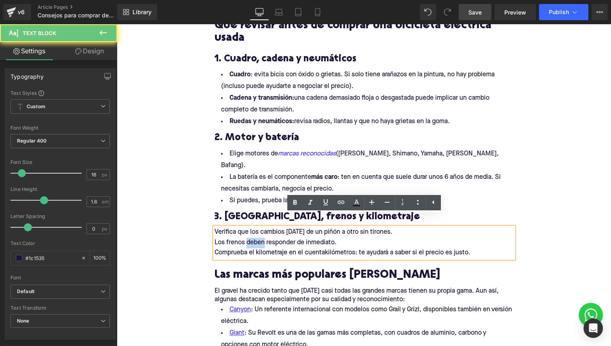
click at [250, 238] on div "Los frenos deben responder de inmediato." at bounding box center [364, 243] width 299 height 11
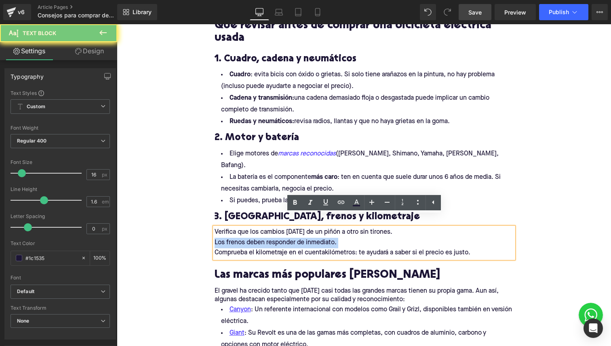
click at [250, 238] on div "Los frenos deben responder de inmediato." at bounding box center [364, 243] width 299 height 11
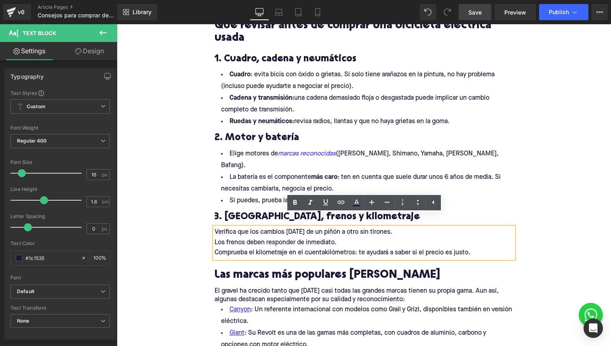
click at [416, 238] on div "Los frenos deben responder de inmediato." at bounding box center [364, 243] width 299 height 11
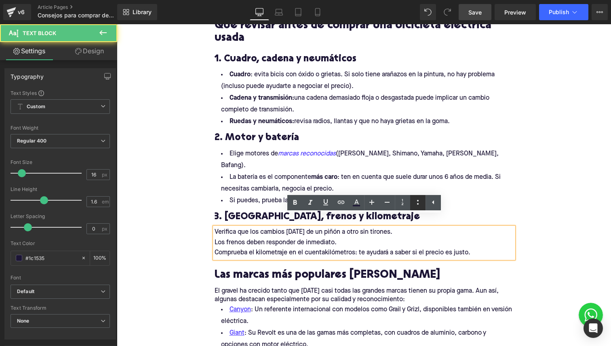
click at [419, 197] on link at bounding box center [417, 202] width 15 height 15
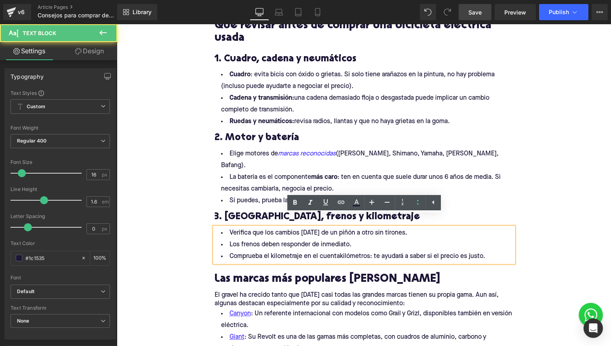
click at [297, 239] on li "Los frenos deben responder de inmediato." at bounding box center [364, 245] width 299 height 12
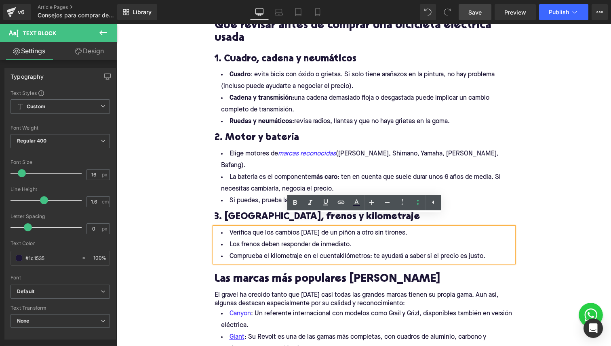
click at [373, 239] on li "Los frenos deben responder de inmediato." at bounding box center [364, 245] width 299 height 12
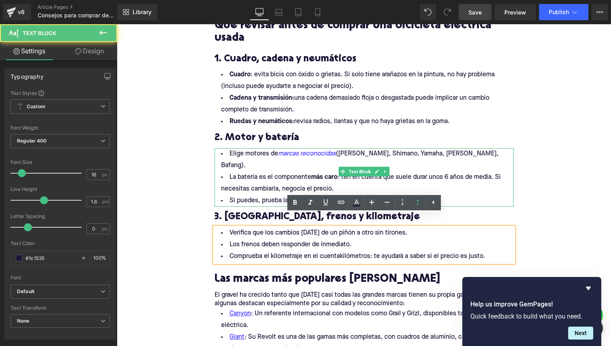
click at [224, 195] on li "Si puedes, prueba la asistencia eléctrica antes de comprar." at bounding box center [364, 201] width 299 height 12
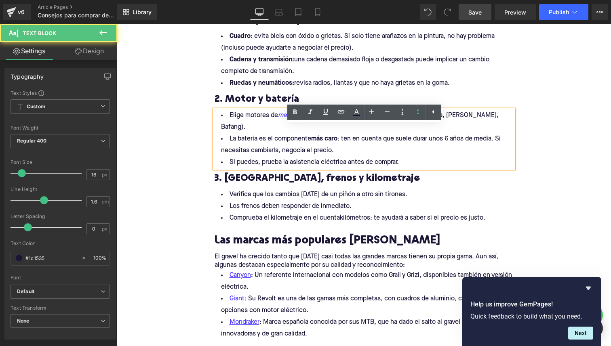
scroll to position [755, 0]
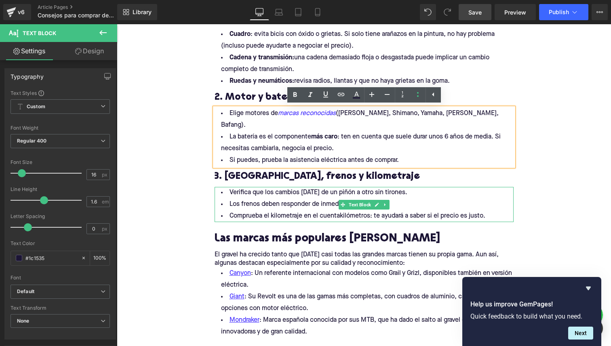
click at [306, 199] on li "Los frenos deben responder de inmediato." at bounding box center [364, 205] width 299 height 12
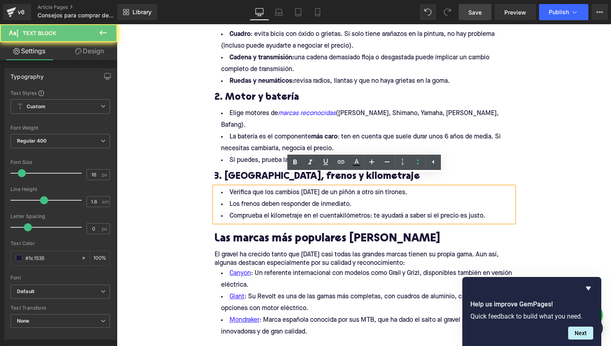
click at [367, 199] on li "Los frenos deben responder de inmediato." at bounding box center [364, 205] width 299 height 12
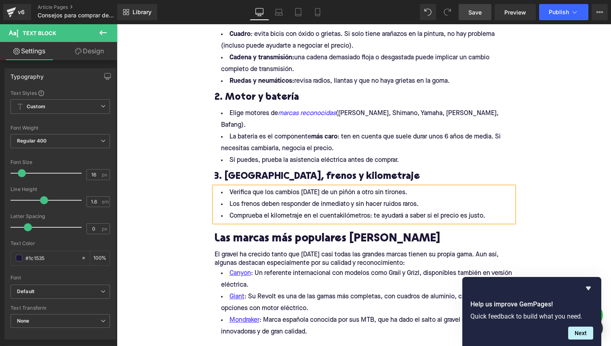
click at [333, 211] on li "Comprueba el kilometraje en el cuentakilómetros: te ayudará a saber si el preci…" at bounding box center [364, 217] width 299 height 12
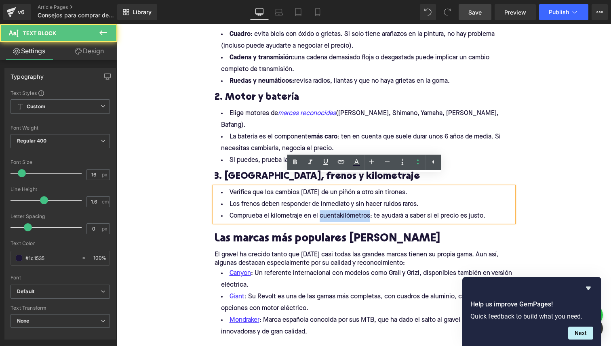
click at [333, 211] on li "Comprueba el kilometraje en el cuentakilómetros: te ayudará a saber si el preci…" at bounding box center [364, 217] width 299 height 12
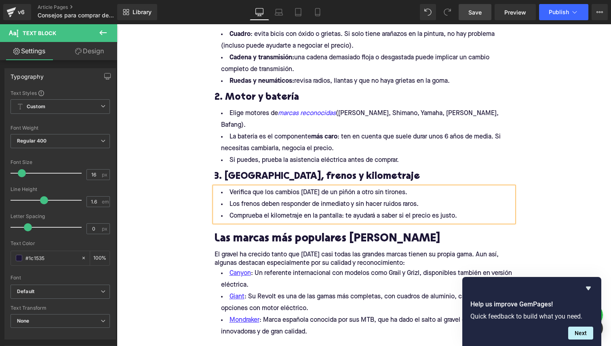
click at [466, 211] on li "Comprueba el kilometraje en la pantalla: te ayudará a saber si el precio es jus…" at bounding box center [364, 217] width 299 height 12
click at [231, 233] on h2 "Las marcas más populares de gravel" at bounding box center [364, 239] width 299 height 13
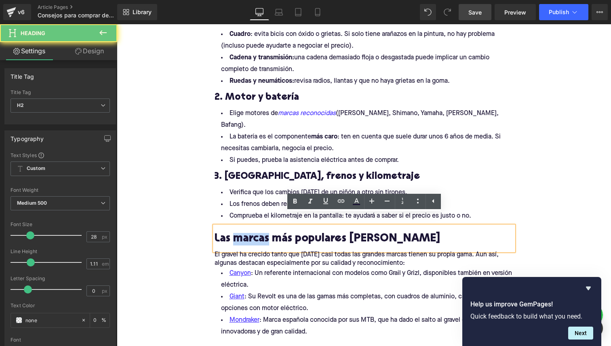
click at [231, 233] on h2 "Las marcas más populares de gravel" at bounding box center [364, 239] width 299 height 13
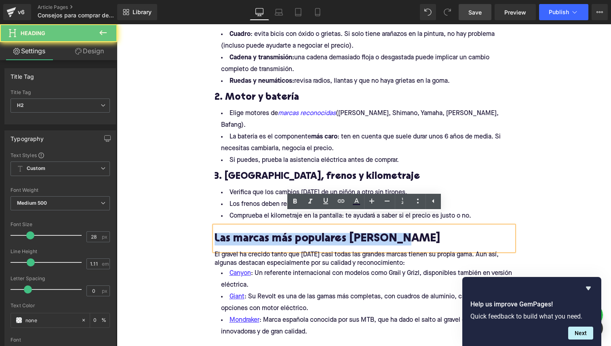
click at [231, 233] on h2 "Las marcas más populares de gravel" at bounding box center [364, 239] width 299 height 13
paste div
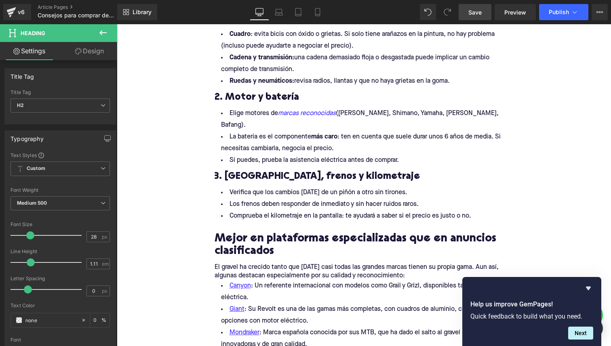
click at [473, 10] on span "Save" at bounding box center [474, 12] width 13 height 8
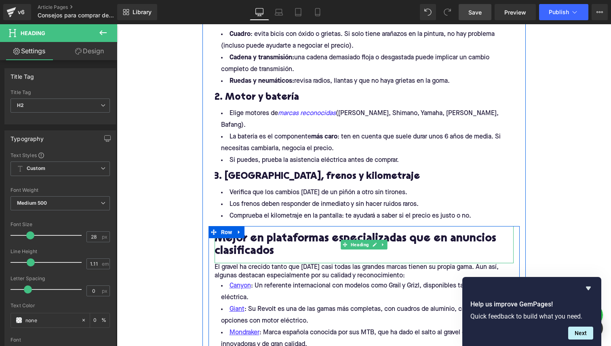
click at [272, 249] on div "Mejor en plataformas especializadas que en anuncios clasificados" at bounding box center [364, 244] width 299 height 37
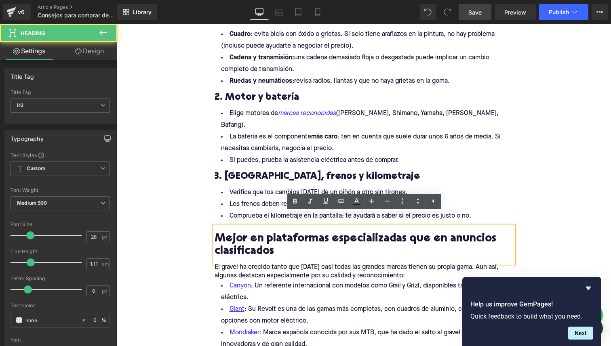
click at [275, 265] on p "El gravel ha crecido tanto que hoy casi todas las grandes marcas tienen su prop…" at bounding box center [364, 272] width 299 height 17
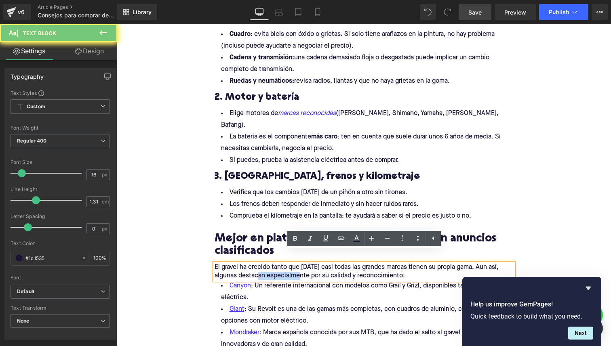
click at [275, 265] on p "El gravel ha crecido tanto que hoy casi todas las grandes marcas tienen su prop…" at bounding box center [364, 272] width 299 height 17
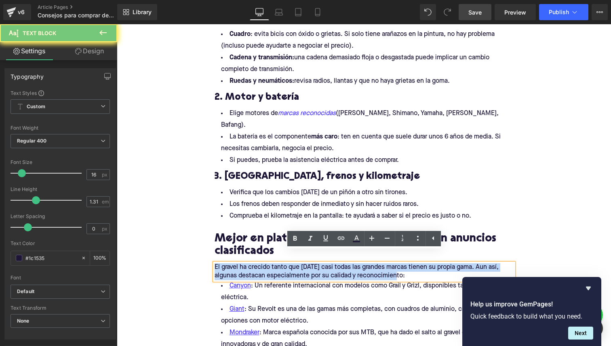
click at [275, 265] on p "El gravel ha crecido tanto que hoy casi todas las grandes marcas tienen su prop…" at bounding box center [364, 272] width 299 height 17
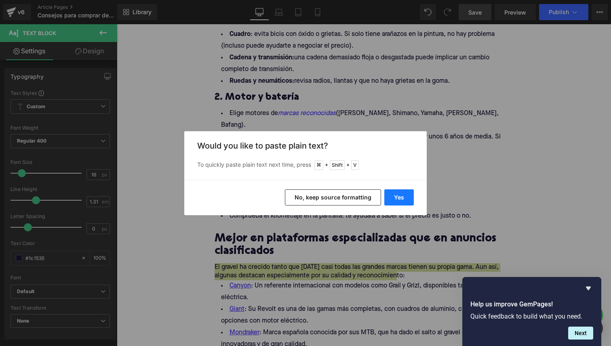
click at [387, 191] on button "Yes" at bounding box center [399, 198] width 30 height 16
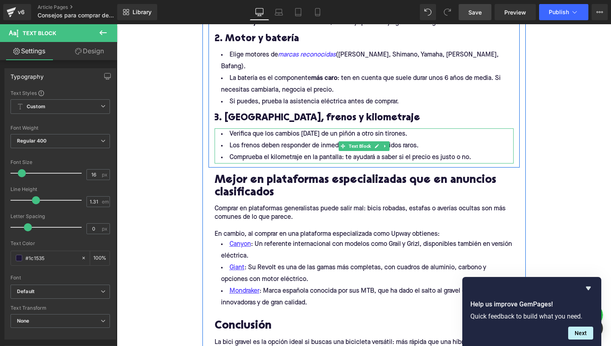
scroll to position [816, 0]
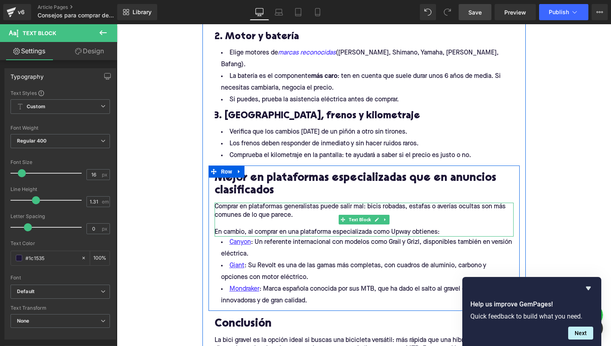
click at [306, 228] on p "En cambio, al comprar en una plataforma especializada como Upway obtienes:" at bounding box center [364, 232] width 299 height 8
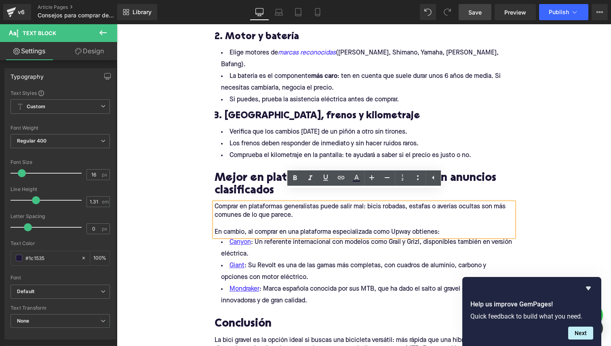
click at [297, 203] on p "Comprar en plataformas generalistas puede salir mal: bicis robadas, estafas o a…" at bounding box center [364, 211] width 299 height 17
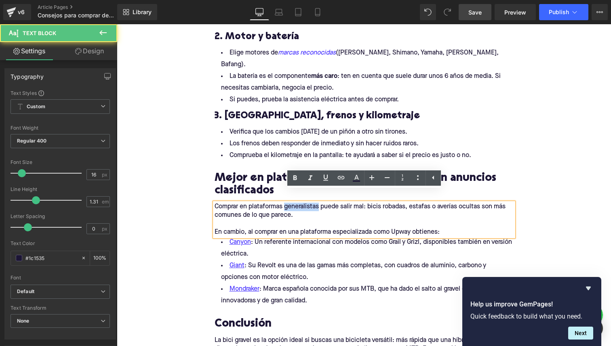
click at [297, 203] on p "Comprar en plataformas generalistas puede salir mal: bicis robadas, estafas o a…" at bounding box center [364, 211] width 299 height 17
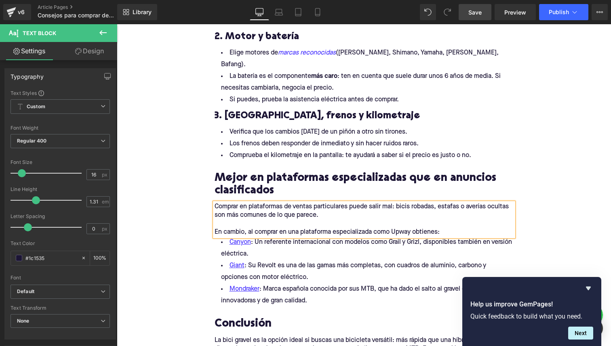
click at [393, 203] on p "Comprar en plataformas de ventas particulares puede salir mal: bicis robadas, e…" at bounding box center [364, 211] width 299 height 17
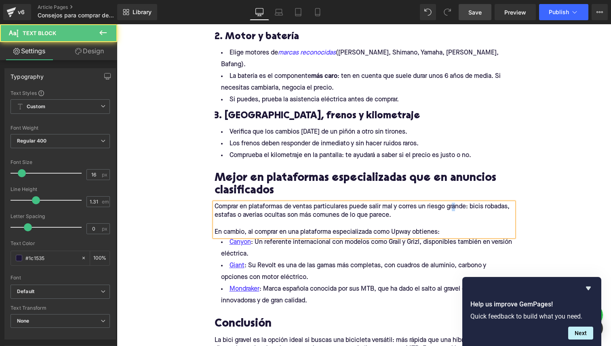
click at [456, 203] on p "Comprar en plataformas de ventas particulares puede salir mal y corres un riesg…" at bounding box center [364, 211] width 299 height 17
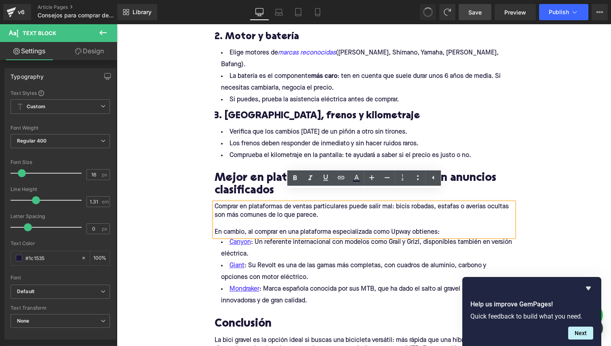
click at [453, 203] on p "Comprar en plataformas de ventas particulares puede salir mal: bicis robadas, e…" at bounding box center [364, 211] width 299 height 17
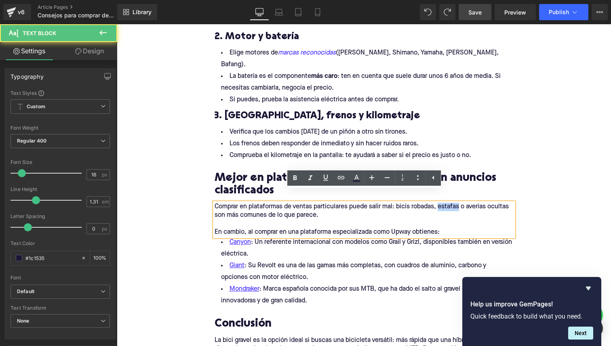
click at [453, 203] on p "Comprar en plataformas de ventas particulares puede salir mal: bicis robadas, e…" at bounding box center [364, 211] width 299 height 17
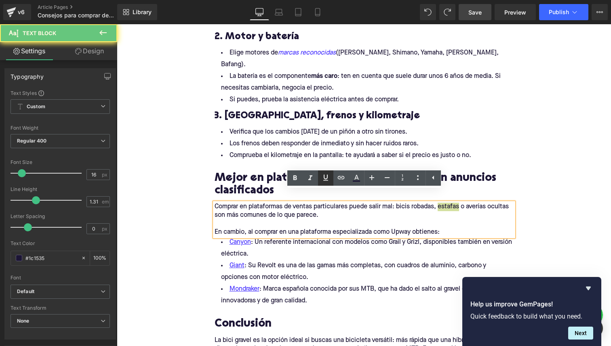
click at [327, 177] on icon at bounding box center [325, 178] width 5 height 6
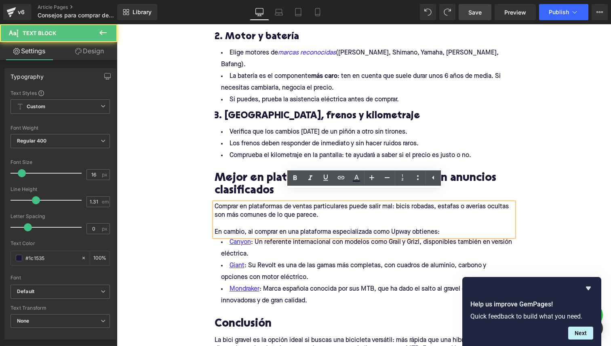
click at [371, 228] on p "En cambio, al comprar en una plataforma especializada como Upway obtienes:" at bounding box center [364, 232] width 299 height 8
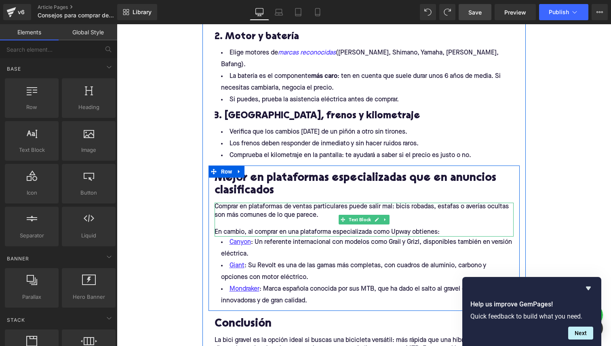
click at [298, 203] on p "Comprar en plataformas de ventas particulares puede salir mal: bicis robadas, e…" at bounding box center [364, 211] width 299 height 17
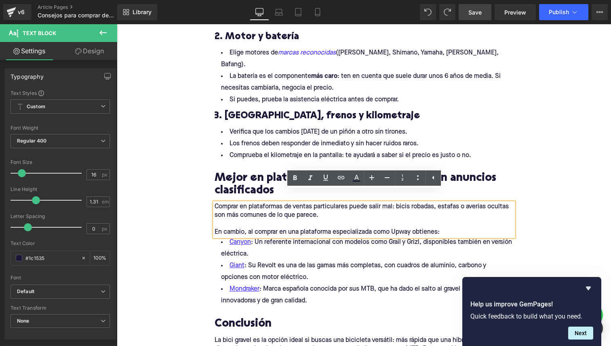
click at [393, 203] on p "Comprar en plataformas de ventas particulares puede salir mal: bicis robadas, e…" at bounding box center [364, 211] width 299 height 17
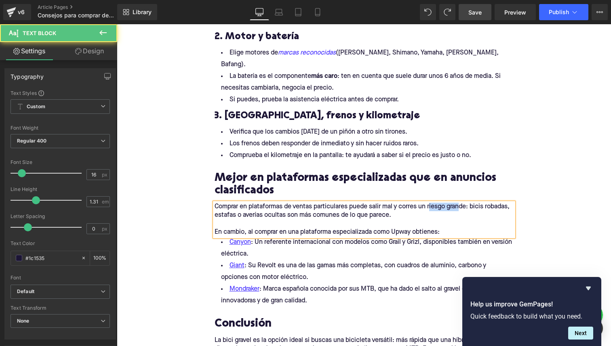
drag, startPoint x: 431, startPoint y: 193, endPoint x: 461, endPoint y: 193, distance: 29.9
click at [461, 203] on p "Comprar en plataformas de ventas particulares puede salir mal y corres un riesg…" at bounding box center [364, 211] width 299 height 17
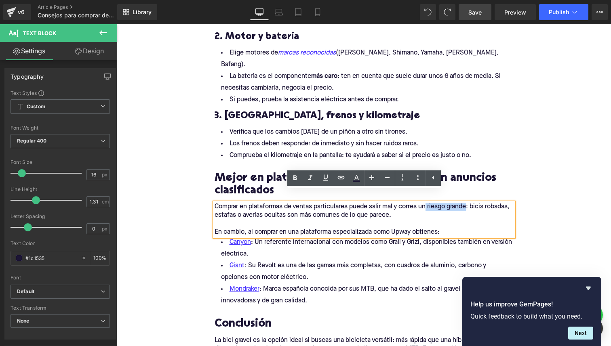
drag, startPoint x: 470, startPoint y: 194, endPoint x: 427, endPoint y: 197, distance: 42.9
click at [427, 203] on p "Comprar en plataformas de ventas particulares puede salir mal y corres un riesg…" at bounding box center [364, 211] width 299 height 17
click at [324, 173] on icon at bounding box center [326, 178] width 10 height 10
click at [410, 208] on p "Comprar en plataformas de ventas particulares puede salir mal y corres un riesg…" at bounding box center [364, 211] width 299 height 17
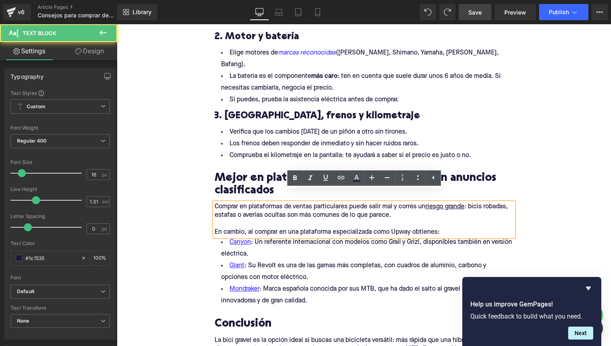
click at [390, 220] on p at bounding box center [364, 224] width 299 height 8
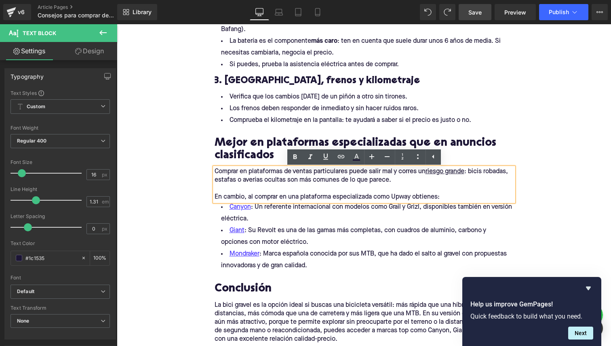
scroll to position [858, 0]
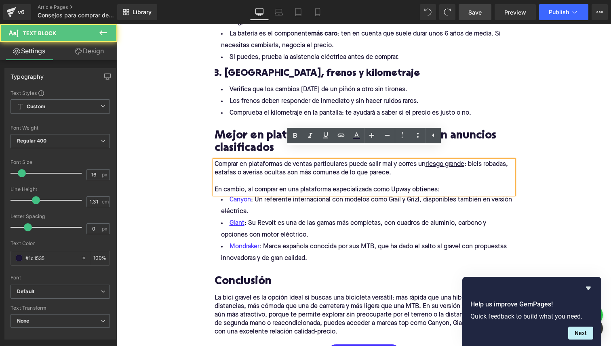
click at [283, 161] on p "Comprar en plataformas de ventas particulares puede salir mal y corres un riesg…" at bounding box center [364, 168] width 299 height 17
click at [285, 161] on p "Comprar en plataformas de ventas particulares puede salir mal y corres un riesg…" at bounding box center [364, 168] width 299 height 17
click at [405, 186] on p "En cambio, al comprar en una plataforma especializada como Upway obtienes:" at bounding box center [364, 190] width 299 height 8
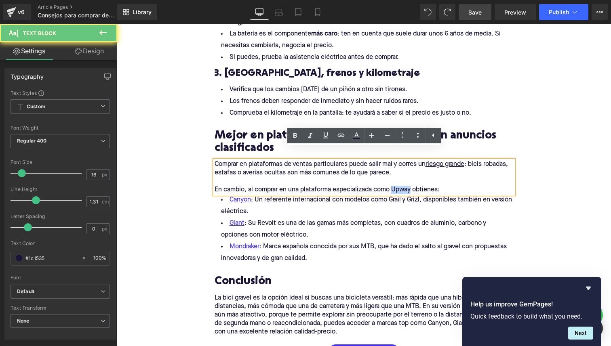
click at [405, 186] on p "En cambio, al comprar en una plataforma especializada como Upway obtienes:" at bounding box center [364, 190] width 299 height 8
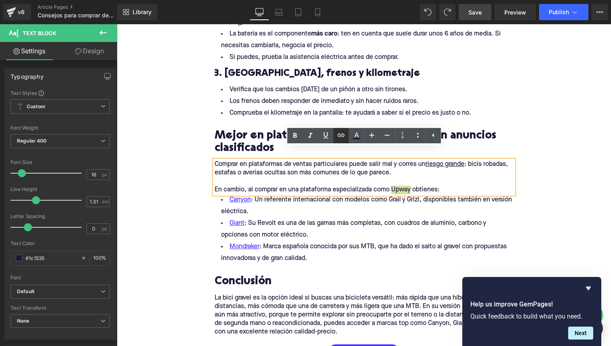
click at [339, 141] on link at bounding box center [340, 135] width 15 height 15
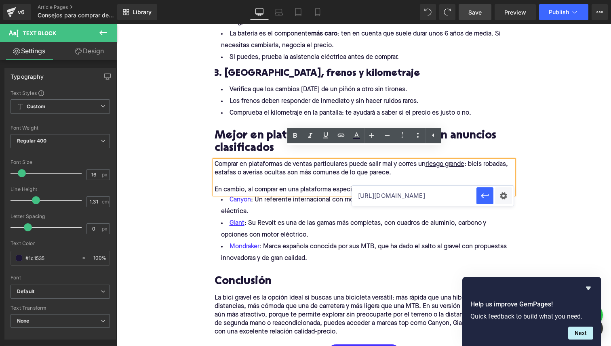
click at [373, 201] on input "https://help.upway.es/es-ES/articles/elige-tu-bicicleta-198207" at bounding box center [414, 196] width 124 height 20
paste input "https://upway.es/"
type input "https://upway.es/"
click at [476, 196] on button "button" at bounding box center [484, 196] width 17 height 17
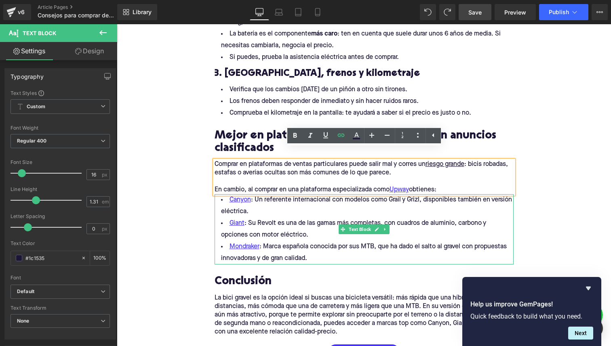
click at [376, 202] on li "Canyon : Un referente internacional con modelos como Grail y Grizl, disponibles…" at bounding box center [364, 205] width 299 height 23
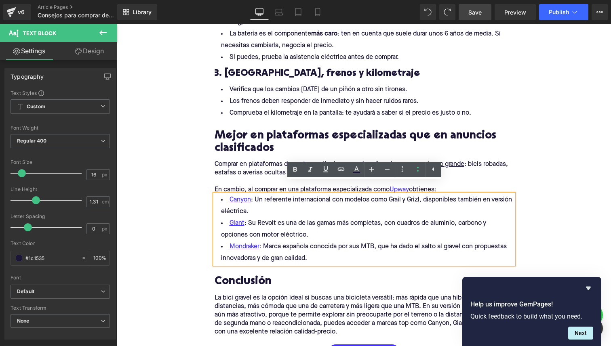
click at [318, 242] on li "Mondraker : Marca española conocida por sus MTB, que ha dado el salto al gravel…" at bounding box center [364, 252] width 299 height 23
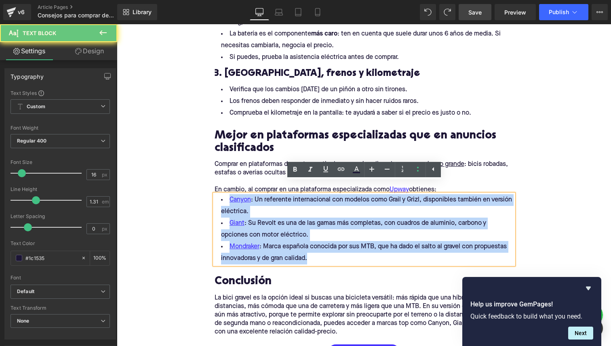
drag, startPoint x: 318, startPoint y: 244, endPoint x: 214, endPoint y: 167, distance: 129.3
click at [214, 167] on div "Mejor en plataformas especializadas que en anuncios clasificados Heading Compra…" at bounding box center [364, 193] width 311 height 141
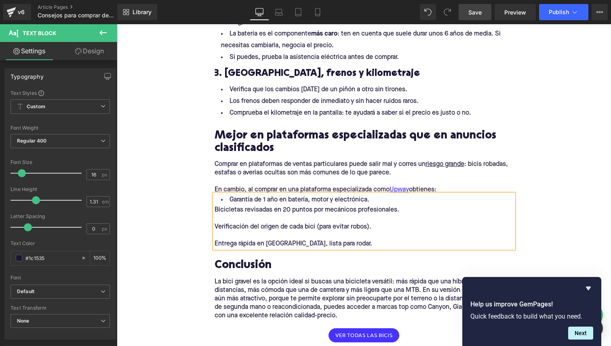
click at [215, 198] on div "Garantía de 1 año en batería, motor y electrónica. Bicicletas revisadas en 20 p…" at bounding box center [364, 221] width 299 height 54
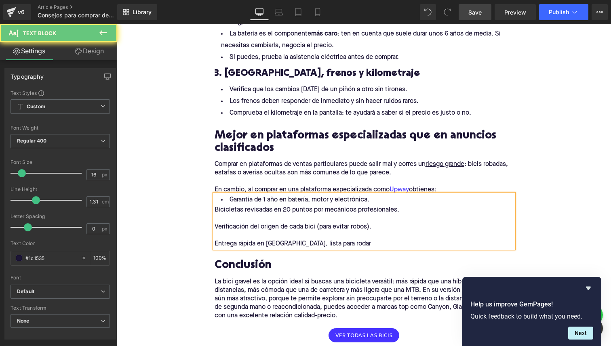
click at [219, 206] on div "Bicicletas revisadas en 20 puntos por mecánicos profesionales." at bounding box center [364, 210] width 299 height 8
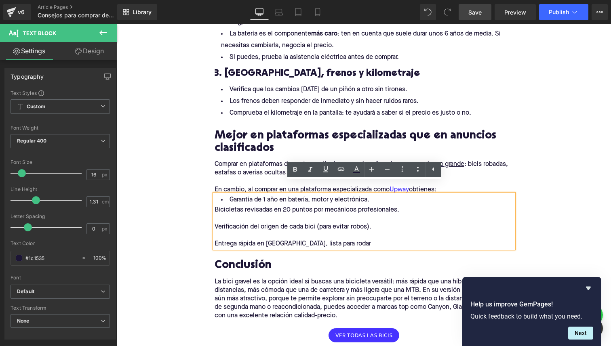
click at [215, 206] on div "Bicicletas revisadas en 20 puntos por mecánicos profesionales." at bounding box center [364, 210] width 299 height 8
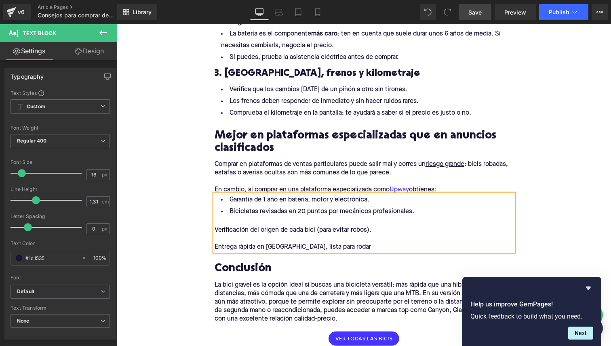
click at [215, 226] on div "Verificación del origen de cada bici (para evitar robos)." at bounding box center [364, 230] width 299 height 8
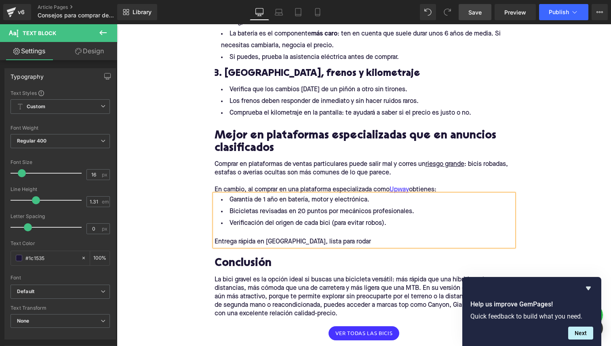
click at [216, 238] on div "Entrega rápida en España, lista para rodar" at bounding box center [364, 242] width 299 height 8
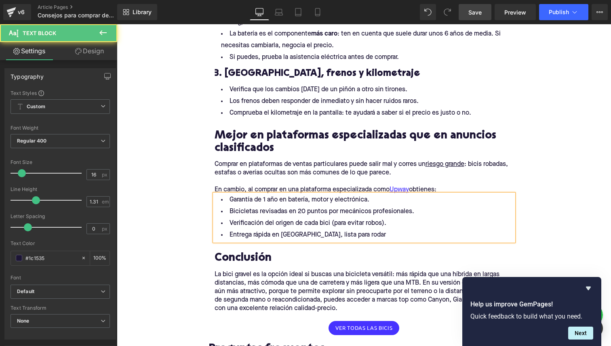
click at [357, 230] on li "Entrega rápida en España, lista para rodar" at bounding box center [364, 236] width 299 height 12
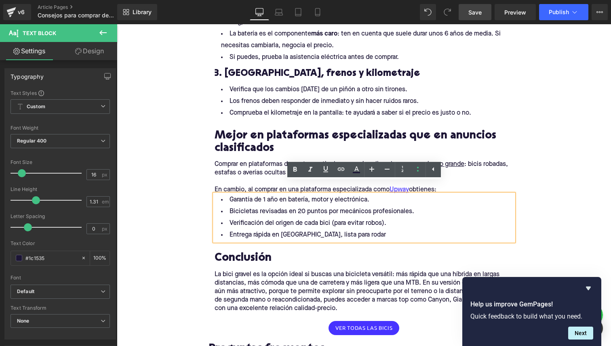
click at [302, 230] on li "Entrega rápida en España, lista para rodar" at bounding box center [364, 236] width 299 height 12
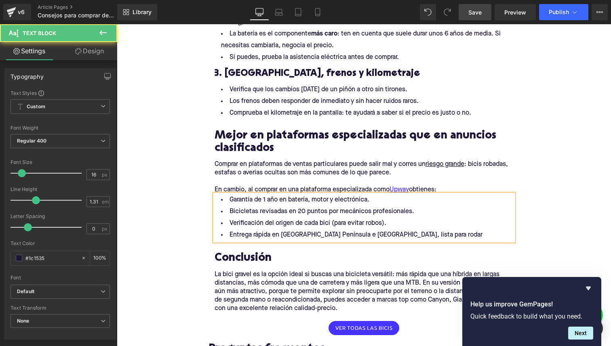
click at [442, 218] on li "Verificación del origen de cada bici (para evitar robos)." at bounding box center [364, 224] width 299 height 12
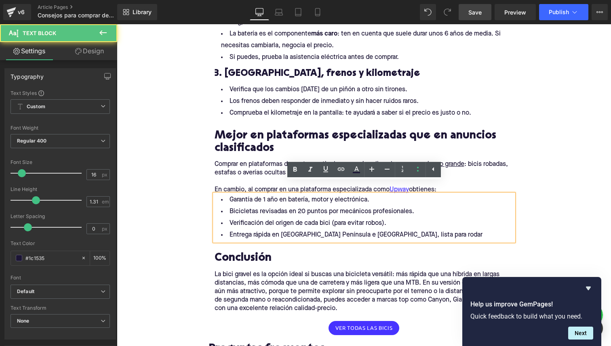
click at [430, 230] on li "Entrega rápida en España Península e Islas Baleares, lista para rodar" at bounding box center [364, 236] width 299 height 12
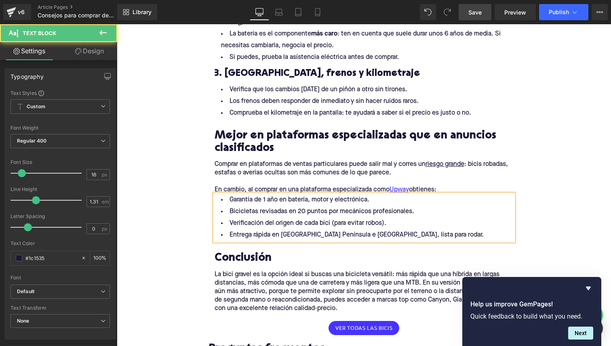
click at [299, 206] on li "Bicicletas revisadas en 20 puntos por mecánicos profesionales." at bounding box center [364, 212] width 299 height 12
drag, startPoint x: 297, startPoint y: 201, endPoint x: 329, endPoint y: 200, distance: 31.9
click at [329, 206] on li "Bicicletas revisadas en 50 puntos por mecánicos profesionales." at bounding box center [364, 212] width 299 height 12
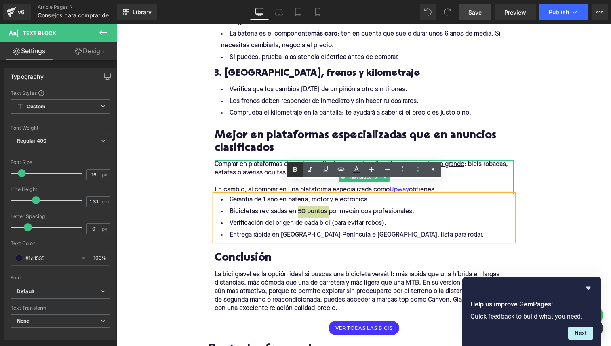
click at [293, 167] on icon at bounding box center [295, 169] width 4 height 5
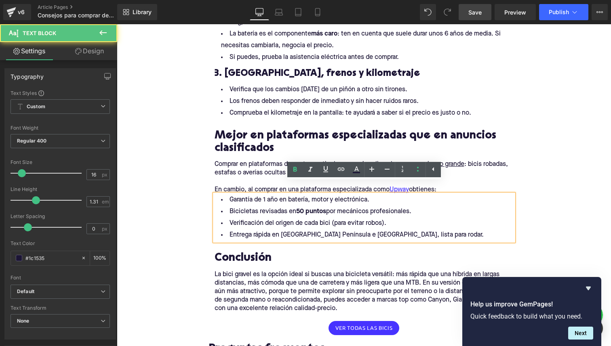
click at [271, 218] on li "Verificación del origen de cada bici (para evitar robos)." at bounding box center [364, 224] width 299 height 12
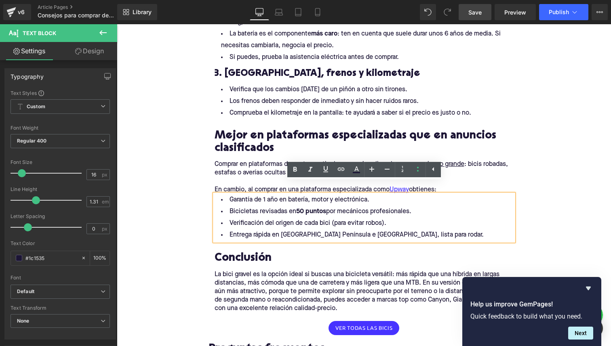
click at [247, 253] on h2 "Conclusión" at bounding box center [364, 259] width 299 height 13
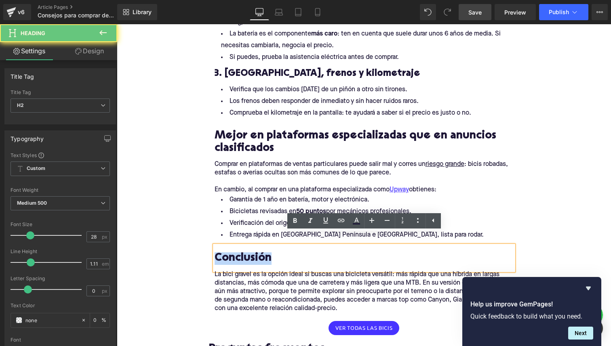
click at [247, 253] on h2 "Conclusión" at bounding box center [364, 259] width 299 height 13
paste div
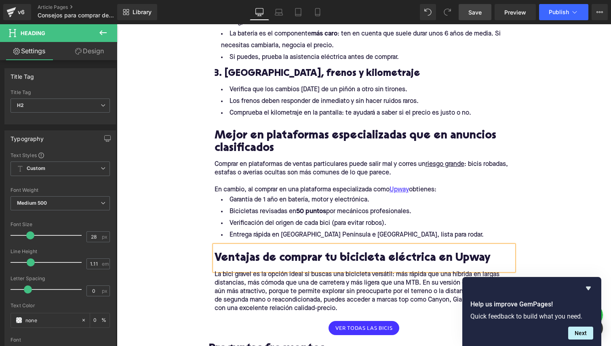
click at [265, 273] on p "La bici gravel es la opción ideal si buscas una bicicleta versátil: más rápida …" at bounding box center [364, 292] width 299 height 42
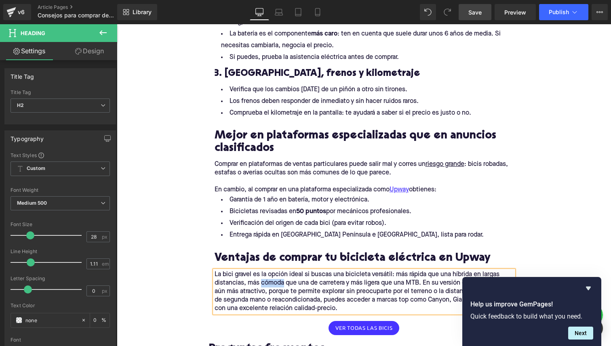
click at [265, 273] on p "La bici gravel es la opción ideal si buscas una bicicleta versátil: más rápida …" at bounding box center [364, 292] width 299 height 42
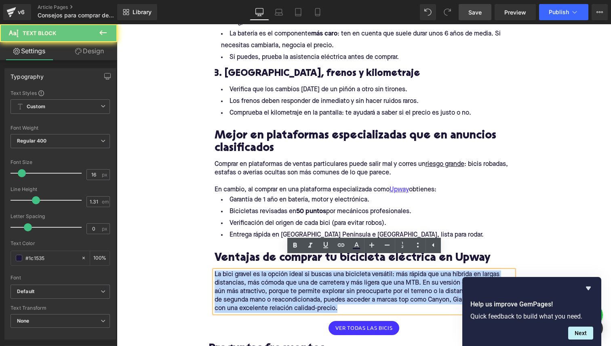
click at [265, 273] on p "La bici gravel es la opción ideal si buscas una bicicleta versátil: más rápida …" at bounding box center [364, 292] width 299 height 42
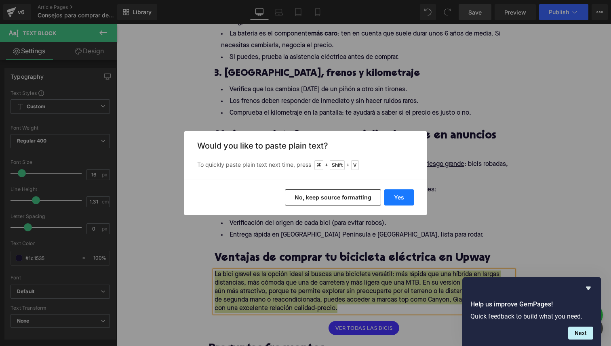
click at [394, 195] on button "Yes" at bounding box center [399, 198] width 30 height 16
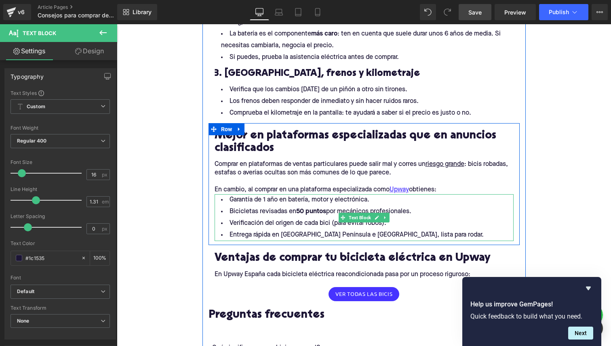
scroll to position [901, 0]
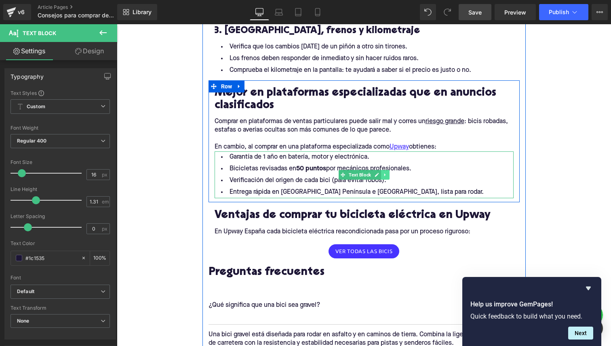
click at [385, 173] on icon at bounding box center [385, 175] width 4 height 5
click at [384, 170] on link at bounding box center [381, 175] width 8 height 10
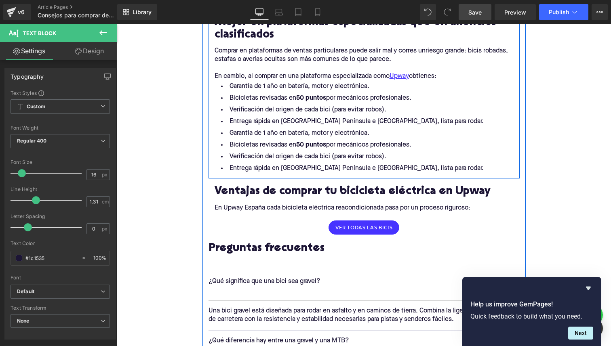
scroll to position [947, 0]
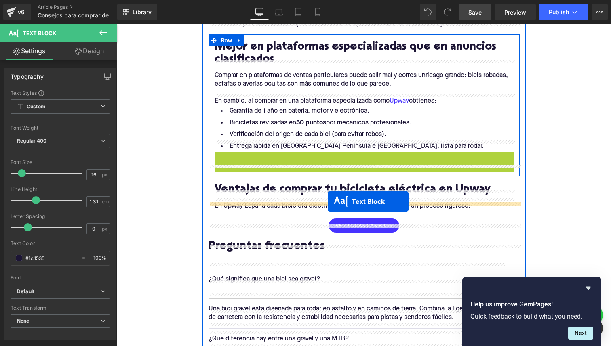
drag, startPoint x: 342, startPoint y: 165, endPoint x: 328, endPoint y: 202, distance: 39.4
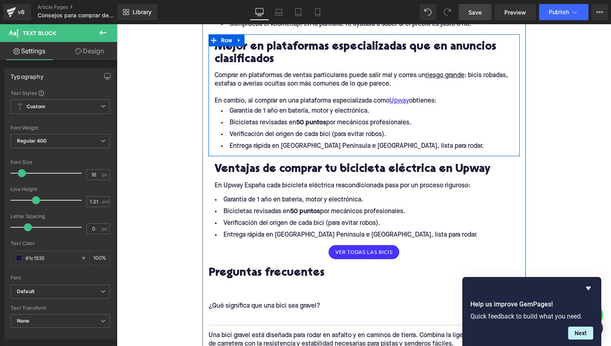
click at [266, 194] on li "Garantía de 1 año en batería, motor y electrónica." at bounding box center [364, 200] width 311 height 12
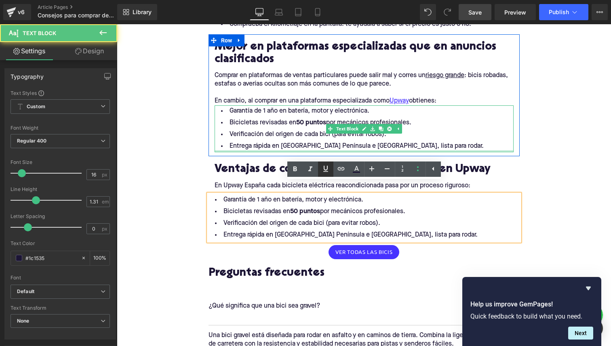
drag, startPoint x: 304, startPoint y: 139, endPoint x: 436, endPoint y: 186, distance: 139.6
click at [304, 139] on div "Garantía de 1 año en batería, motor y electrónica. Bicicletas revisadas en 50 p…" at bounding box center [364, 128] width 299 height 47
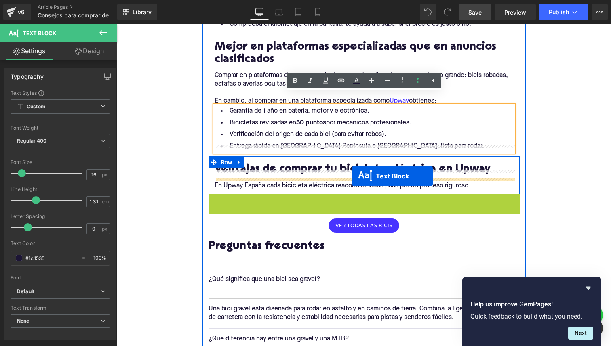
drag, startPoint x: 341, startPoint y: 203, endPoint x: 352, endPoint y: 176, distance: 29.3
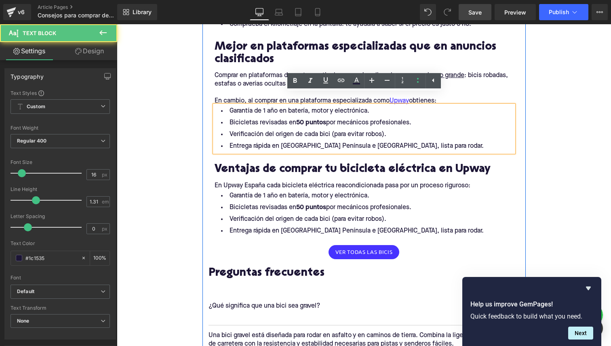
click at [271, 268] on strong "Preguntas frecuentes" at bounding box center [267, 273] width 116 height 11
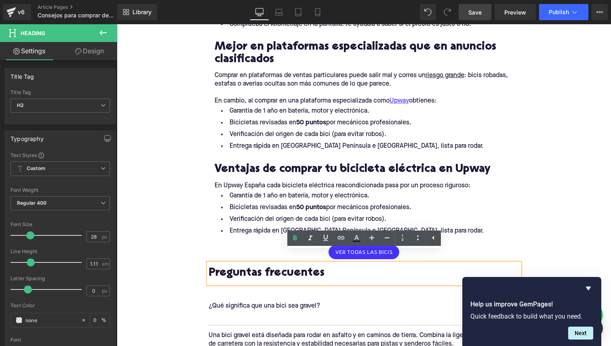
click at [296, 202] on li "Bicicletas revisadas en 50 puntos por mecánicos profesionales." at bounding box center [364, 208] width 299 height 12
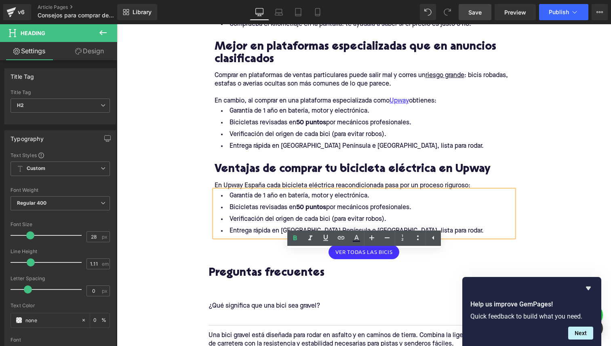
click at [296, 202] on li "Bicicletas revisadas en 50 puntos por mecánicos profesionales." at bounding box center [364, 208] width 299 height 12
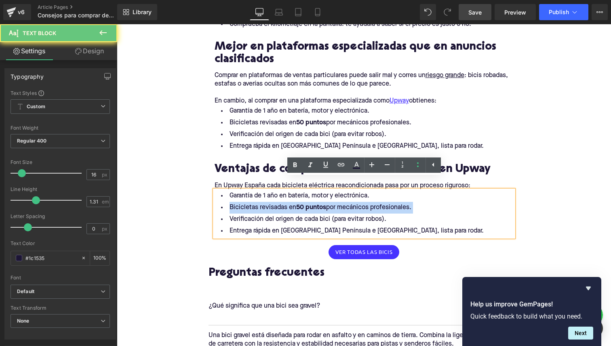
click at [296, 202] on li "Bicicletas revisadas en 50 puntos por mecánicos profesionales." at bounding box center [364, 208] width 299 height 12
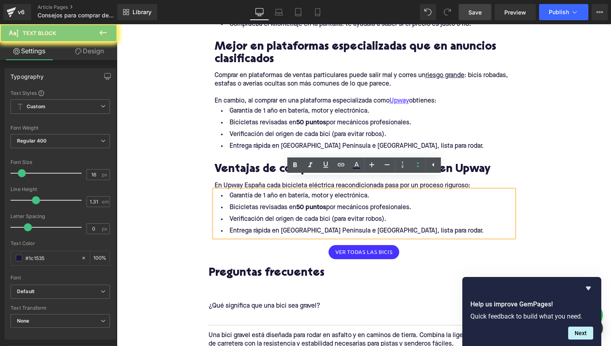
click at [392, 226] on li "Entrega rápida en España Península e Islas Baleares, lista para rodar." at bounding box center [364, 232] width 299 height 12
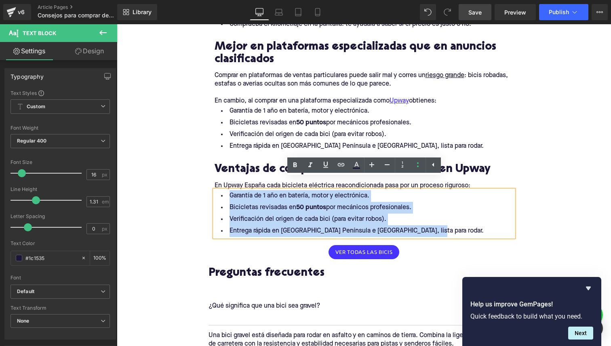
drag, startPoint x: 431, startPoint y: 216, endPoint x: 217, endPoint y: 181, distance: 216.2
click at [217, 190] on ul "Garantía de 1 año en batería, motor y electrónica. Bicicletas revisadas en 50 p…" at bounding box center [364, 213] width 299 height 47
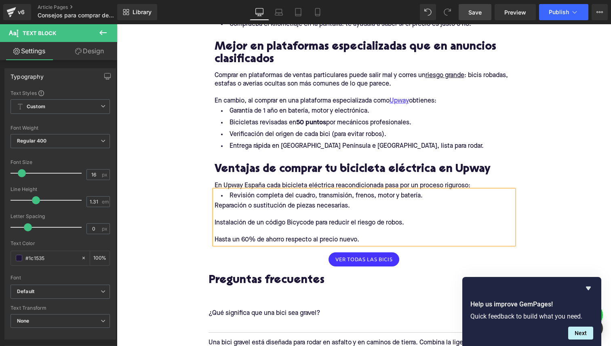
click at [217, 202] on div "Reparación o sustitución de piezas necesarias." at bounding box center [364, 206] width 299 height 8
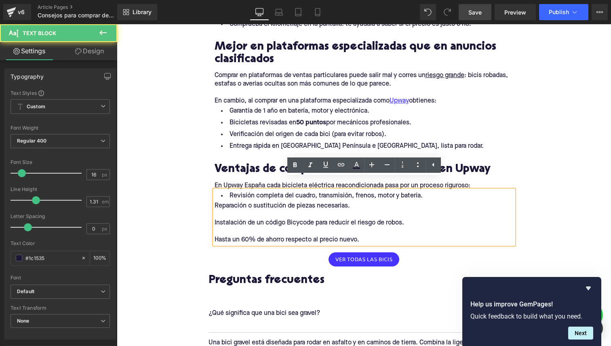
click at [215, 202] on div "Reparación o sustitución de piezas necesarias." at bounding box center [364, 206] width 299 height 8
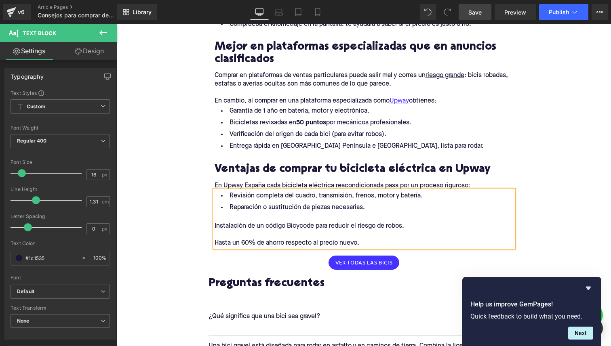
click at [215, 222] on div "Instalación de un código Bicycode para reducir el riesgo de robos." at bounding box center [364, 226] width 299 height 8
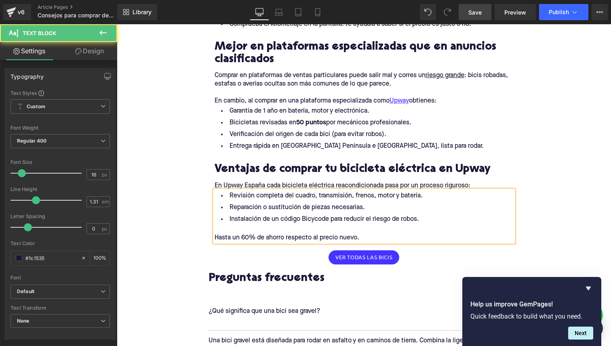
click at [370, 202] on li "Reparación o sustitución de piezas necesarias." at bounding box center [364, 208] width 299 height 12
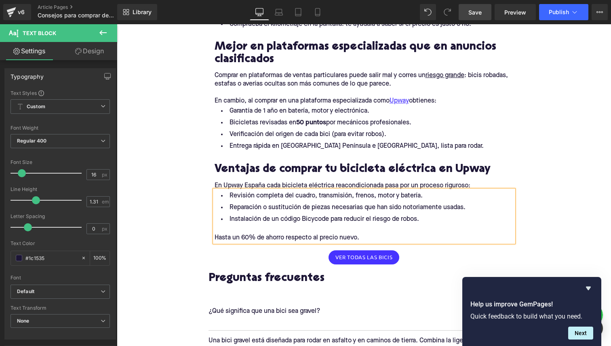
click at [315, 214] on li "Instalación de un código Bicycode para reducir el riesgo de robos." at bounding box center [364, 220] width 299 height 12
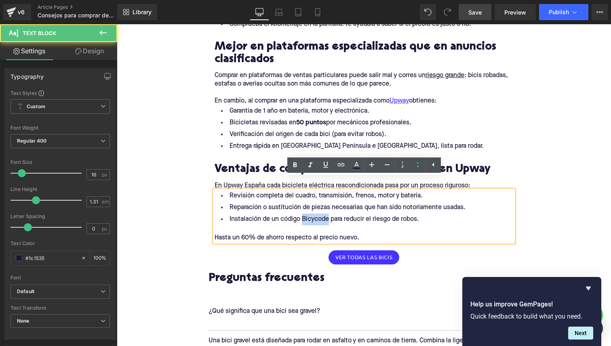
click at [315, 214] on li "Instalación de un código Bicycode para reducir el riesgo de robos." at bounding box center [364, 220] width 299 height 12
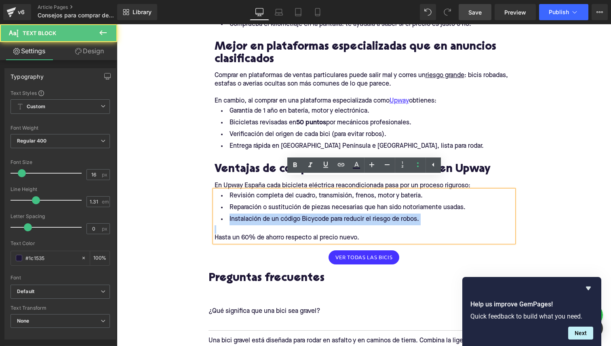
click at [315, 214] on li "Instalación de un código Bicycode para reducir el riesgo de robos." at bounding box center [364, 220] width 299 height 12
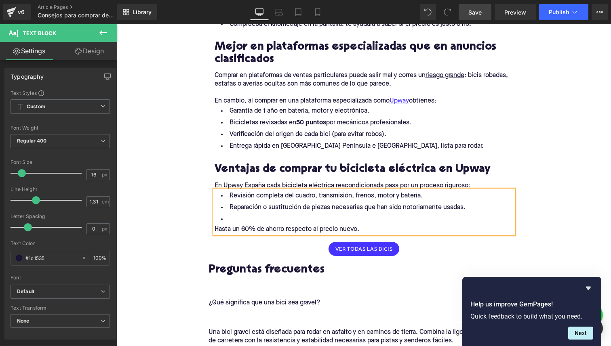
click at [216, 226] on div "Hasta un 60% de ahorro respecto al precio nuevo." at bounding box center [364, 230] width 299 height 8
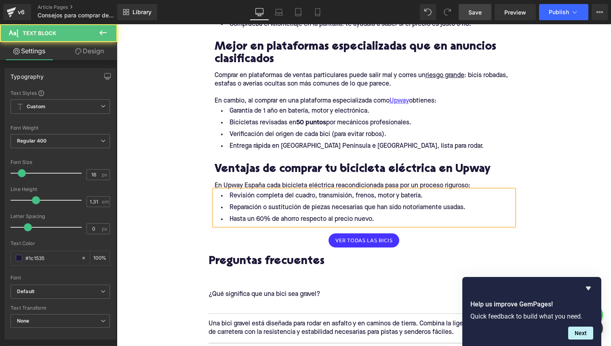
click at [389, 214] on li "Hasta un 60% de ahorro respecto al precio nuevo." at bounding box center [364, 220] width 299 height 12
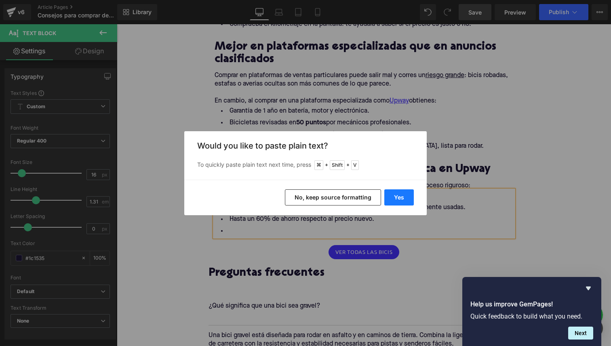
click at [398, 194] on button "Yes" at bounding box center [399, 198] width 30 height 16
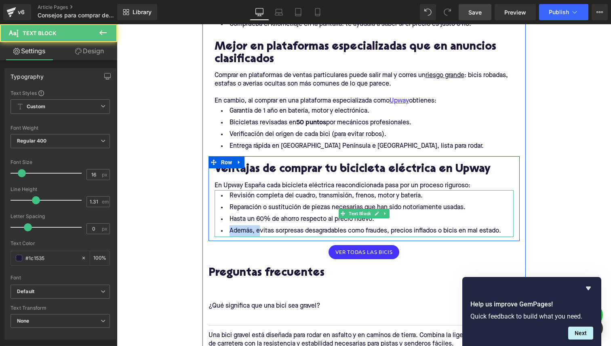
drag, startPoint x: 259, startPoint y: 221, endPoint x: 207, endPoint y: 221, distance: 52.1
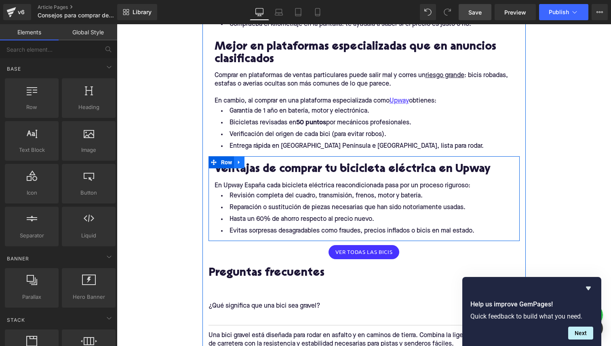
click at [238, 161] on icon at bounding box center [239, 163] width 2 height 4
click at [251, 160] on icon at bounding box center [250, 163] width 6 height 6
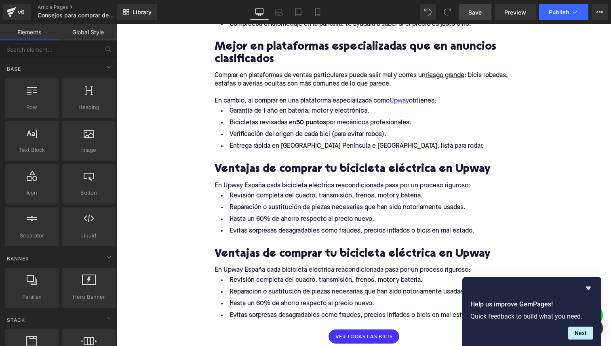
click at [233, 249] on h2 "Ventajas de comprar tu bicicleta eléctrica en Upway" at bounding box center [364, 255] width 299 height 13
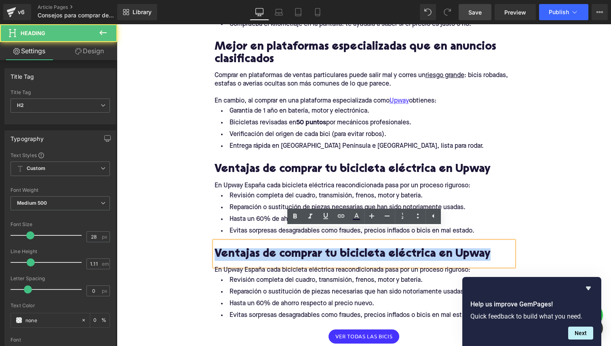
click at [233, 249] on h2 "Ventajas de comprar tu bicicleta eléctrica en Upway" at bounding box center [364, 255] width 299 height 13
paste div
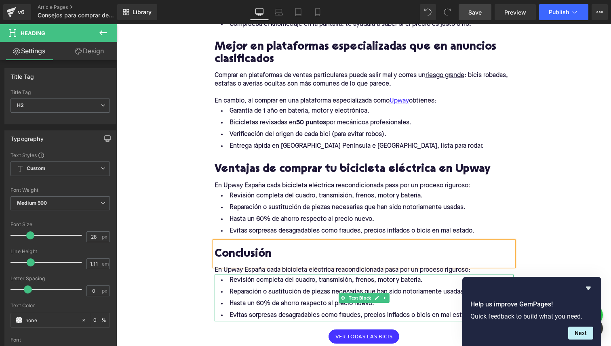
click at [288, 275] on li "Revisión completa del cuadro, transmisión, frenos, motor y batería." at bounding box center [364, 281] width 299 height 12
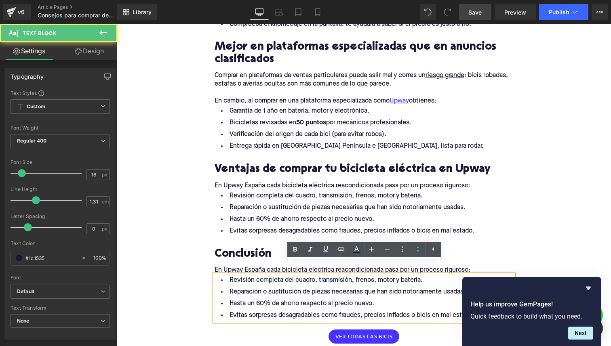
click at [366, 203] on div "Revisión completa del cuadro, transmisión, frenos, motor y batería. Reparación …" at bounding box center [364, 213] width 299 height 47
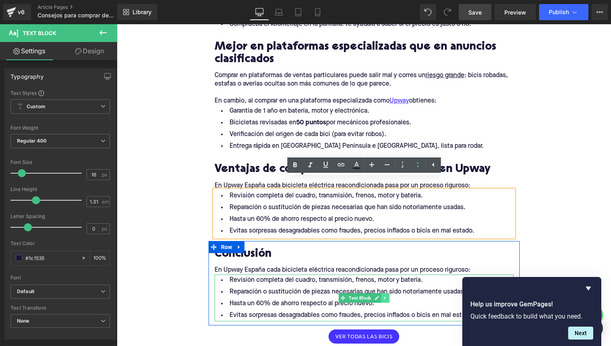
click at [383, 293] on link at bounding box center [385, 298] width 8 height 10
click at [387, 296] on icon at bounding box center [389, 298] width 4 height 4
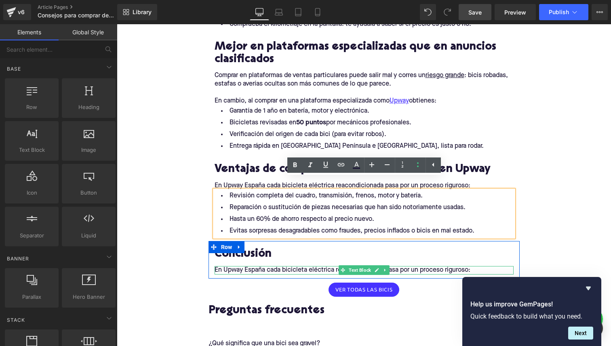
click at [336, 266] on p "En Upway España cada bicicleta eléctrica reacondicionada pasa por un proceso ri…" at bounding box center [364, 270] width 299 height 8
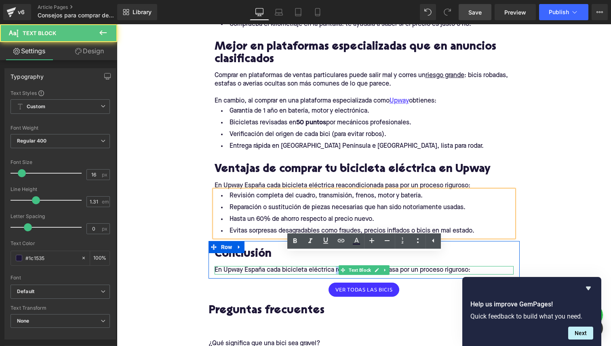
click at [336, 266] on p "En Upway España cada bicicleta eléctrica reacondicionada pasa por un proceso ri…" at bounding box center [364, 270] width 299 height 8
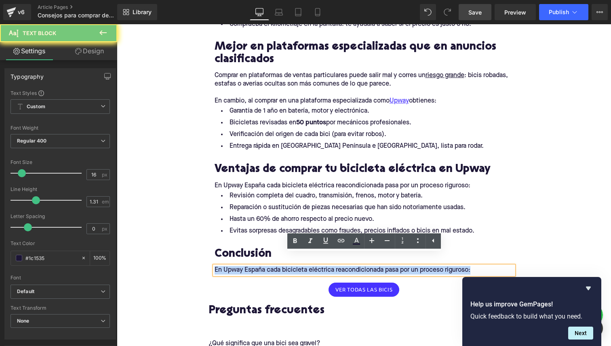
click at [336, 266] on p "En Upway España cada bicicleta eléctrica reacondicionada pasa por un proceso ri…" at bounding box center [364, 270] width 299 height 8
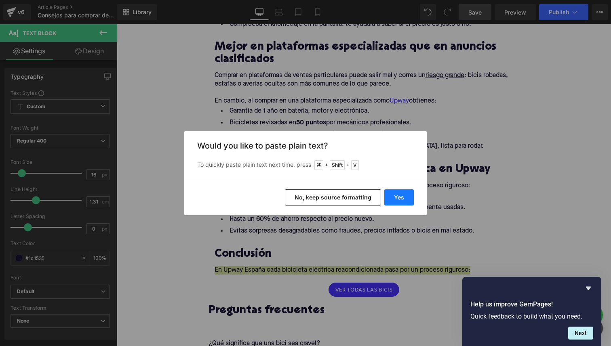
click at [392, 192] on button "Yes" at bounding box center [399, 198] width 30 height 16
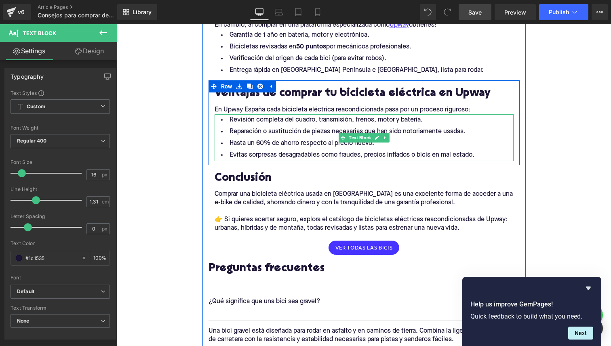
scroll to position [1031, 0]
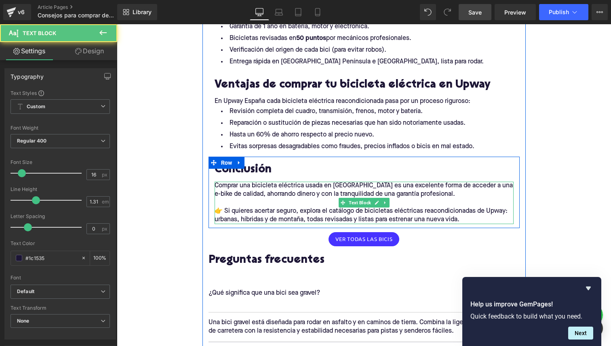
click at [219, 199] on p at bounding box center [364, 203] width 299 height 8
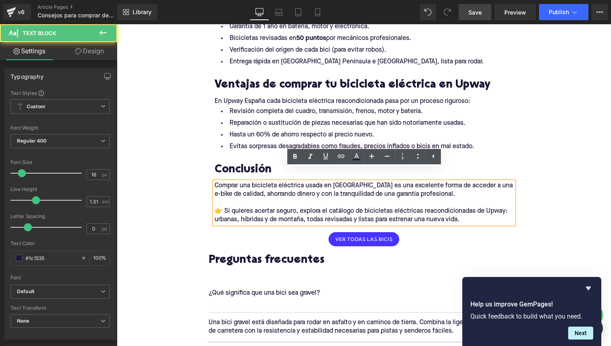
click at [221, 207] on p "👉 Si quieres acertar seguro, explora el catálogo de bicicletas eléctricas reaco…" at bounding box center [364, 215] width 299 height 17
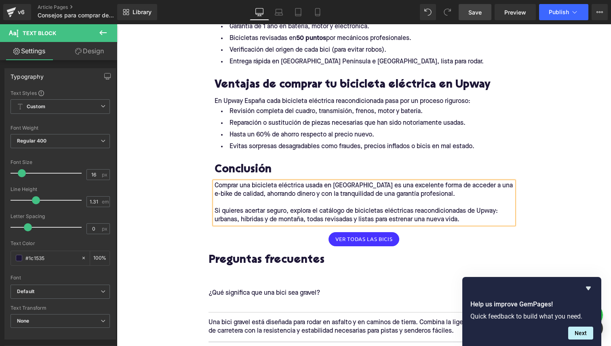
click at [300, 210] on p "Si quieres acertar seguro, explora el catálogo de bicicletas eléctricas reacond…" at bounding box center [364, 215] width 299 height 17
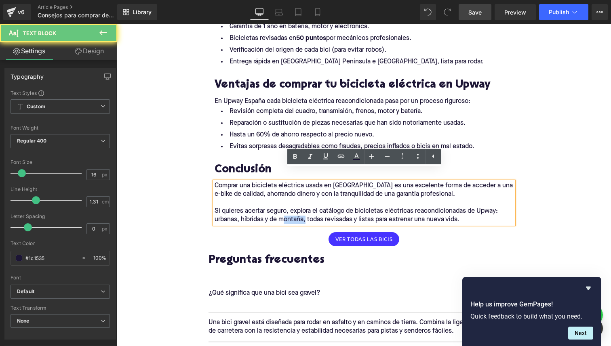
click at [300, 210] on p "Si quieres acertar seguro, explora el catálogo de bicicletas eléctricas reacond…" at bounding box center [364, 215] width 299 height 17
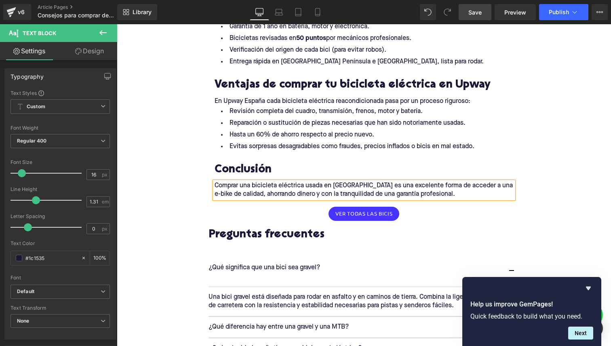
click at [311, 207] on div "Ver todas las bicis" at bounding box center [364, 214] width 311 height 14
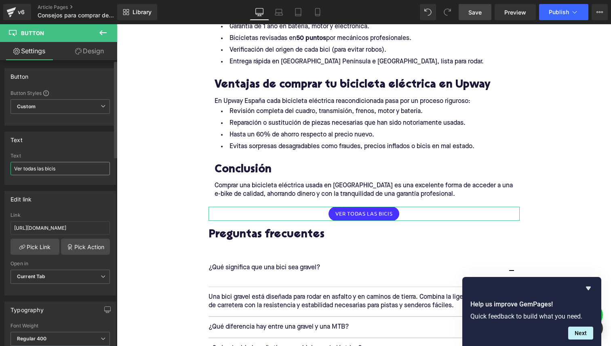
click at [30, 168] on input "Ver todas las bicis" at bounding box center [60, 168] width 99 height 13
click at [48, 167] on input "Ver nuestras las bicis" at bounding box center [60, 168] width 99 height 13
click at [63, 167] on input "Ver nuestras bicis" at bounding box center [60, 168] width 99 height 13
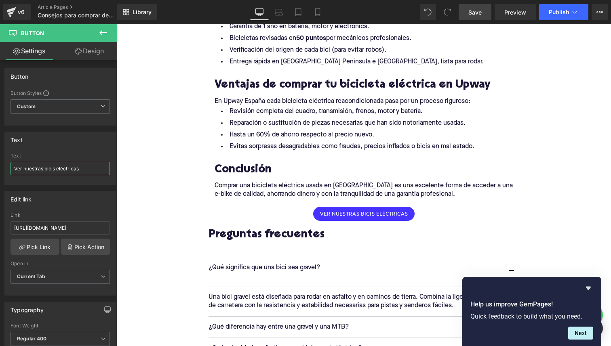
type input "Ver nuestras bicis eléctricas"
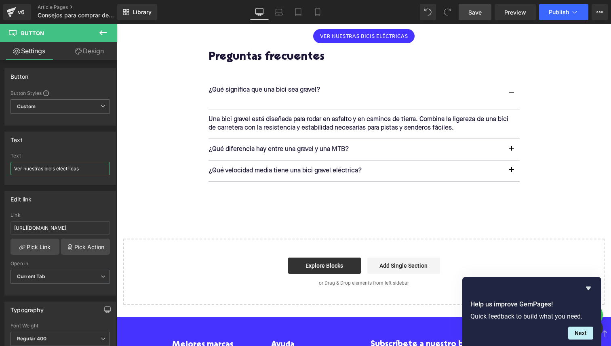
scroll to position [1217, 0]
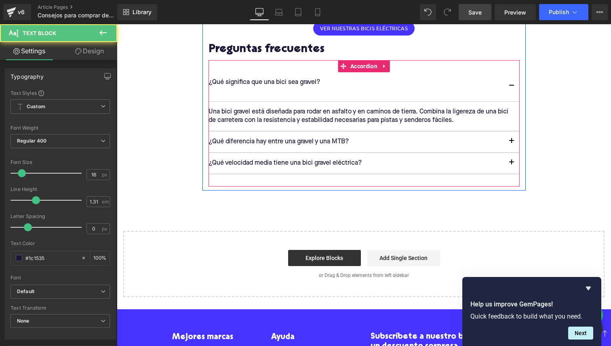
click at [241, 87] on p at bounding box center [356, 91] width 295 height 8
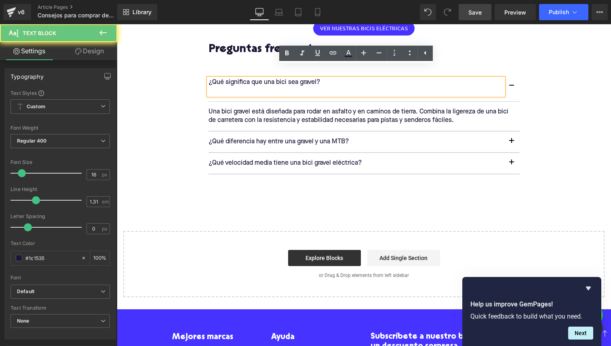
click at [242, 78] on p "¿Qué significa que una bici sea gravel?" at bounding box center [356, 82] width 295 height 8
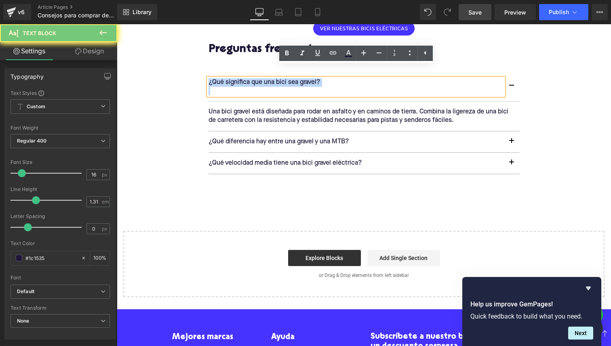
click at [242, 78] on p "¿Qué significa que una bici sea gravel?" at bounding box center [356, 82] width 295 height 8
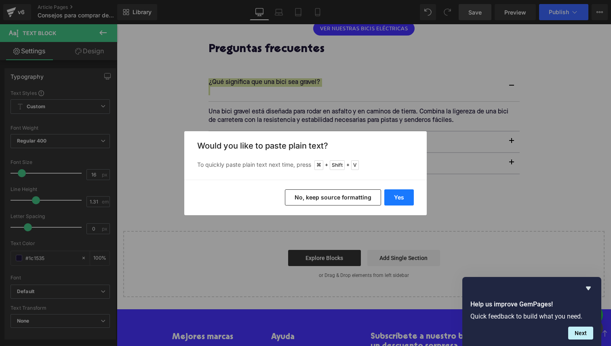
click at [398, 205] on button "Yes" at bounding box center [399, 198] width 30 height 16
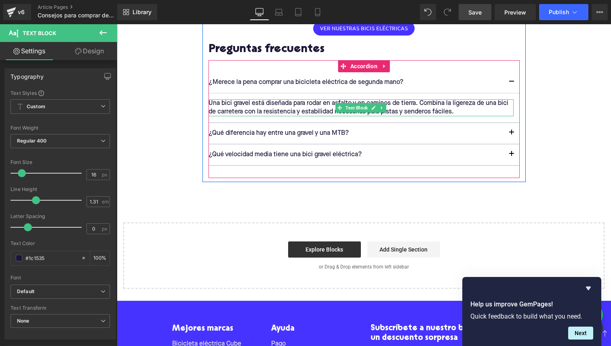
click at [242, 100] on p "Una bici gravel está diseñada para rodar en asfalto y en caminos de tierra. Com…" at bounding box center [361, 107] width 305 height 17
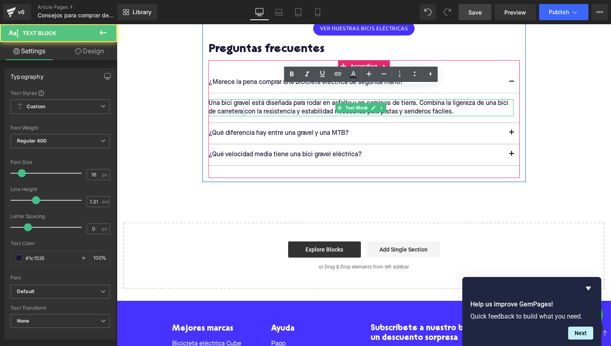
click at [242, 100] on p "Una bici gravel está diseñada para rodar en asfalto y en caminos de tierra. Com…" at bounding box center [361, 107] width 305 height 17
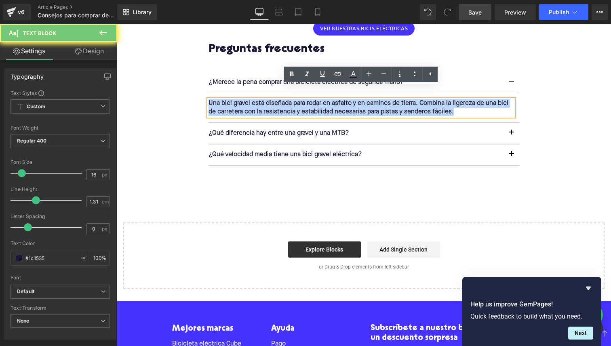
click at [242, 100] on p "Una bici gravel está diseñada para rodar en asfalto y en caminos de tierra. Com…" at bounding box center [361, 107] width 305 height 17
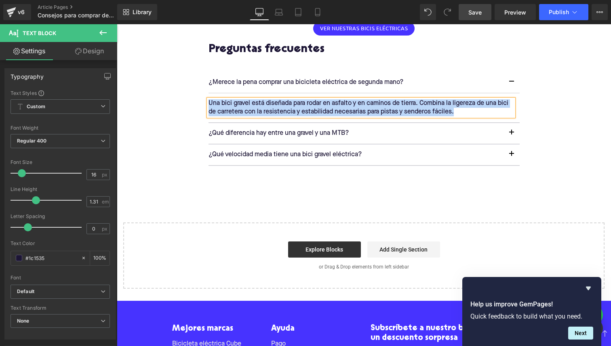
paste div
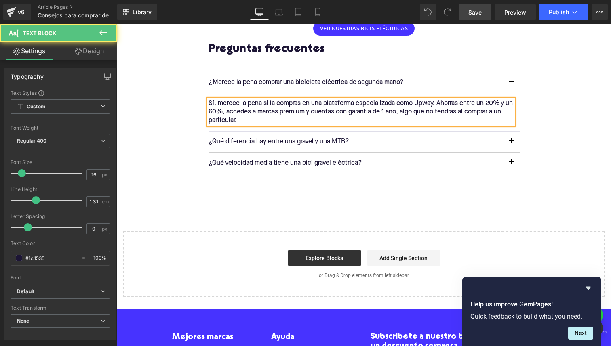
click at [314, 102] on p "Sí, merece la pena si la compras en una plataforma especializada como Upway. Ah…" at bounding box center [361, 111] width 305 height 25
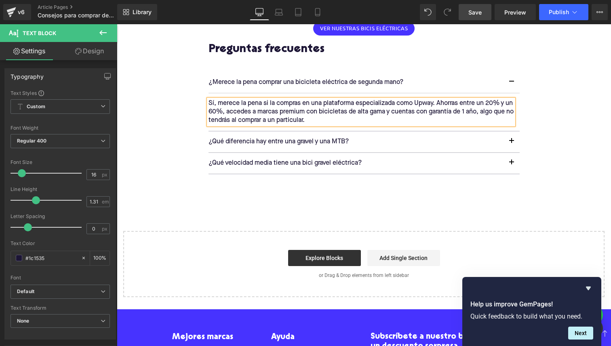
click at [318, 101] on p "Sí, merece la pena si la compras en una plataforma especializada como Upway. Ah…" at bounding box center [361, 111] width 305 height 25
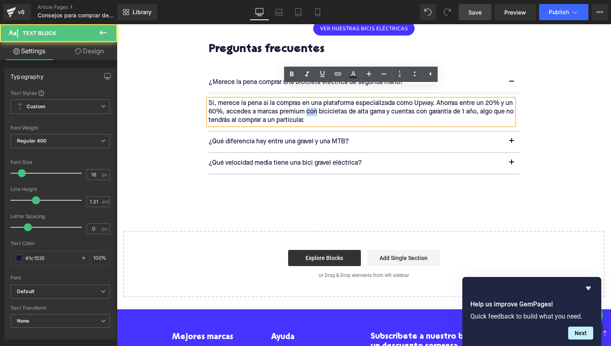
click at [318, 101] on p "Sí, merece la pena si la compras en una plataforma especializada como Upway. Ah…" at bounding box center [361, 111] width 305 height 25
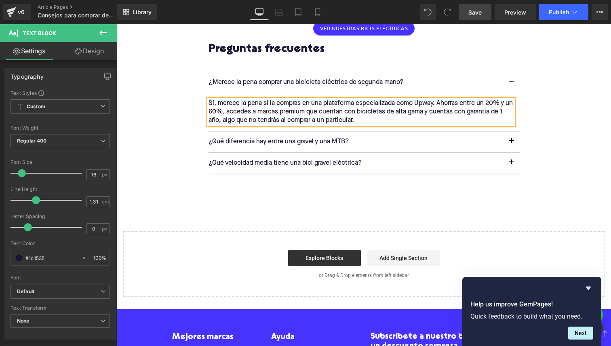
click at [253, 138] on p "¿Qué diferencia hay entre una gravel y una MTB?" at bounding box center [356, 142] width 295 height 8
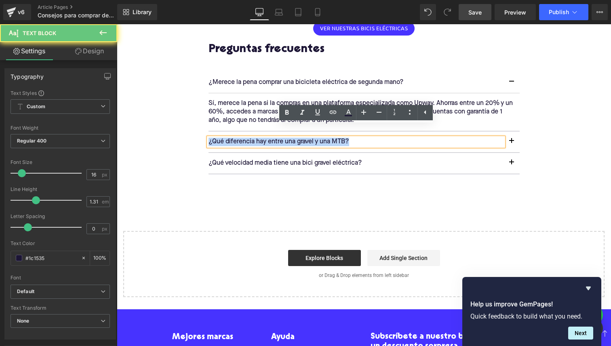
click at [253, 138] on p "¿Qué diferencia hay entre una gravel y una MTB?" at bounding box center [356, 142] width 295 height 8
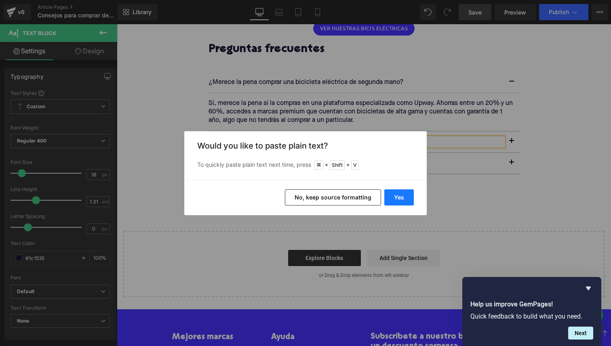
click at [393, 194] on button "Yes" at bounding box center [399, 198] width 30 height 16
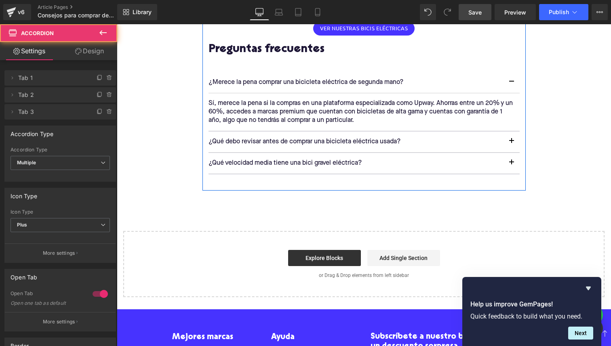
click at [512, 143] on span "button" at bounding box center [512, 143] width 0 height 0
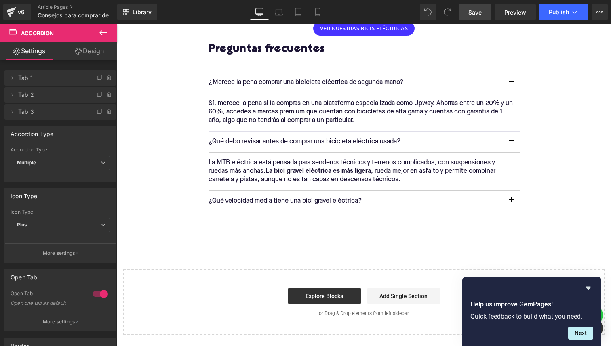
click at [253, 159] on p "La MTB eléctrica está pensada para senderos técnicos y terrenos complicados, co…" at bounding box center [361, 171] width 305 height 25
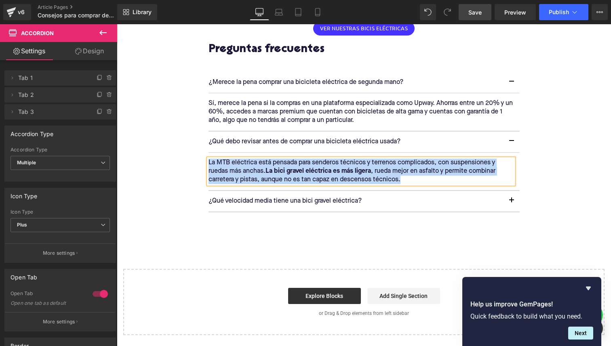
click at [253, 159] on p "La MTB eléctrica está pensada para senderos técnicos y terrenos complicados, co…" at bounding box center [361, 171] width 305 height 25
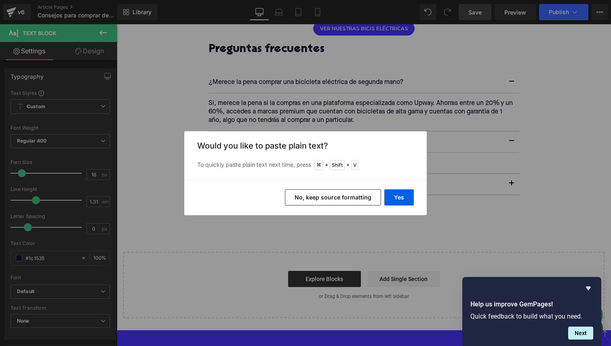
click at [346, 201] on button "No, keep source formatting" at bounding box center [333, 198] width 96 height 16
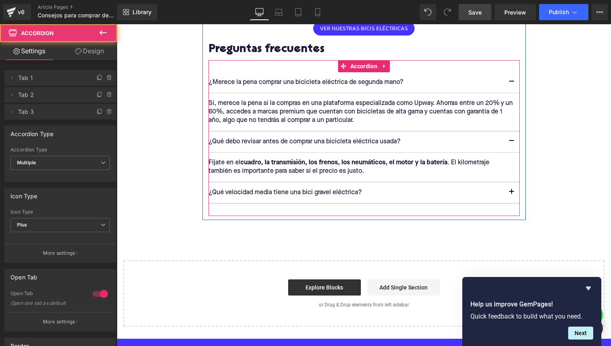
click at [517, 183] on button "button" at bounding box center [512, 193] width 16 height 21
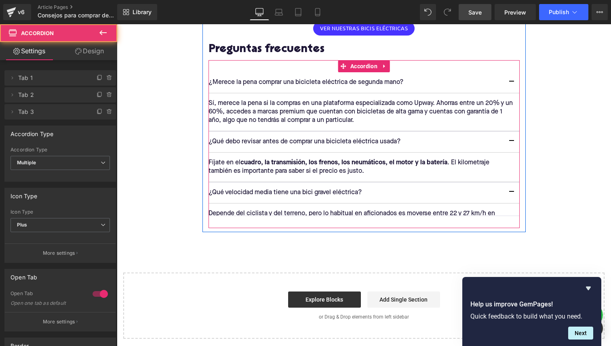
click at [512, 194] on span "button" at bounding box center [512, 194] width 0 height 0
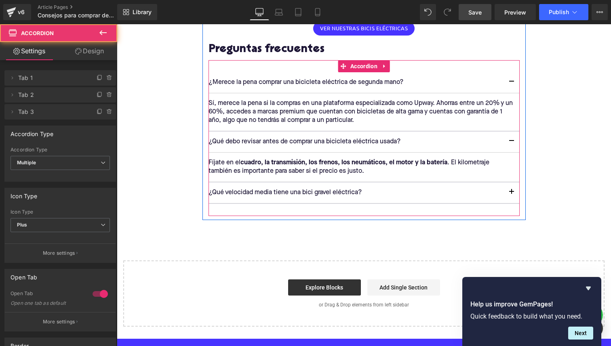
click at [516, 183] on button "button" at bounding box center [512, 193] width 16 height 21
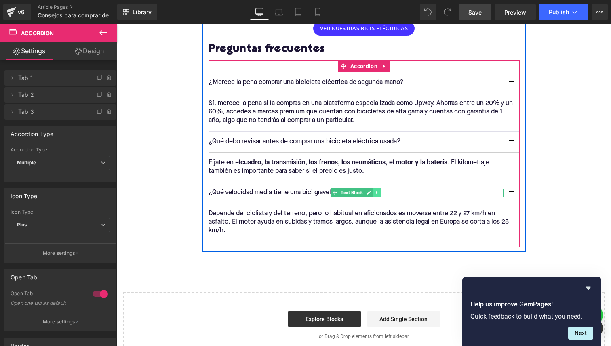
click at [380, 188] on link at bounding box center [377, 193] width 8 height 10
click at [117, 24] on icon at bounding box center [117, 24] width 0 height 0
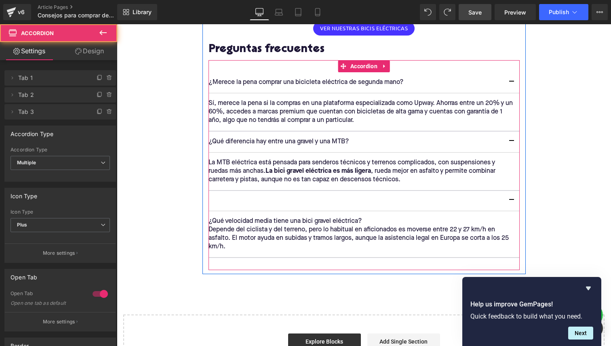
click at [292, 191] on div at bounding box center [364, 201] width 311 height 20
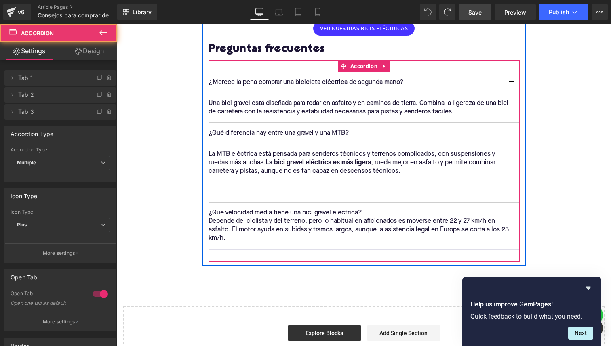
click at [329, 183] on div at bounding box center [364, 193] width 311 height 20
click at [508, 183] on button "button" at bounding box center [512, 193] width 16 height 20
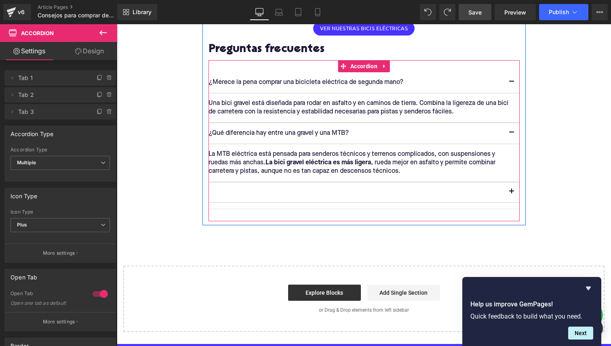
click at [508, 183] on button "button" at bounding box center [512, 193] width 16 height 20
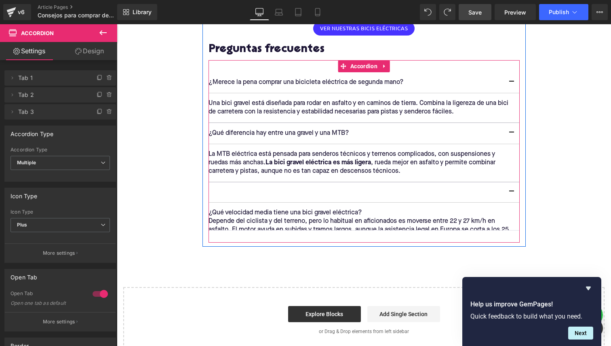
click at [287, 183] on div at bounding box center [364, 193] width 311 height 20
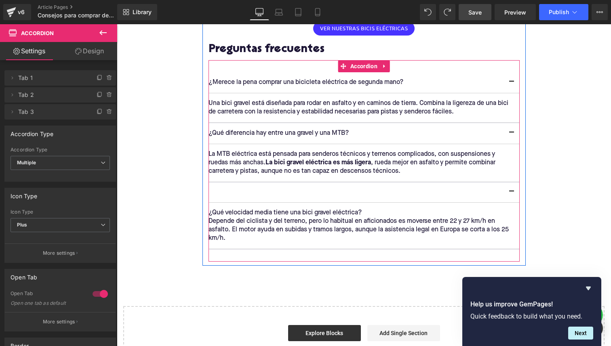
click at [287, 183] on div at bounding box center [364, 193] width 311 height 20
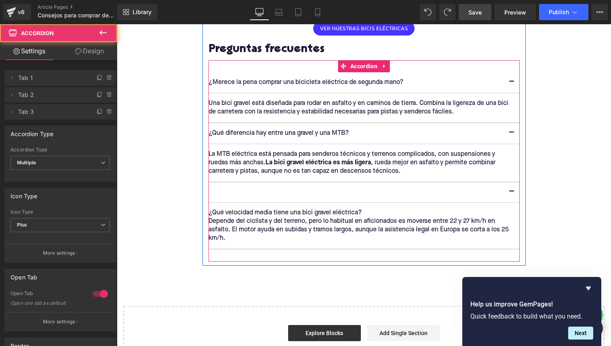
click at [287, 183] on div at bounding box center [364, 193] width 311 height 20
click at [235, 183] on div at bounding box center [364, 193] width 311 height 20
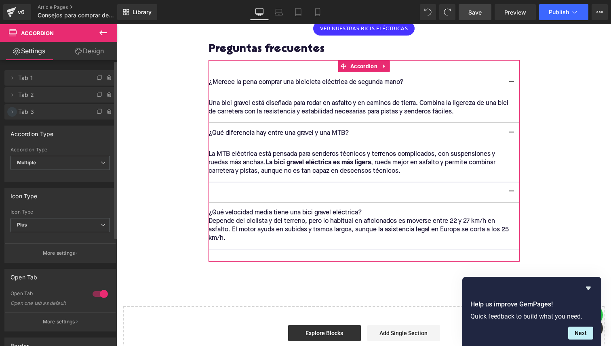
click at [11, 114] on icon at bounding box center [12, 112] width 6 height 6
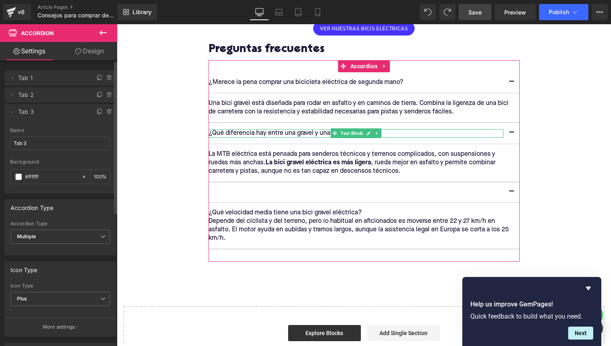
click at [7, 91] on li "Delete Cancel Tab 2 Tab 2 Name Tab 2 #FFFFFF Background #ffffff 100 %" at bounding box center [60, 94] width 112 height 15
click at [11, 94] on icon at bounding box center [12, 95] width 6 height 6
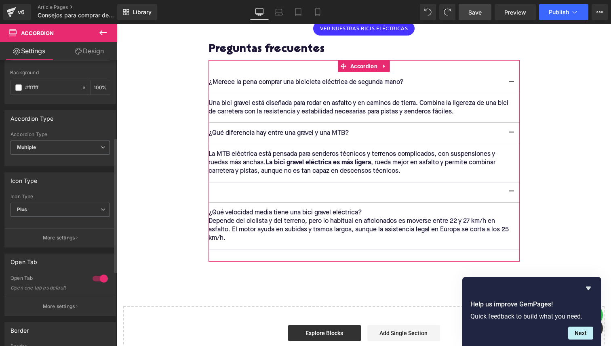
scroll to position [192, 0]
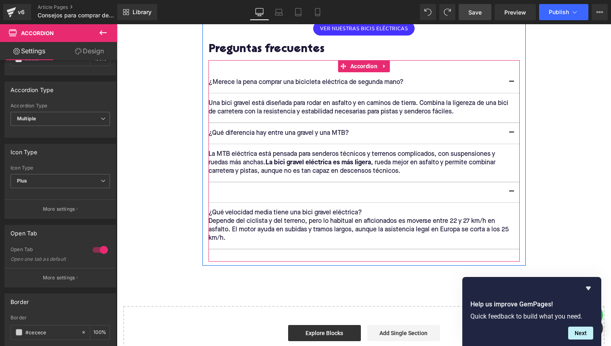
click at [510, 183] on button "button" at bounding box center [512, 193] width 16 height 20
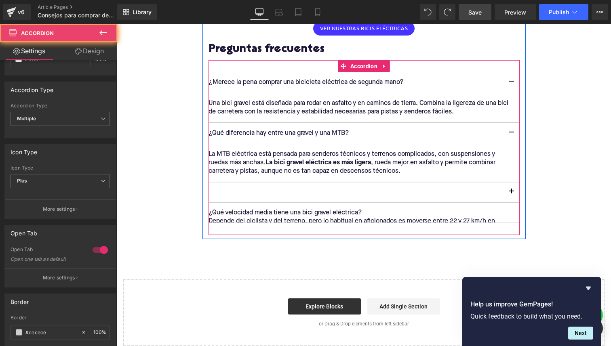
click at [512, 194] on span "button" at bounding box center [512, 194] width 0 height 0
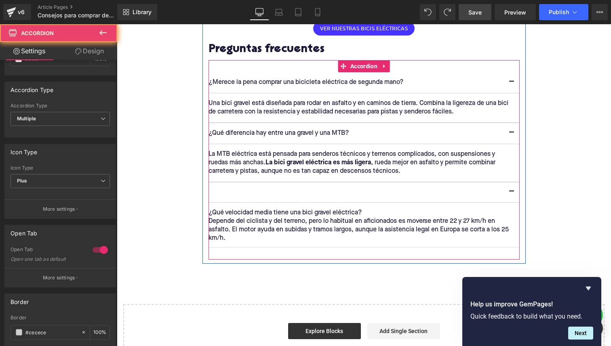
click at [299, 183] on div at bounding box center [364, 193] width 311 height 20
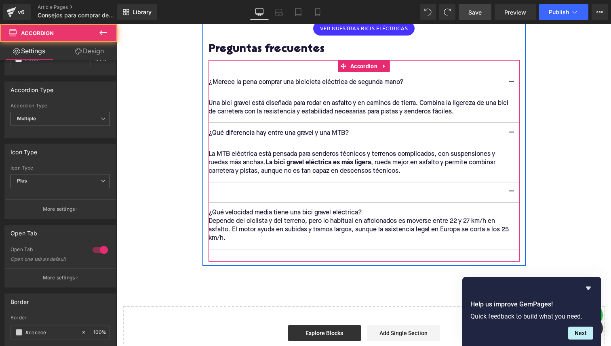
click at [268, 183] on div at bounding box center [364, 193] width 311 height 20
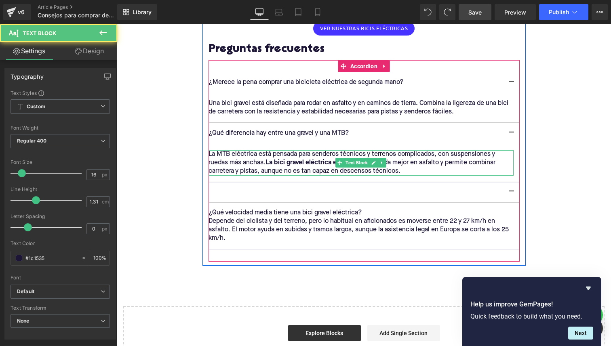
click at [256, 150] on p "La MTB eléctrica está pensada para senderos técnicos y terrenos complicados, co…" at bounding box center [361, 162] width 305 height 25
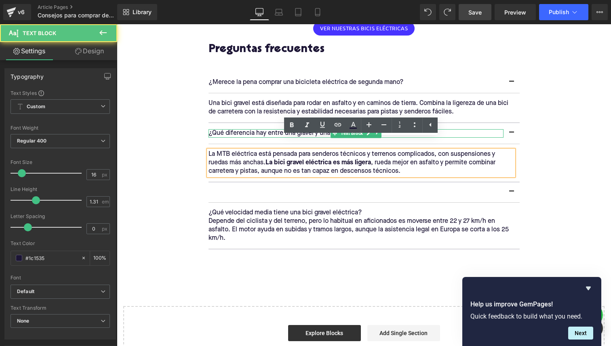
click at [256, 129] on p "¿Qué diferencia hay entre una gravel y una MTB?" at bounding box center [356, 133] width 295 height 8
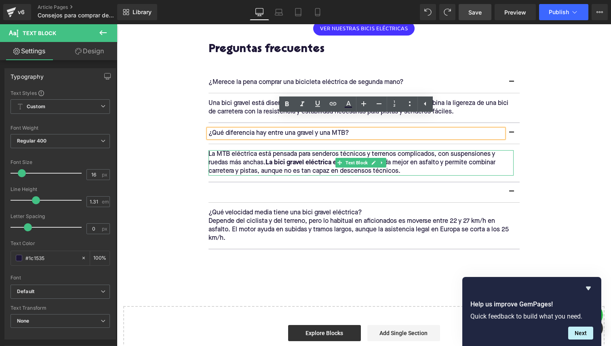
click at [297, 157] on p "La MTB eléctrica está pensada para senderos técnicos y terrenos complicados, co…" at bounding box center [361, 162] width 305 height 25
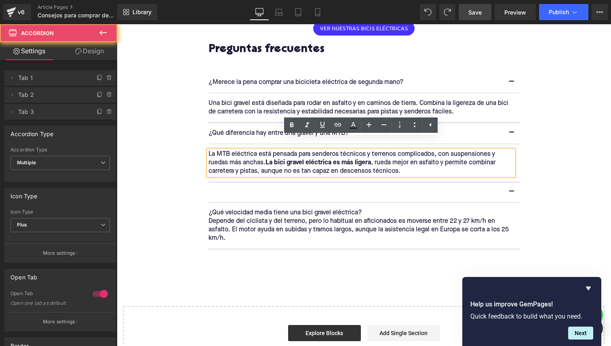
click at [238, 104] on article "Una bici gravel está diseñada para rodar en asfalto y en caminos de tierra. Com…" at bounding box center [364, 108] width 311 height 30
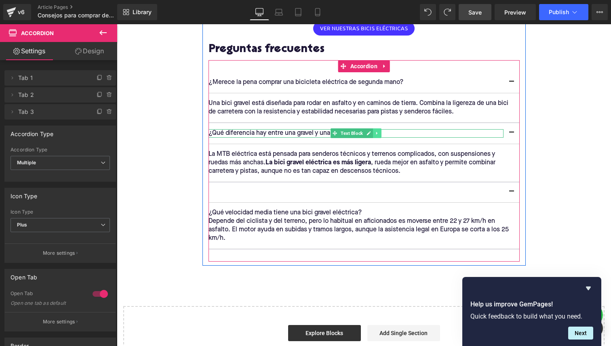
click at [375, 131] on icon at bounding box center [377, 133] width 4 height 5
click at [373, 131] on icon at bounding box center [373, 133] width 4 height 4
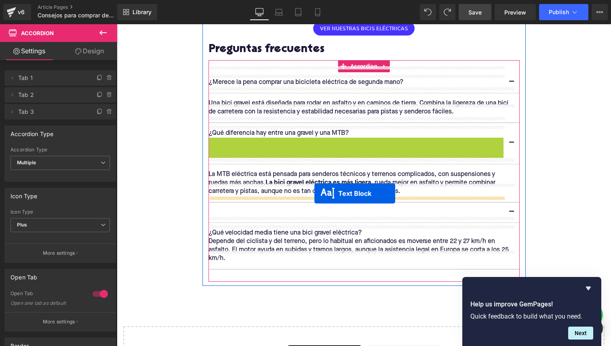
drag, startPoint x: 332, startPoint y: 130, endPoint x: 314, endPoint y: 194, distance: 66.3
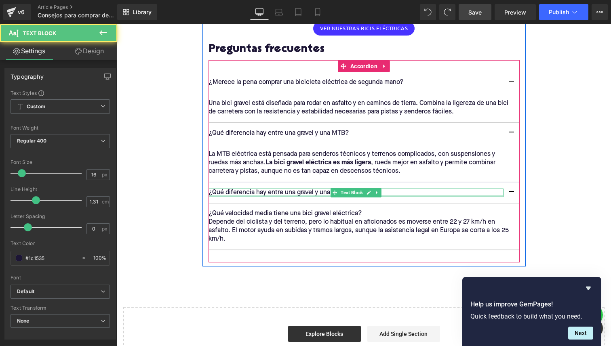
click at [258, 195] on div at bounding box center [356, 196] width 295 height 2
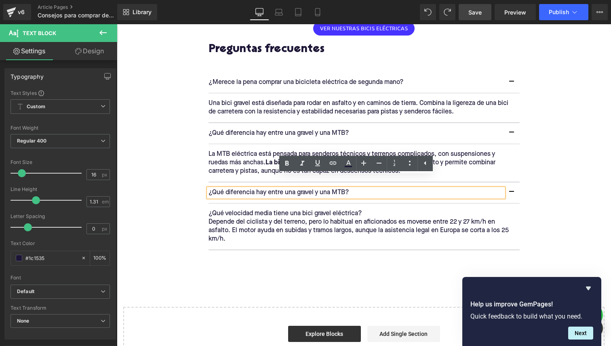
click at [258, 218] on p "Depende del ciclista y del terreno, pero lo habitual en aficionados es moverse …" at bounding box center [361, 230] width 305 height 25
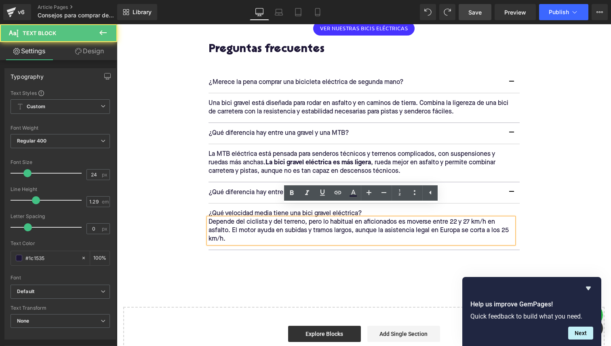
click at [512, 183] on button "button" at bounding box center [512, 193] width 16 height 21
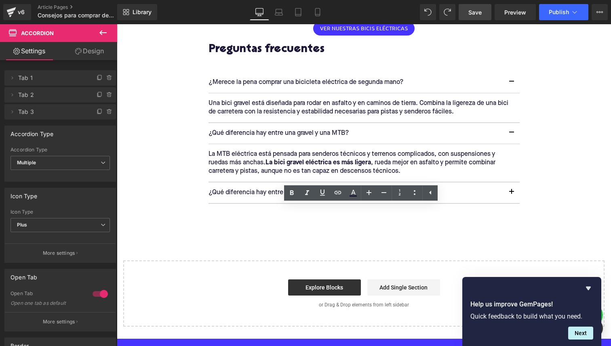
click at [512, 183] on button "button" at bounding box center [512, 193] width 16 height 21
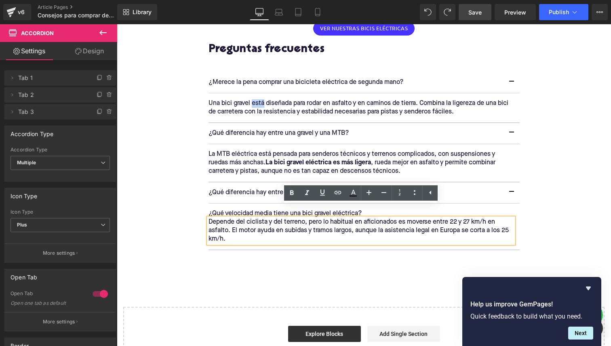
click at [257, 99] on p "Una bici gravel está diseñada para rodar en asfalto y en caminos de tierra. Com…" at bounding box center [361, 107] width 305 height 17
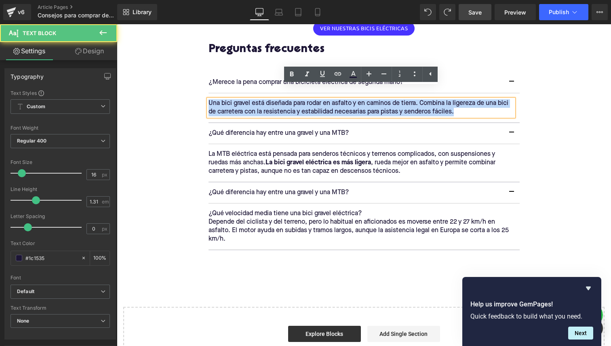
click at [257, 99] on p "Una bici gravel está diseñada para rodar en asfalto y en caminos de tierra. Com…" at bounding box center [361, 107] width 305 height 17
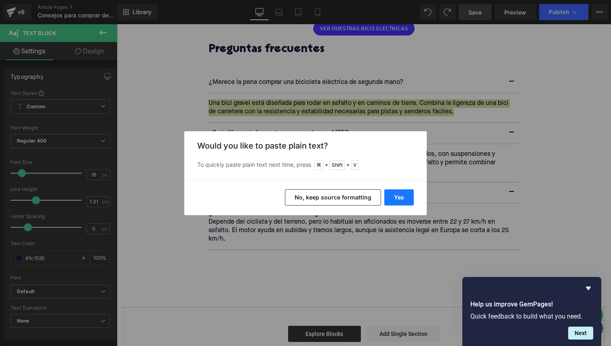
click at [394, 197] on button "Yes" at bounding box center [399, 198] width 30 height 16
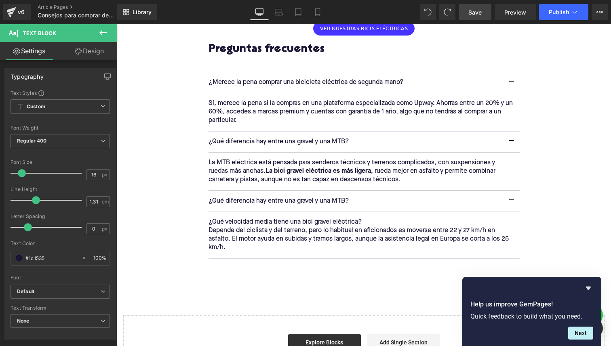
click at [261, 132] on div "¿Qué diferencia hay entre una gravel y una MTB? Text Block" at bounding box center [364, 142] width 311 height 21
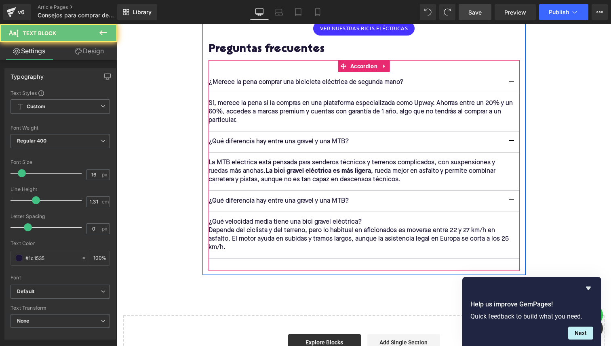
click at [261, 138] on div "¿Qué diferencia hay entre una gravel y una MTB? Text Block" at bounding box center [356, 142] width 295 height 8
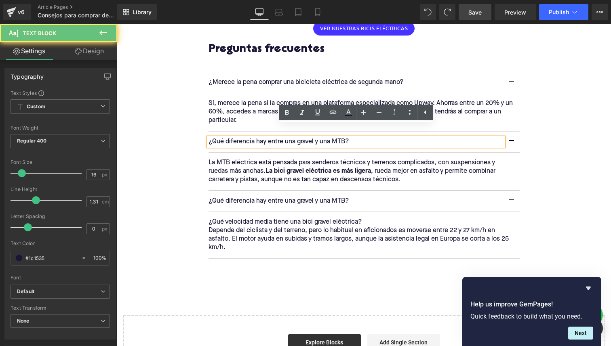
click at [261, 138] on div "¿Qué diferencia hay entre una gravel y una MTB? Text Block" at bounding box center [356, 142] width 295 height 8
click at [261, 138] on p "¿Qué diferencia hay entre una gravel y una MTB?" at bounding box center [356, 142] width 295 height 8
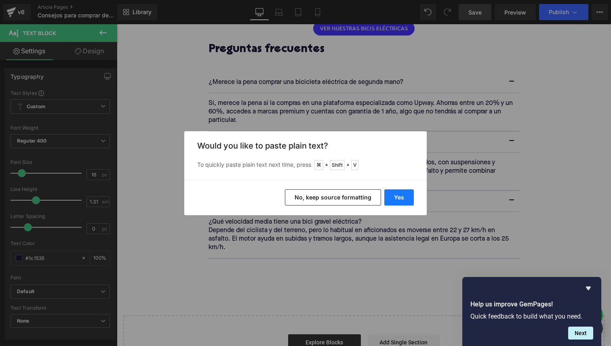
click at [398, 201] on button "Yes" at bounding box center [399, 198] width 30 height 16
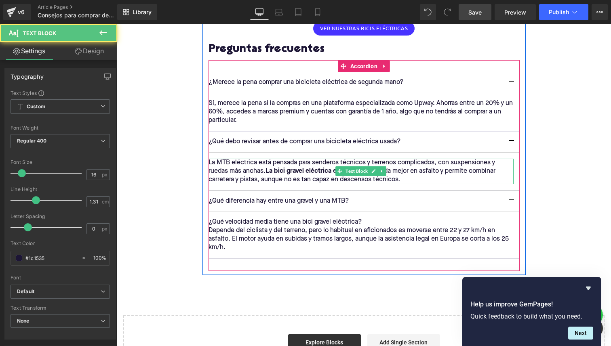
click at [274, 168] on strong "La bici gravel eléctrica es más ligera" at bounding box center [318, 171] width 105 height 6
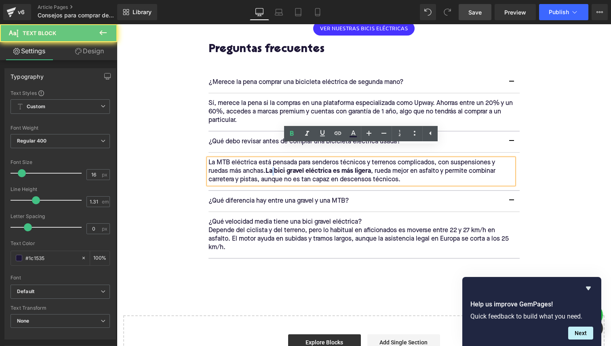
click at [274, 168] on strong "La bici gravel eléctrica es más ligera" at bounding box center [318, 171] width 105 height 6
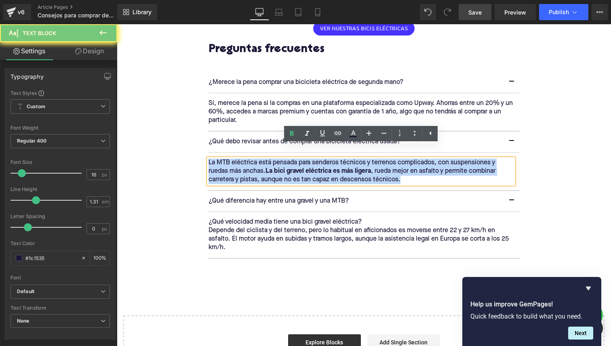
click at [274, 168] on strong "La bici gravel eléctrica es más ligera" at bounding box center [318, 171] width 105 height 6
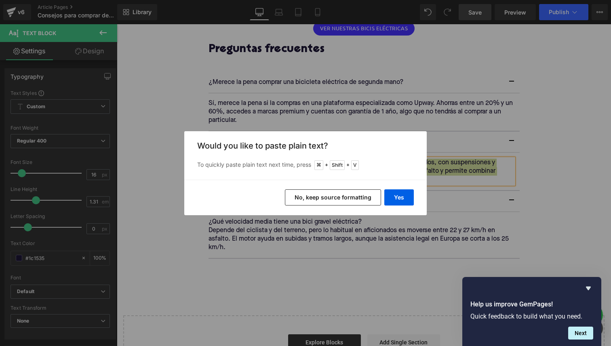
click at [347, 194] on button "No, keep source formatting" at bounding box center [333, 198] width 96 height 16
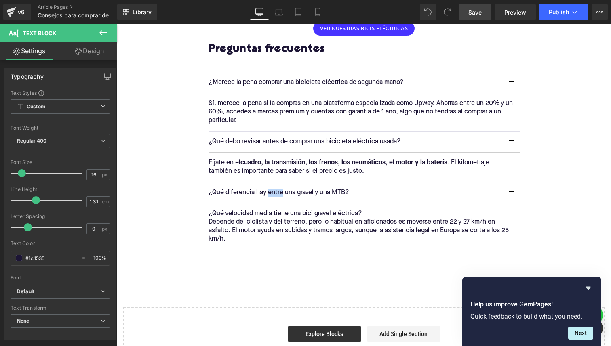
click at [279, 189] on p "¿Qué diferencia hay entre una gravel y una MTB?" at bounding box center [356, 193] width 295 height 8
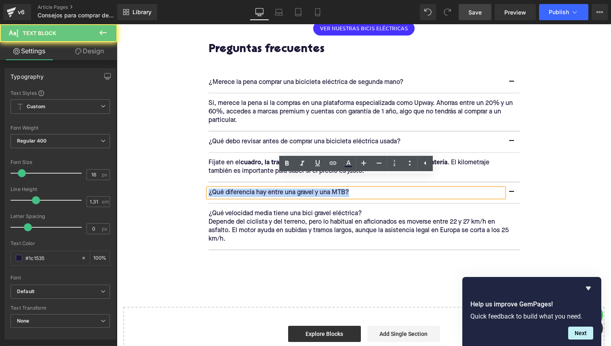
click at [279, 189] on p "¿Qué diferencia hay entre una gravel y una MTB?" at bounding box center [356, 193] width 295 height 8
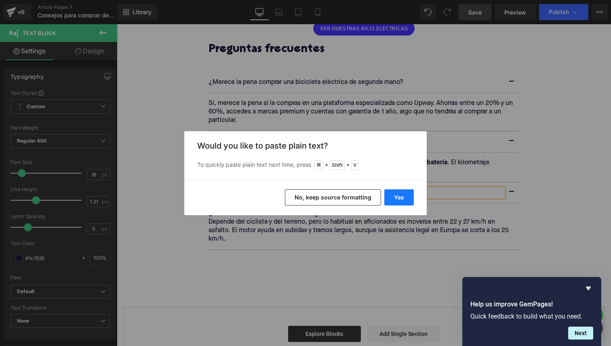
click at [392, 201] on button "Yes" at bounding box center [399, 198] width 30 height 16
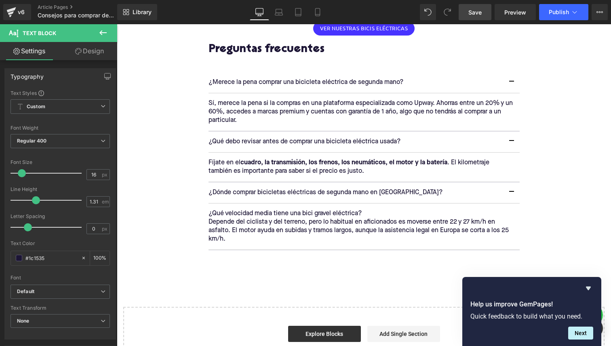
click at [266, 218] on div "Depende del ciclista y del terreno, pero lo habitual en aficionados es moverse …" at bounding box center [361, 230] width 305 height 25
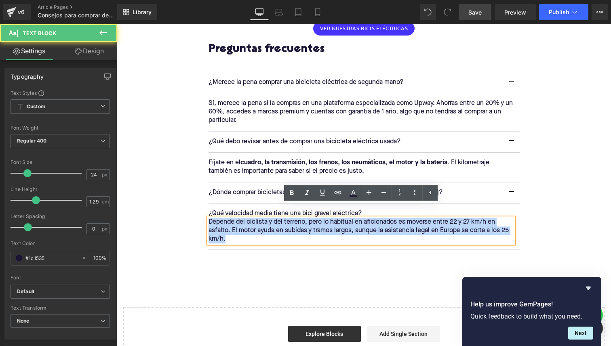
click at [266, 218] on div "Depende del ciclista y del terreno, pero lo habitual en aficionados es moverse …" at bounding box center [361, 230] width 305 height 25
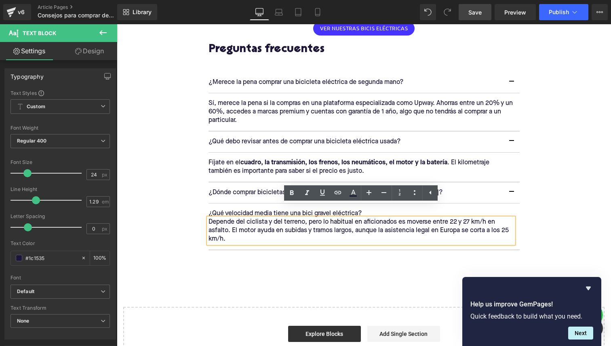
click at [225, 210] on p "¿Qué velocidad media tiene una bici gravel eléctrica?" at bounding box center [361, 214] width 305 height 8
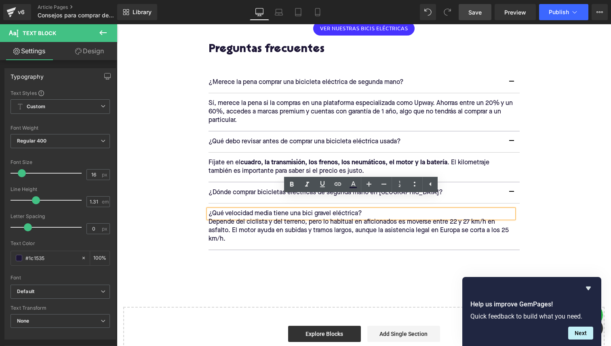
click at [396, 232] on article "¿Qué velocidad media tiene una bici gravel eléctrica? Text Block Depende del ci…" at bounding box center [364, 227] width 311 height 46
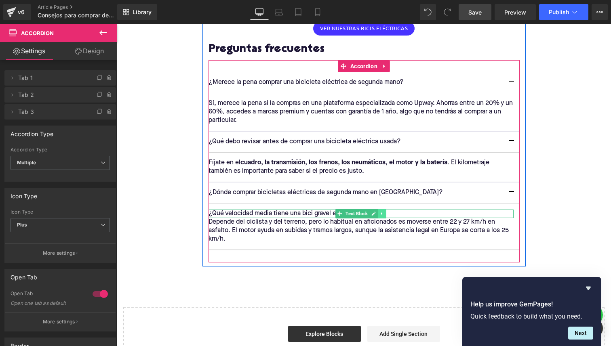
click at [382, 211] on icon at bounding box center [382, 213] width 4 height 5
click at [384, 212] on icon at bounding box center [386, 214] width 4 height 4
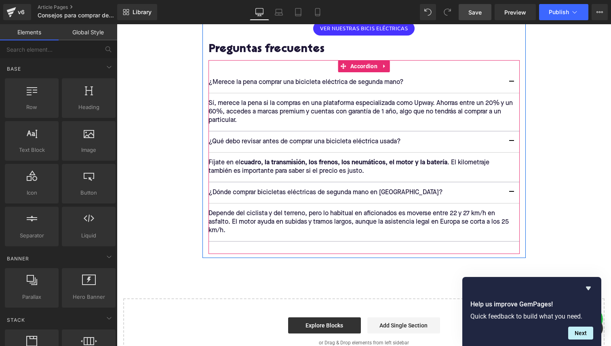
click at [331, 210] on p "Depende del ciclista y del terreno, pero lo habitual en aficionados es moverse …" at bounding box center [361, 222] width 305 height 25
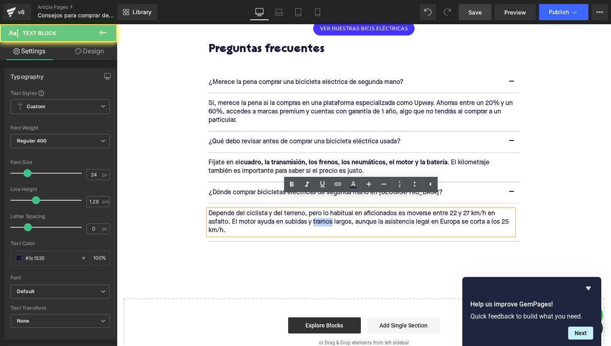
click at [331, 210] on p "Depende del ciclista y del terreno, pero lo habitual en aficionados es moverse …" at bounding box center [361, 222] width 305 height 25
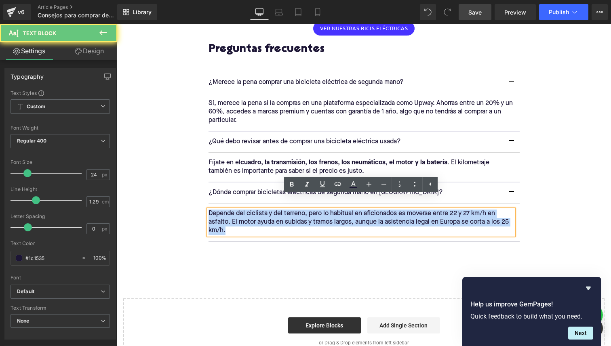
click at [331, 210] on p "Depende del ciclista y del terreno, pero lo habitual en aficionados es moverse …" at bounding box center [361, 222] width 305 height 25
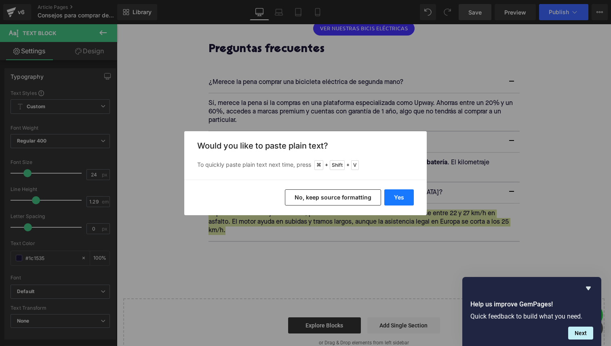
click at [402, 198] on button "Yes" at bounding box center [399, 198] width 30 height 16
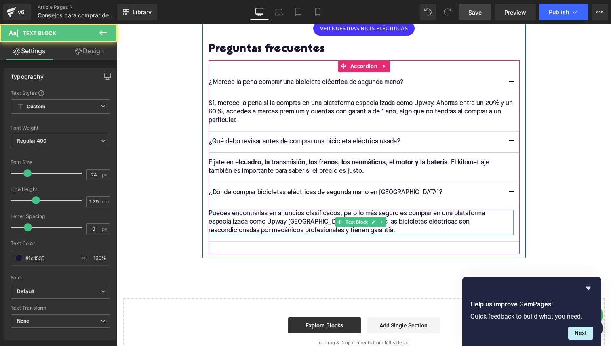
click at [295, 210] on p "Puedes encontrarlas en anuncios clasificados, pero lo más seguro es comprar en …" at bounding box center [361, 222] width 305 height 25
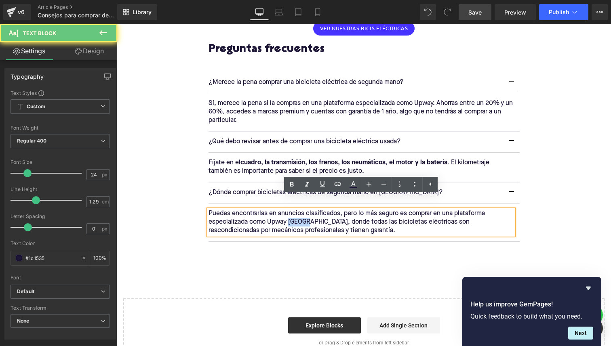
click at [295, 210] on p "Puedes encontrarlas en anuncios clasificados, pero lo más seguro es comprar en …" at bounding box center [361, 222] width 305 height 25
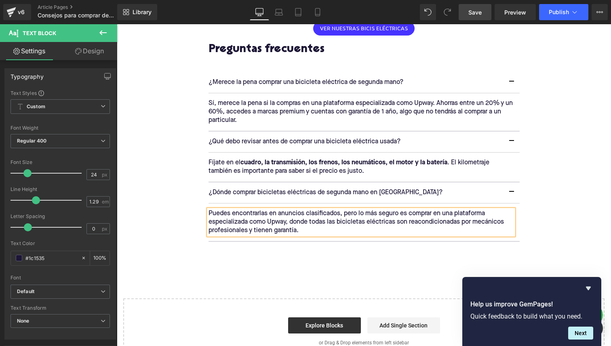
click at [332, 218] on p "Puedes encontrarlas en anuncios clasificados, pero lo más seguro es comprar en …" at bounding box center [361, 222] width 305 height 25
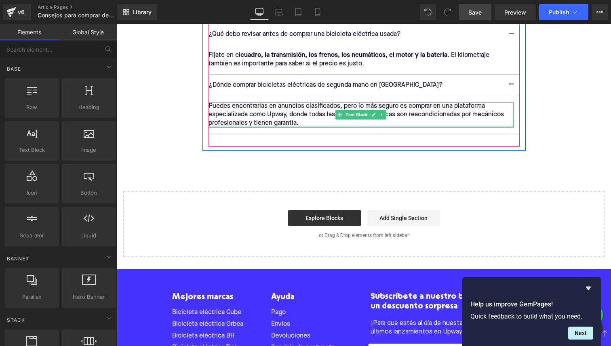
scroll to position [1374, 0]
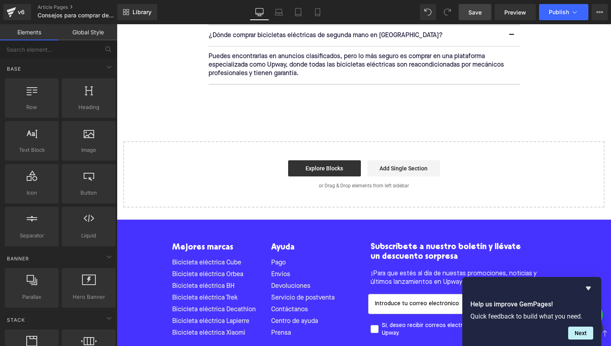
click at [474, 15] on span "Save" at bounding box center [474, 12] width 13 height 8
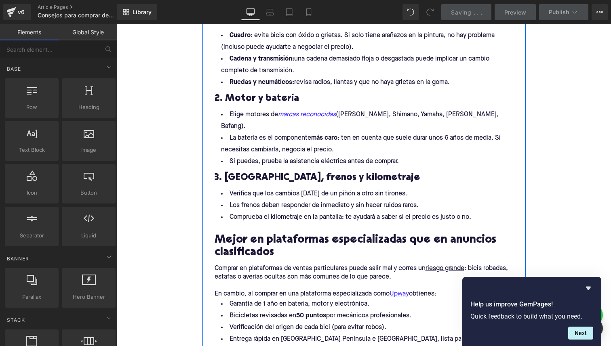
scroll to position [753, 0]
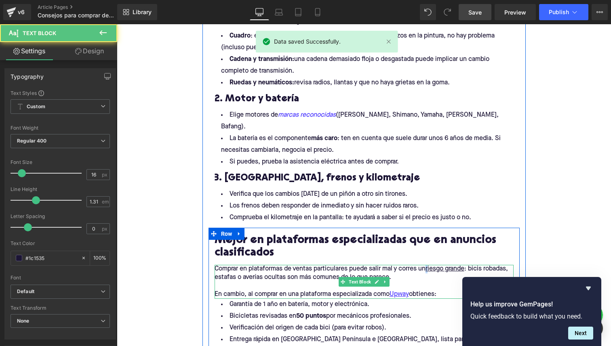
click at [427, 265] on p "Comprar en plataformas de ventas particulares puede salir mal y corres un riesg…" at bounding box center [364, 273] width 299 height 17
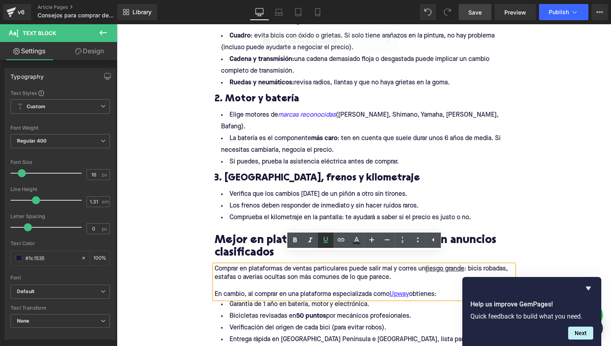
click at [322, 247] on link at bounding box center [325, 240] width 15 height 15
click at [356, 282] on p at bounding box center [364, 286] width 299 height 8
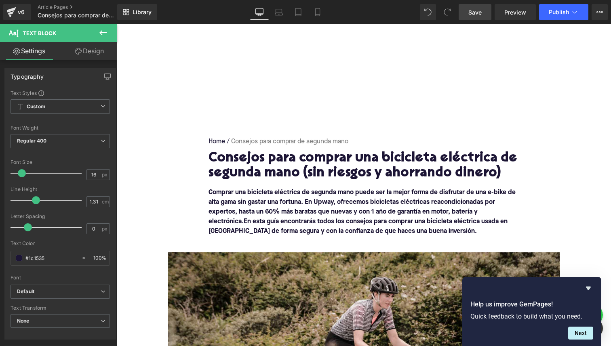
scroll to position [122, 0]
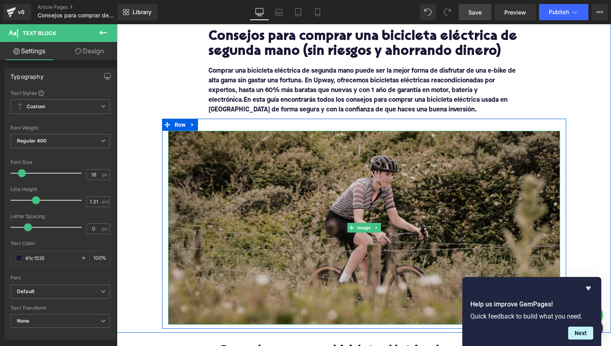
click at [376, 224] on div "Image" at bounding box center [364, 228] width 392 height 194
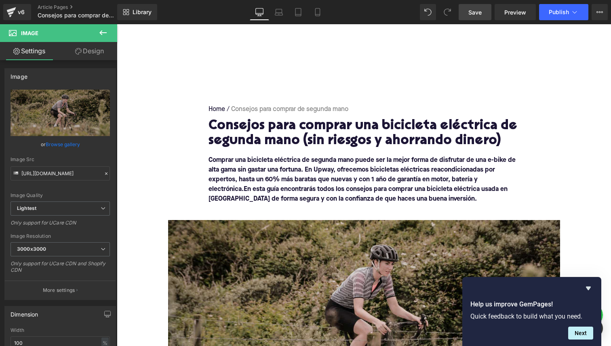
scroll to position [30, 0]
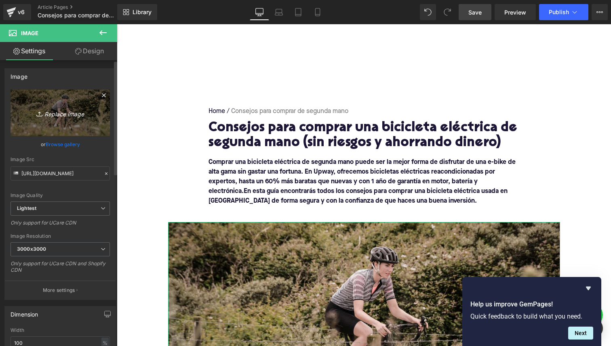
click at [91, 110] on link "Replace Image" at bounding box center [60, 113] width 99 height 46
type input "C:\fakepath\Blog ES bicicletas de segunda.png"
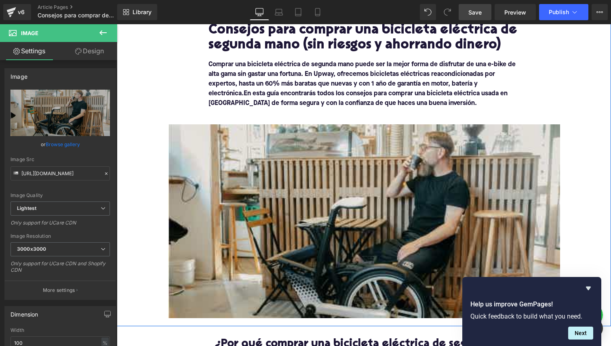
scroll to position [159, 0]
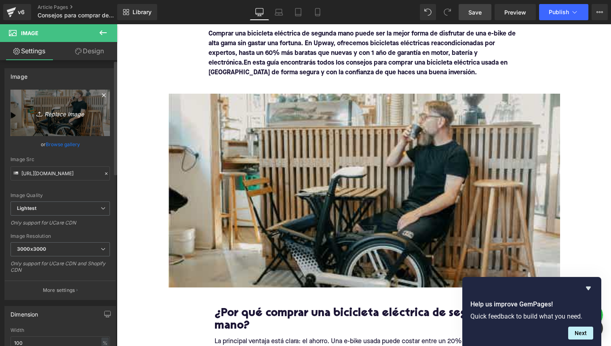
click at [65, 116] on icon "Replace Image" at bounding box center [60, 113] width 65 height 10
type input "C:\fakepath\Blog ES bicicletas de segunda.png"
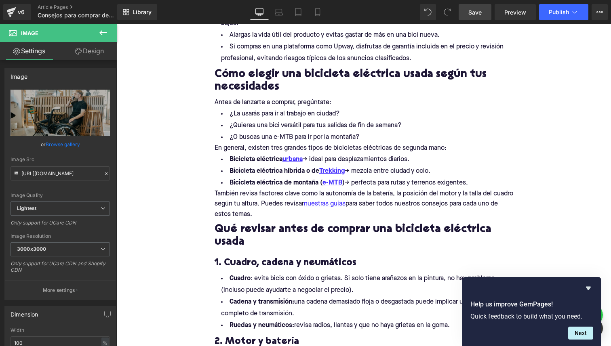
scroll to position [447, 0]
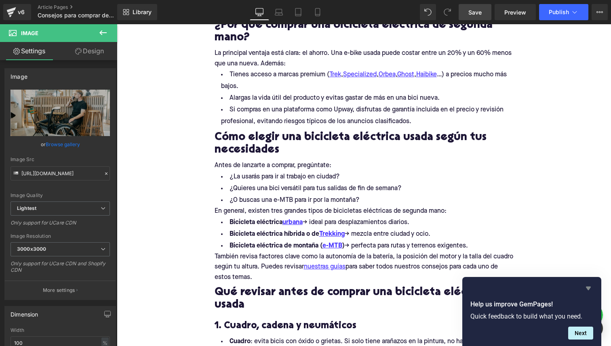
click at [589, 285] on icon "Hide survey" at bounding box center [589, 289] width 10 height 10
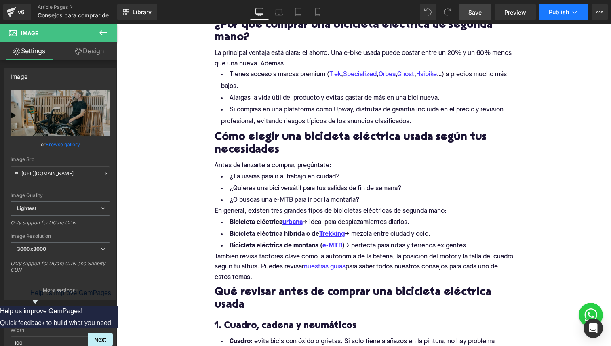
click at [557, 9] on span "Publish" at bounding box center [559, 12] width 20 height 6
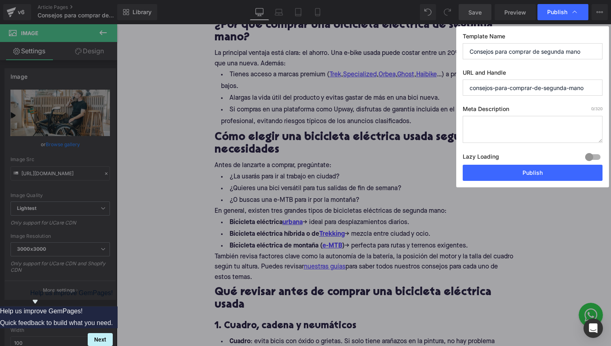
click at [485, 88] on input "consejos-para-comprar-de-segunda-mano" at bounding box center [533, 88] width 140 height 16
paste input "upway.es/blog/consejos-comprar-bicicleta-electrica"
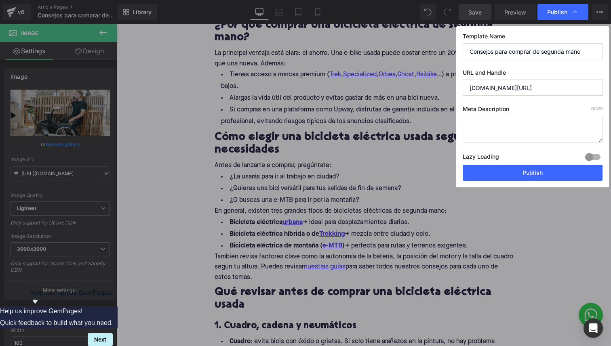
drag, startPoint x: 485, startPoint y: 86, endPoint x: 480, endPoint y: 86, distance: 4.4
click at [480, 86] on input "upway.es/blog/consejos-comprar-bicicleta-electrica-segunda-mano" at bounding box center [533, 88] width 140 height 16
drag, startPoint x: 481, startPoint y: 86, endPoint x: 446, endPoint y: 86, distance: 35.6
click at [446, 86] on div "Publish Template Name Consejos para comprar de segunda mano URL and Handle upwa…" at bounding box center [305, 173] width 611 height 346
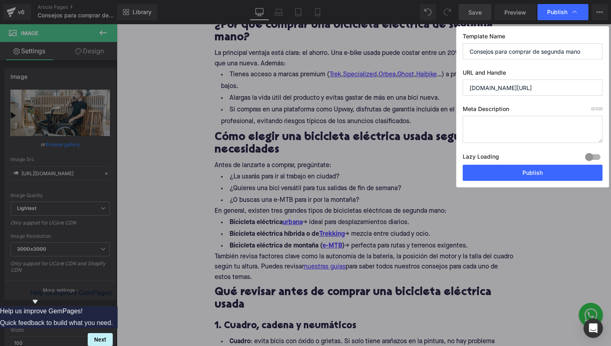
click at [538, 93] on input "upway.es/blog/consejos-comprar-bicicleta-electrica-segunda-mano" at bounding box center [533, 88] width 140 height 16
drag, startPoint x: 533, startPoint y: 89, endPoint x: 435, endPoint y: 89, distance: 98.2
click at [435, 89] on div "Publish Template Name Consejos para comprar de segunda mano URL and Handle upwa…" at bounding box center [305, 173] width 611 height 346
type input "comprar-bicicleta-electrica-segunda-mano"
click at [500, 129] on textarea at bounding box center [533, 129] width 140 height 27
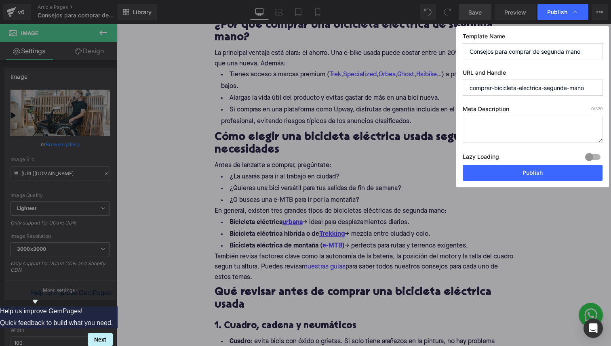
click at [483, 138] on textarea at bounding box center [533, 129] width 140 height 27
paste textarea "Descubre cómo elegir una bicicleta eléctrica de segunda mano sin equivocarte. C…"
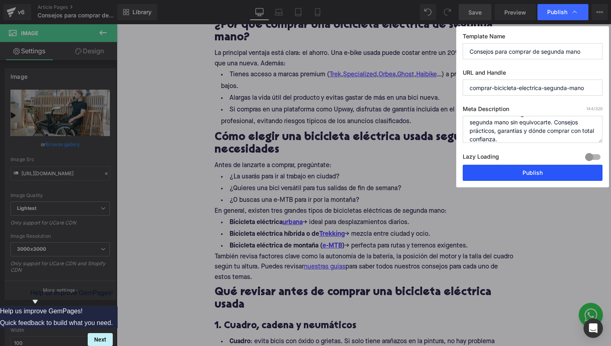
type textarea "Descubre cómo elegir una bicicleta eléctrica de segunda mano sin equivocarte. C…"
drag, startPoint x: 502, startPoint y: 173, endPoint x: 435, endPoint y: 250, distance: 102.8
click at [434, 251] on div "Publish Template Name Consejos para comprar de segunda mano URL and Handle comp…" at bounding box center [305, 173] width 611 height 346
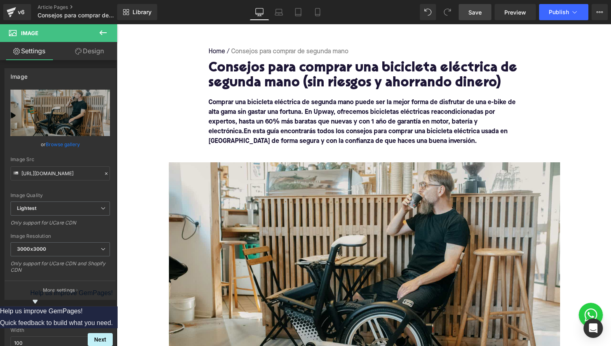
scroll to position [0, 0]
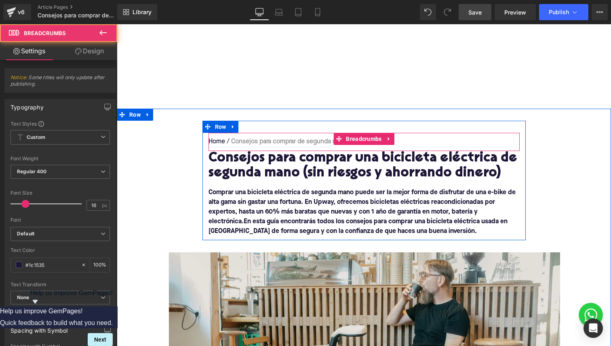
click at [260, 145] on nav "Home / Consejos para comprar de segunda mano" at bounding box center [364, 142] width 311 height 18
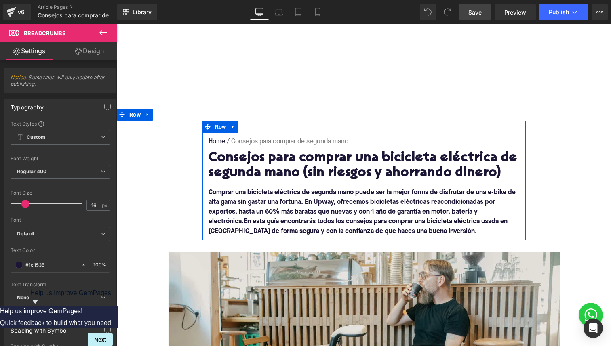
click at [281, 159] on h1 "Consejos para comprar una bicicleta eléctrica de segunda mano (sin riesgos y ah…" at bounding box center [364, 166] width 311 height 30
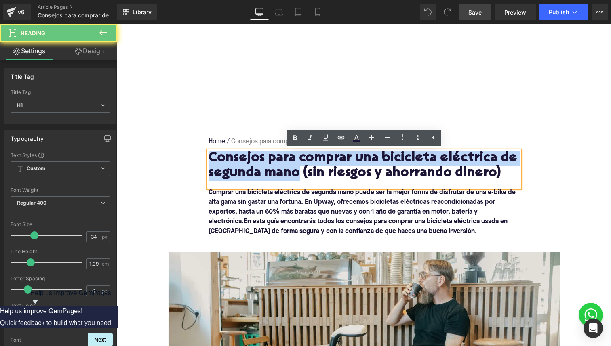
drag, startPoint x: 295, startPoint y: 173, endPoint x: 194, endPoint y: 158, distance: 101.7
click at [194, 158] on div "Home / Consejos para comprar de segunda mano Breadcrumbs Consejos para comprar …" at bounding box center [364, 286] width 494 height 330
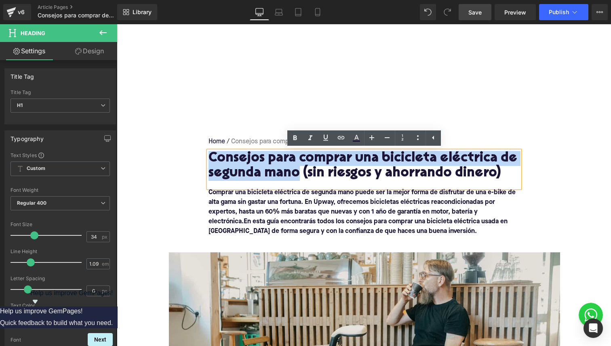
copy h1 "Consejos para comprar una bicicleta eléctrica de segunda mano"
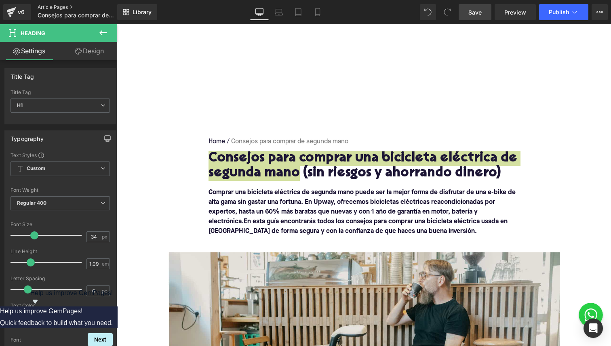
click at [95, 6] on link "Article Pages" at bounding box center [84, 7] width 93 height 6
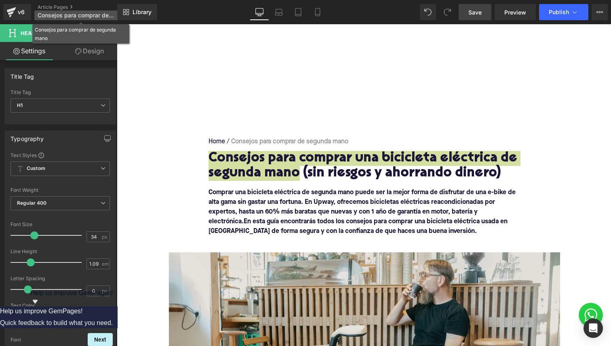
click at [67, 16] on span "Consejos para comprar de segunda mano" at bounding box center [77, 15] width 78 height 6
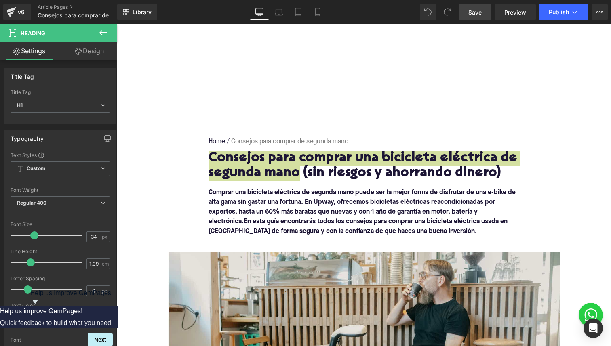
click at [67, 31] on span "Heading" at bounding box center [48, 33] width 81 height 18
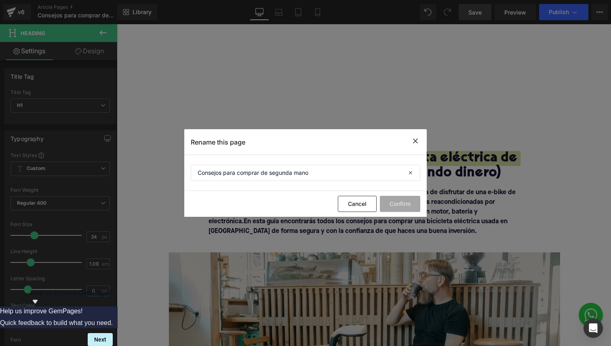
click at [333, 163] on section "Consejos para comprar de segunda mano" at bounding box center [305, 173] width 242 height 36
click at [333, 173] on input "Consejos para comprar de segunda mano" at bounding box center [306, 173] width 230 height 16
paste input "una bicicleta eléctrica"
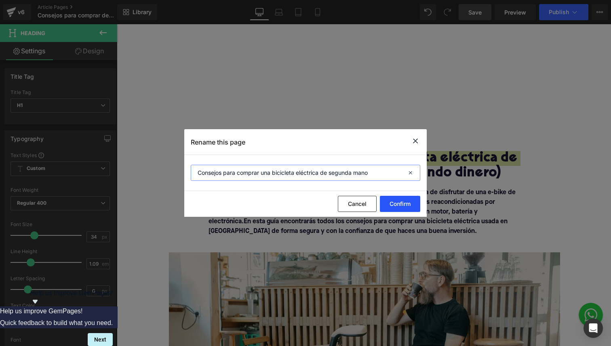
type input "Consejos para comprar una bicicleta eléctrica de segunda mano"
click at [393, 207] on button "Confirm" at bounding box center [400, 204] width 40 height 16
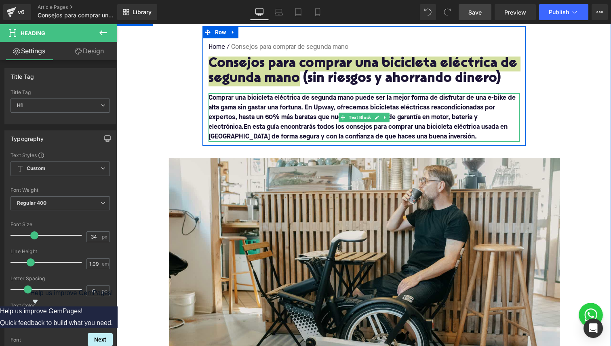
scroll to position [99, 0]
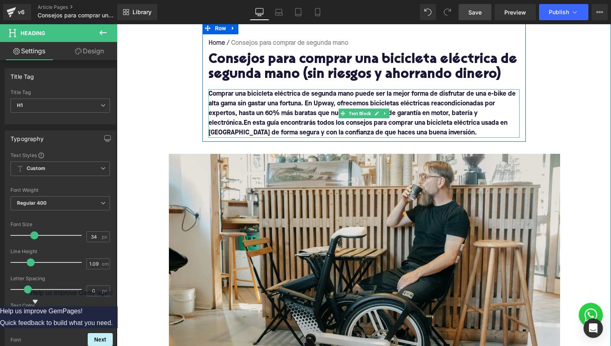
click at [328, 109] on b "Comprar una bicicleta eléctrica de segunda mano puede ser la mejor forma de dis…" at bounding box center [362, 109] width 307 height 36
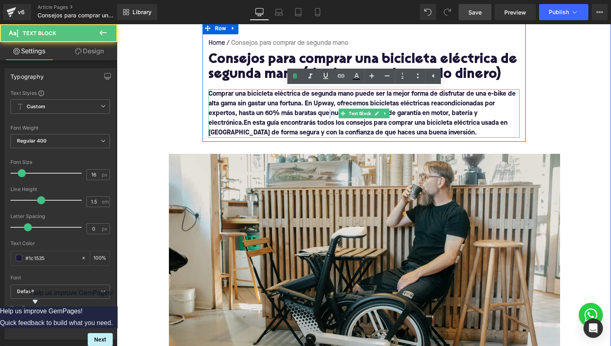
click at [328, 109] on b "Comprar una bicicleta eléctrica de segunda mano puede ser la mejor forma de dis…" at bounding box center [362, 109] width 307 height 36
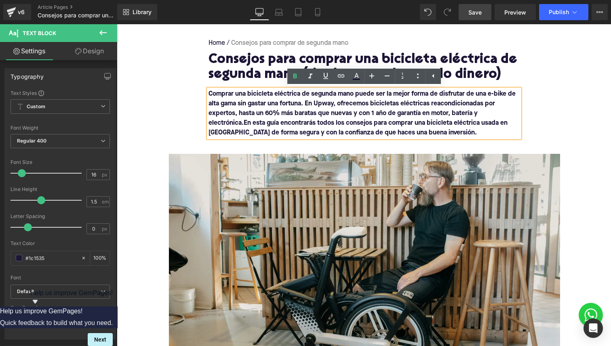
click at [240, 32] on div "Home / Consejos para comprar de segunda mano Breadcrumbs Consejos para comprar …" at bounding box center [363, 82] width 323 height 120
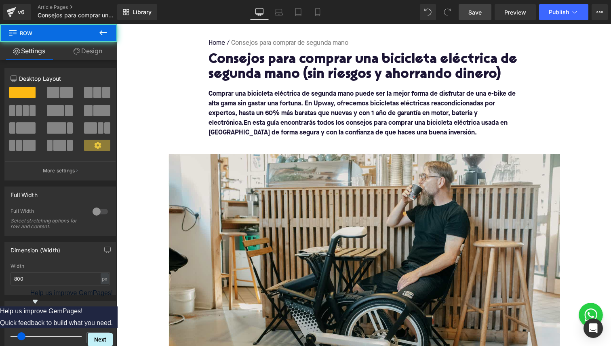
click at [248, 40] on nav "Home / Consejos para comprar de segunda mano" at bounding box center [364, 43] width 311 height 18
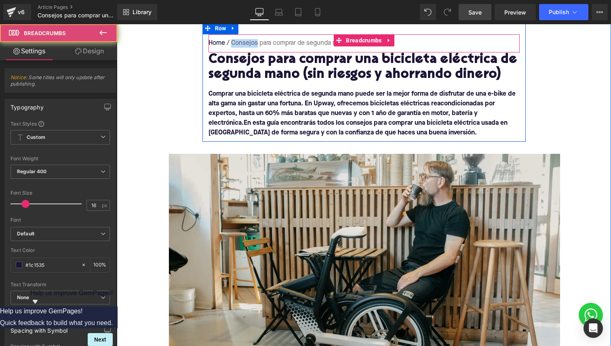
click at [248, 40] on nav "Home / Consejos para comprar de segunda mano" at bounding box center [364, 43] width 311 height 18
click at [245, 43] on nav "Home / Consejos para comprar de segunda mano" at bounding box center [364, 43] width 311 height 18
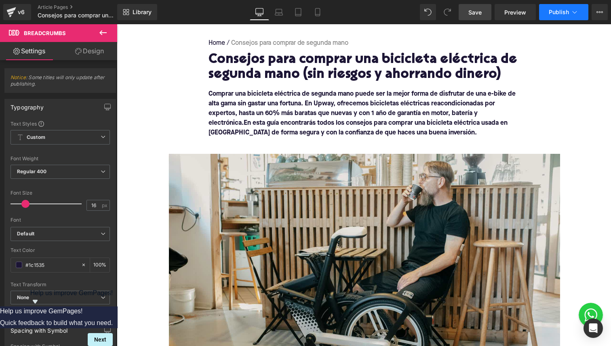
click at [573, 13] on icon at bounding box center [575, 12] width 8 height 8
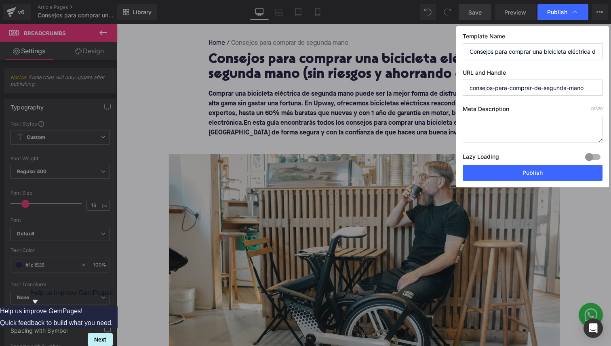
click at [509, 135] on textarea at bounding box center [533, 129] width 140 height 27
paste textarea "Consejos para comprar una bicicleta eléctrica de segunda mano"
type textarea "Consejos para comprar una bicicleta eléctrica de segunda mano"
click at [510, 134] on textarea "Consejos para comprar una bicicleta eléctrica de segunda mano" at bounding box center [533, 129] width 140 height 27
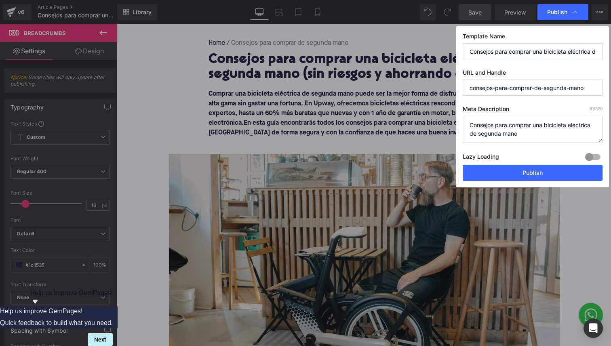
click at [510, 134] on textarea "Consejos para comprar una bicicleta eléctrica de segunda mano" at bounding box center [533, 129] width 140 height 27
paste textarea "Descubre cómo elegir una bicicleta eléctrica de segunda mano sin equivocarte. C…"
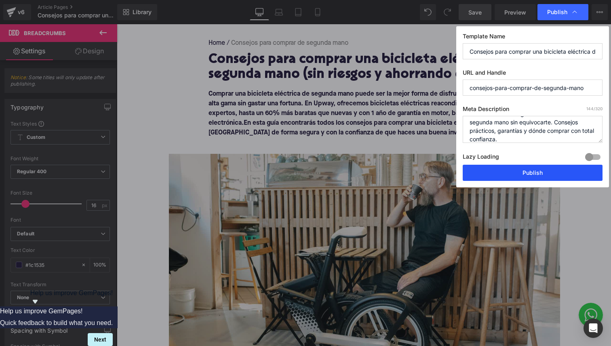
type textarea "Descubre cómo elegir una bicicleta eléctrica de segunda mano sin equivocarte. C…"
click at [481, 174] on button "Publish" at bounding box center [533, 173] width 140 height 16
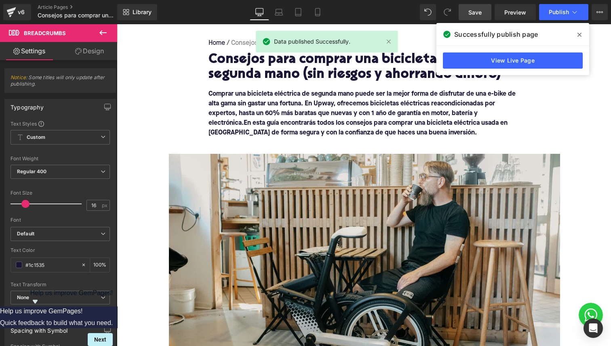
click at [472, 62] on link "View Live Page" at bounding box center [513, 61] width 140 height 16
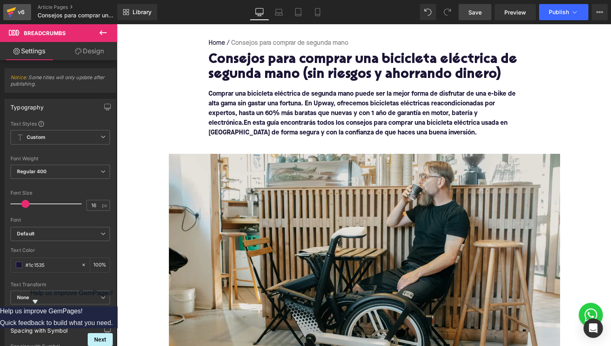
click at [12, 11] on icon at bounding box center [11, 12] width 10 height 20
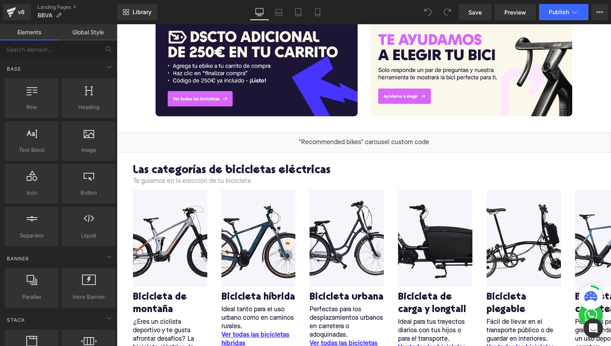
scroll to position [305, 0]
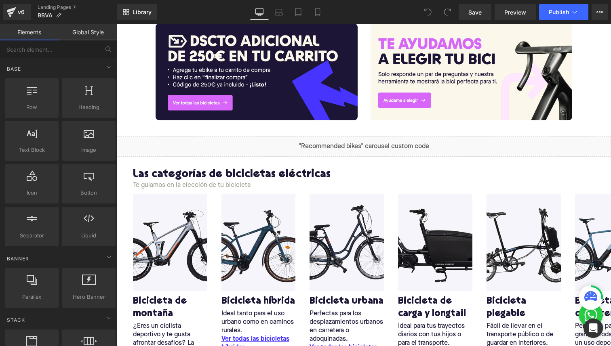
click at [262, 73] on div "Image" at bounding box center [257, 71] width 202 height 97
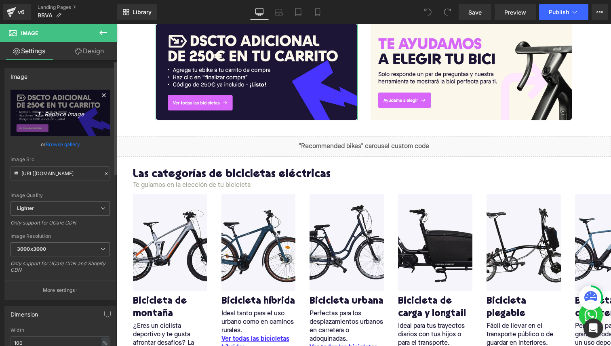
click at [52, 115] on icon "Replace Image" at bounding box center [60, 113] width 65 height 10
type input "C:\fakepath\BBVA banner 1 desktop v2.jpg"
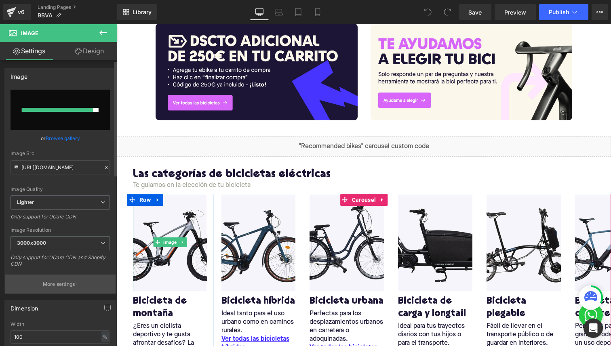
type input "https://ucarecdn.com/cbe98a3c-9c1e-4faf-8aae-4612f1dee5cc/-/format/auto/-/previ…"
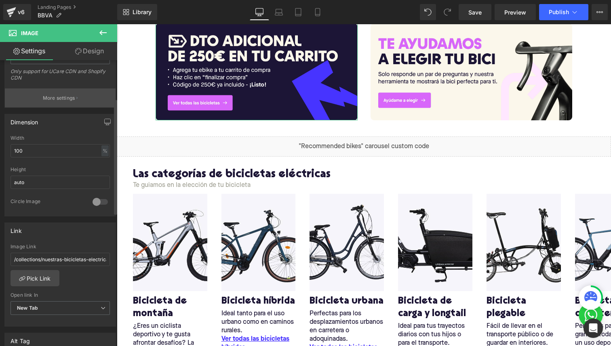
scroll to position [242, 0]
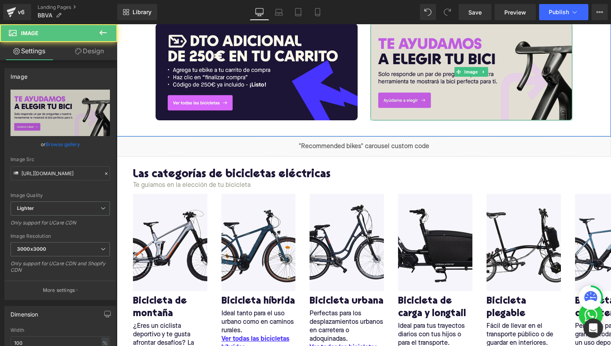
click at [409, 54] on img at bounding box center [472, 71] width 202 height 97
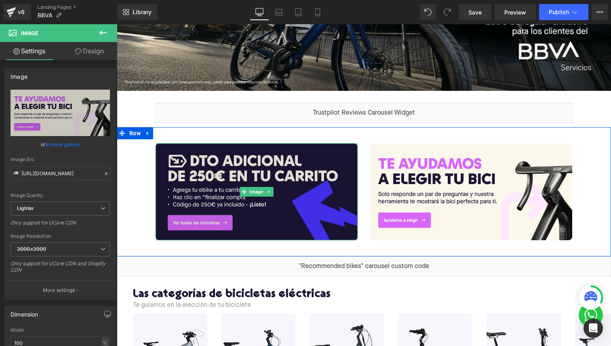
scroll to position [161, 0]
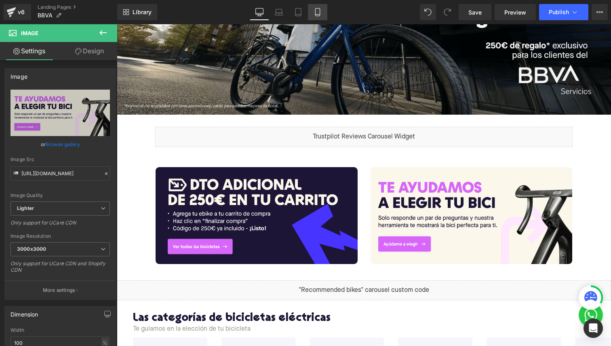
click at [315, 12] on icon at bounding box center [318, 12] width 8 height 8
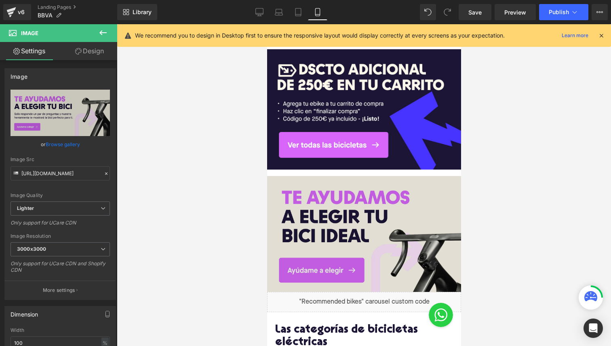
scroll to position [373, 0]
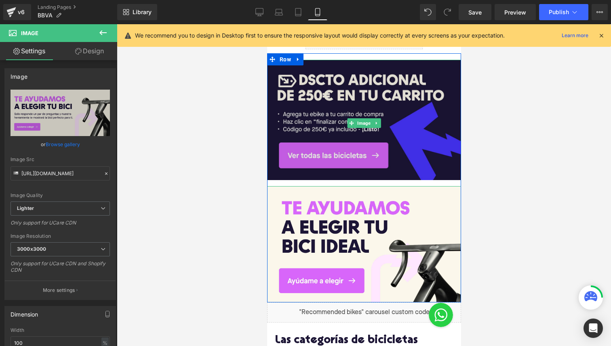
click at [342, 114] on img at bounding box center [364, 123] width 194 height 127
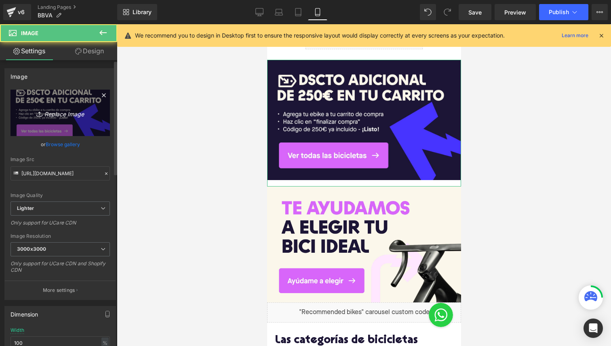
click at [56, 118] on link "Replace Image" at bounding box center [60, 113] width 99 height 46
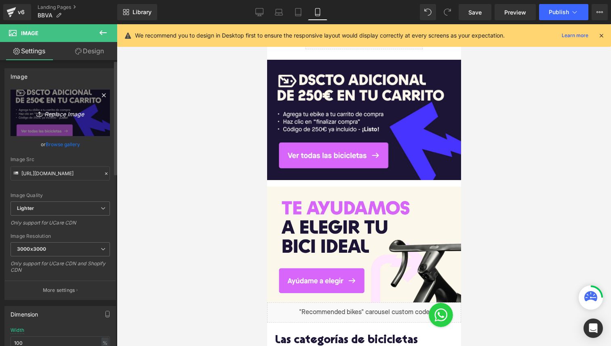
type input "C:\fakepath\BBVA banner 1 mobile v2.jpg"
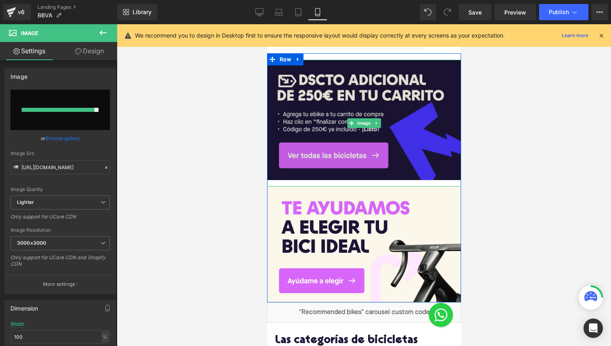
type input "https://ucarecdn.com/6fef6eb1-4aef-4bb2-a45a-ca516f044edd/-/format/auto/-/previ…"
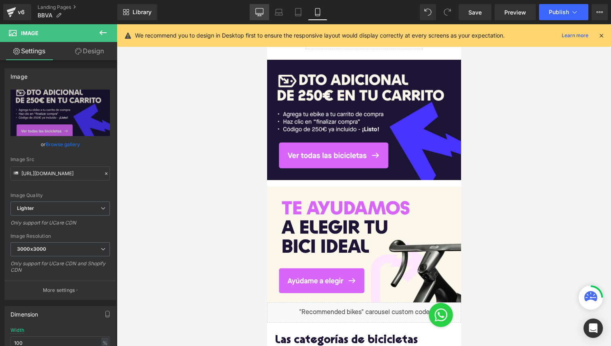
click at [261, 14] on icon at bounding box center [259, 12] width 8 height 8
type input "auto"
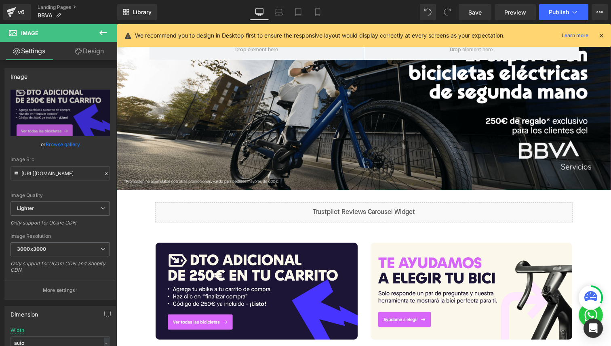
scroll to position [193, 0]
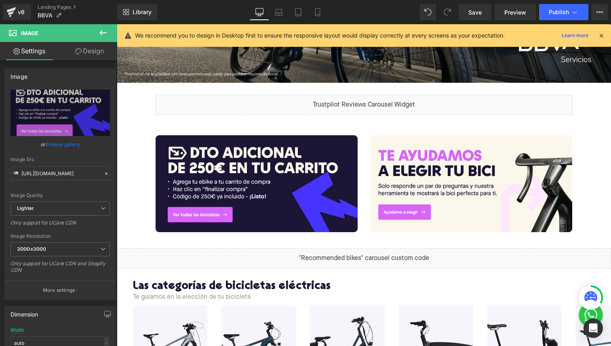
click at [267, 185] on div "Image" at bounding box center [257, 183] width 202 height 97
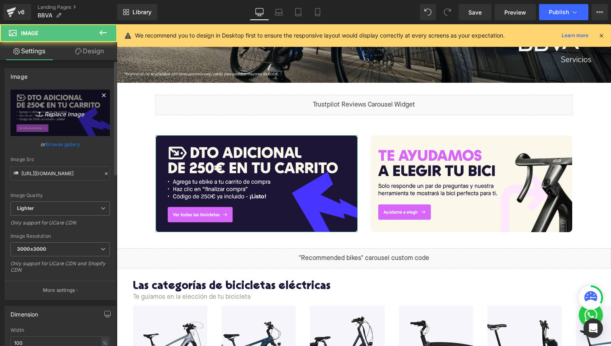
click at [59, 118] on link "Replace Image" at bounding box center [60, 113] width 99 height 46
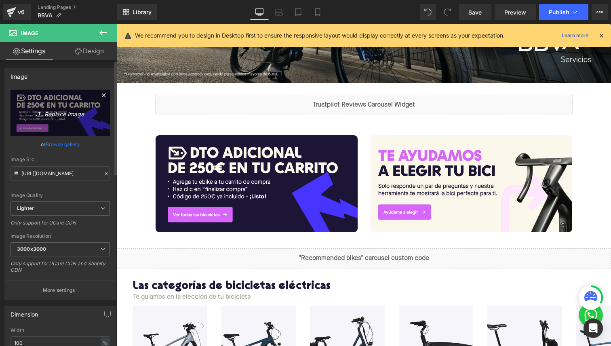
type input "C:\fakepath\BBVA banner 1 desktop v2.jpg"
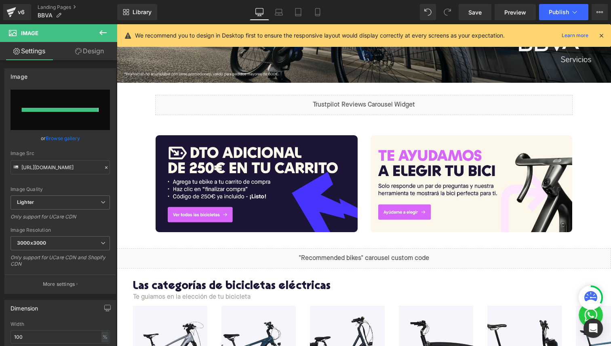
type input "https://ucarecdn.com/3c87cdec-52bc-43a5-a3d8-b2581fa08aee/-/format/auto/-/previ…"
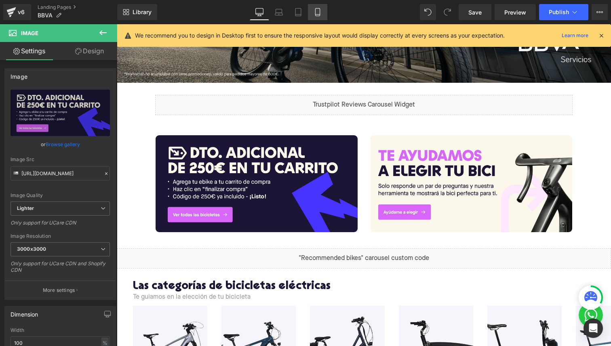
click at [314, 15] on link "Mobile" at bounding box center [317, 12] width 19 height 16
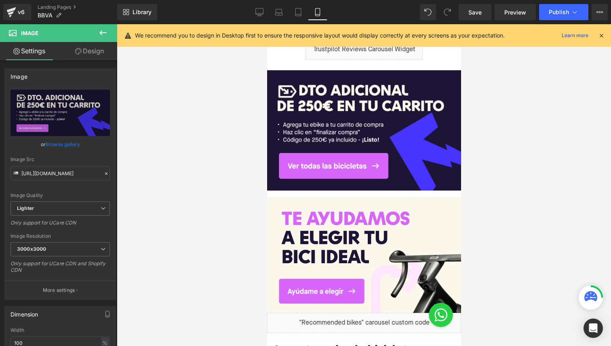
scroll to position [377, 0]
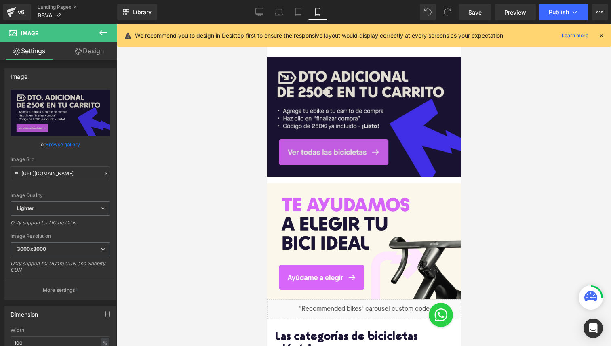
click at [333, 107] on img at bounding box center [364, 120] width 194 height 127
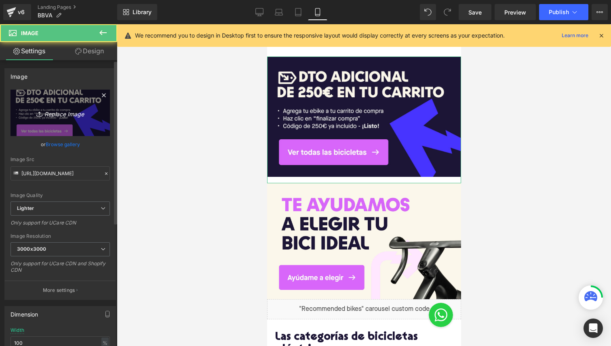
click at [54, 108] on icon "Replace Image" at bounding box center [60, 113] width 65 height 10
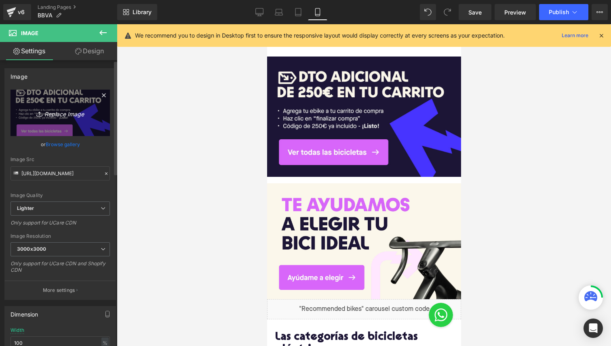
type input "C:\fakepath\BBVA banner 1 mobile v2.jpg"
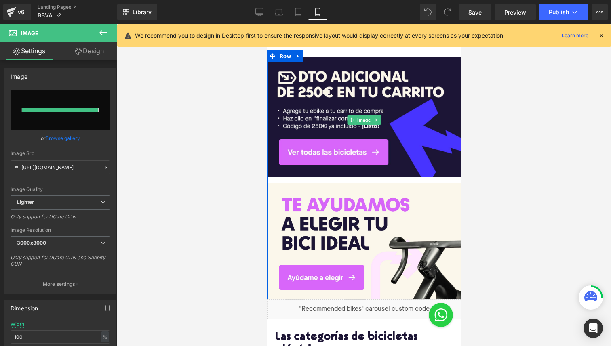
type input "https://ucarecdn.com/b43c7574-f1c7-4c1f-8385-72cc6dc4c141/-/format/auto/-/previ…"
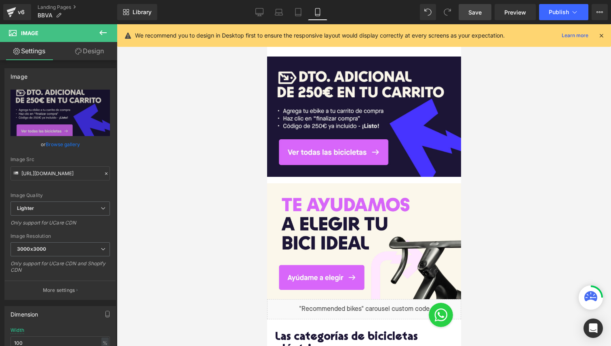
click at [474, 16] on span "Save" at bounding box center [474, 12] width 13 height 8
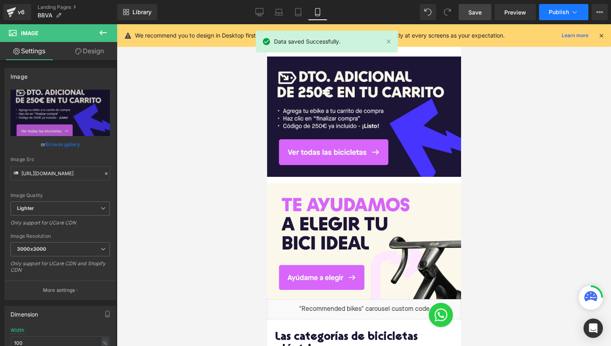
click at [546, 15] on button "Publish" at bounding box center [563, 12] width 49 height 16
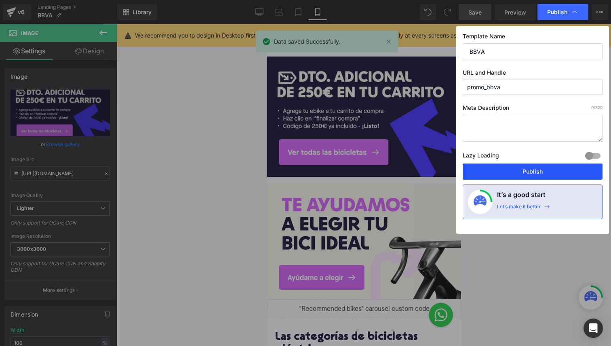
click at [527, 175] on button "Publish" at bounding box center [533, 172] width 140 height 16
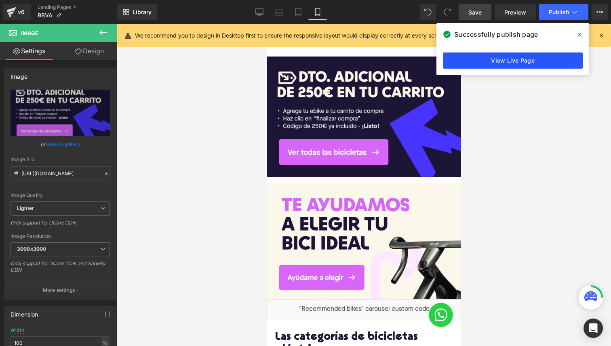
click at [467, 57] on link "View Live Page" at bounding box center [513, 61] width 140 height 16
